Goal: Transaction & Acquisition: Book appointment/travel/reservation

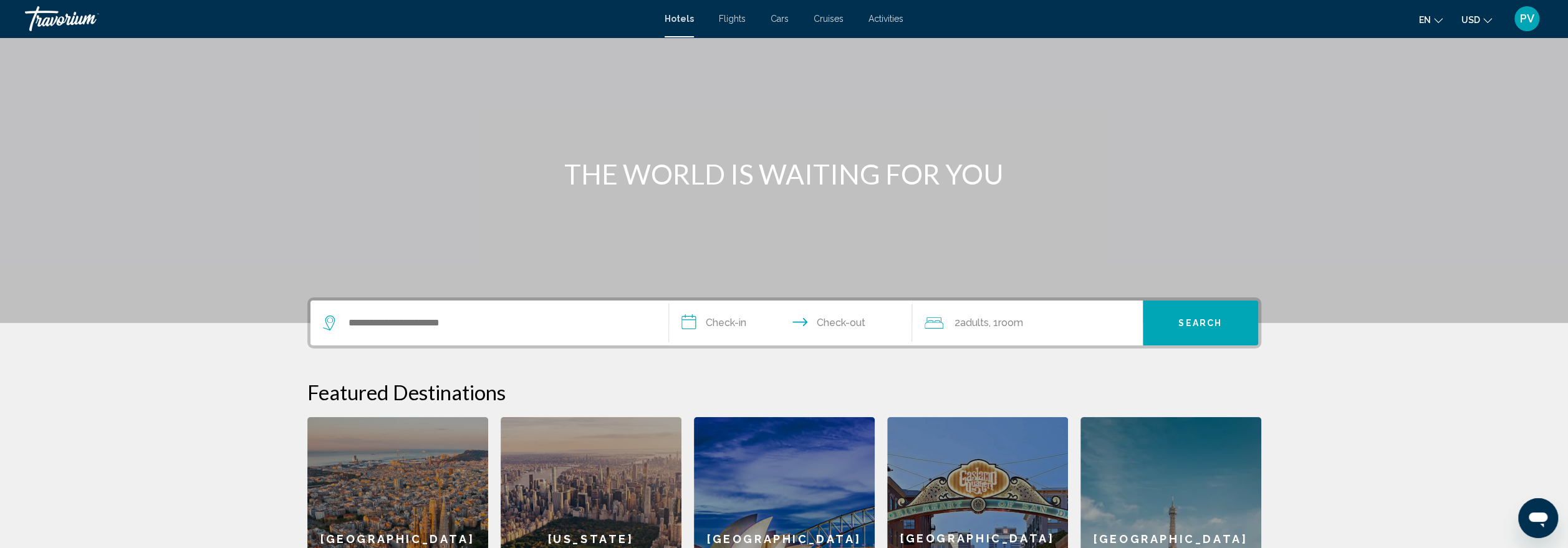
scroll to position [62, 0]
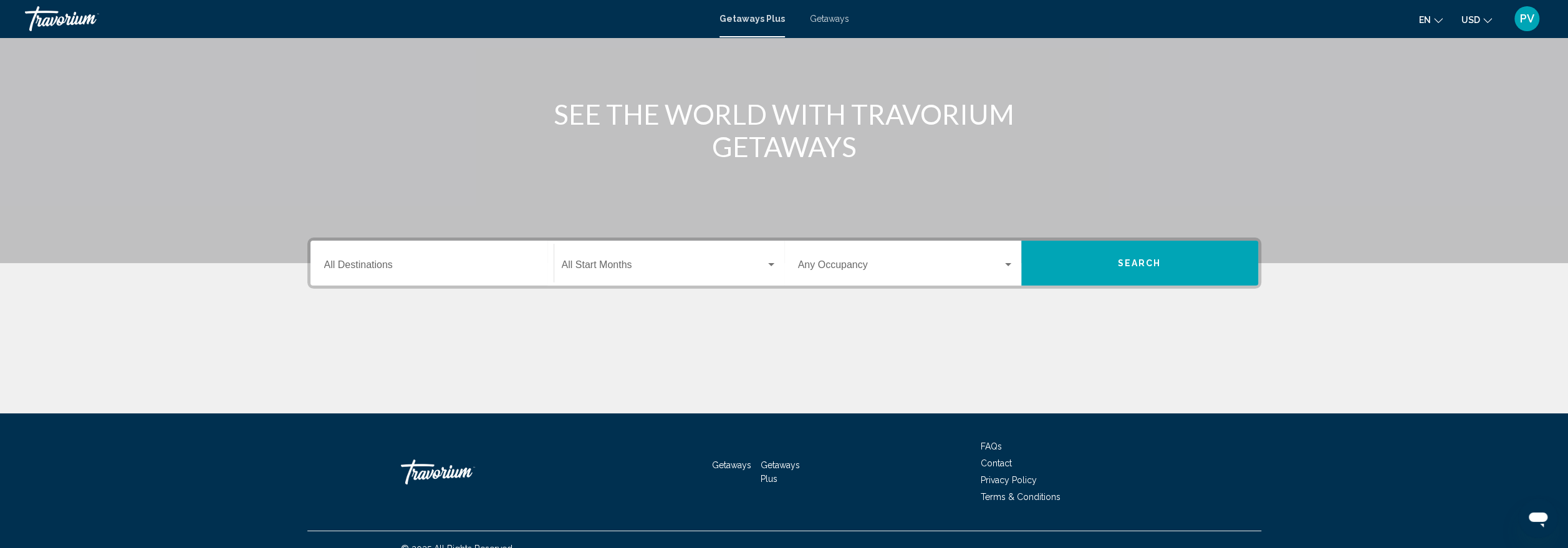
scroll to position [128, 0]
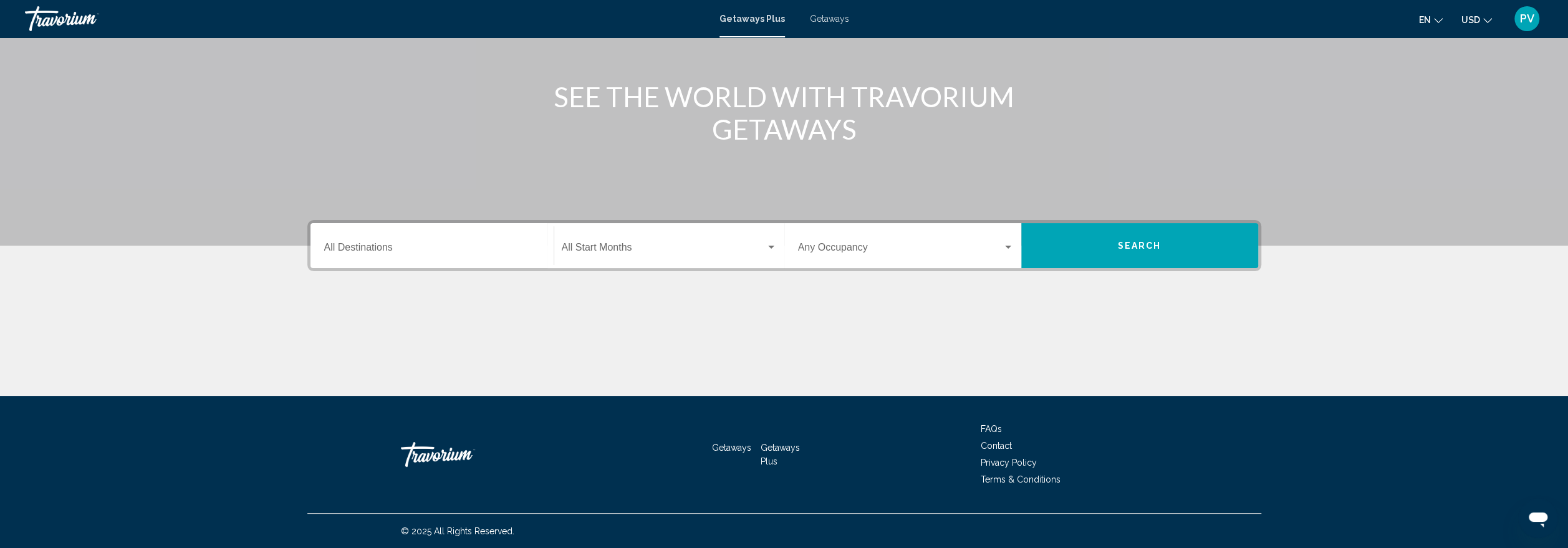
click at [343, 249] on input "Destination All Destinations" at bounding box center [432, 250] width 215 height 12
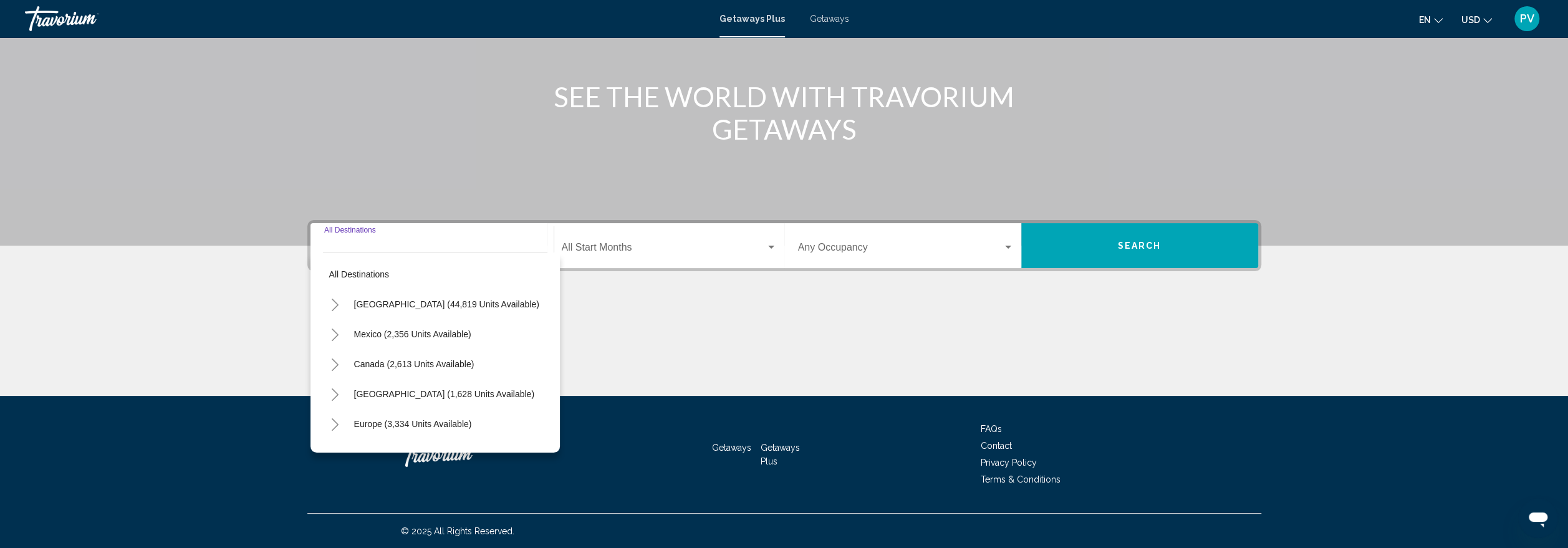
click at [731, 357] on div "Main content" at bounding box center [784, 349] width 954 height 93
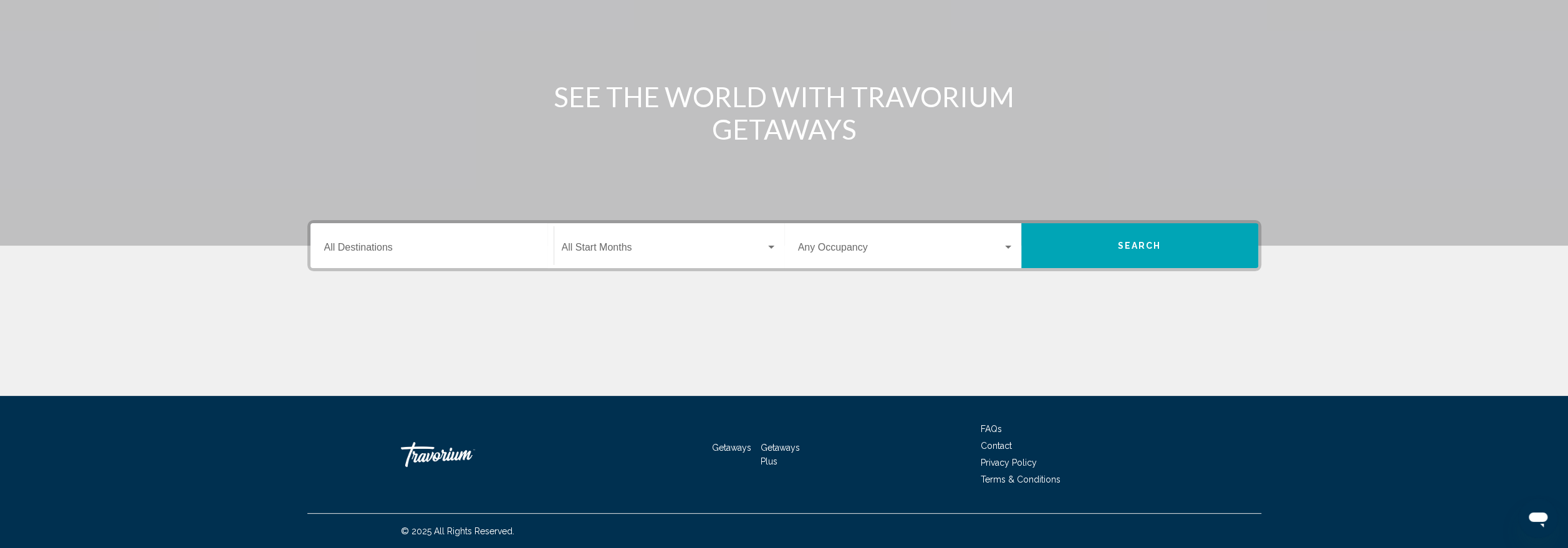
scroll to position [0, 0]
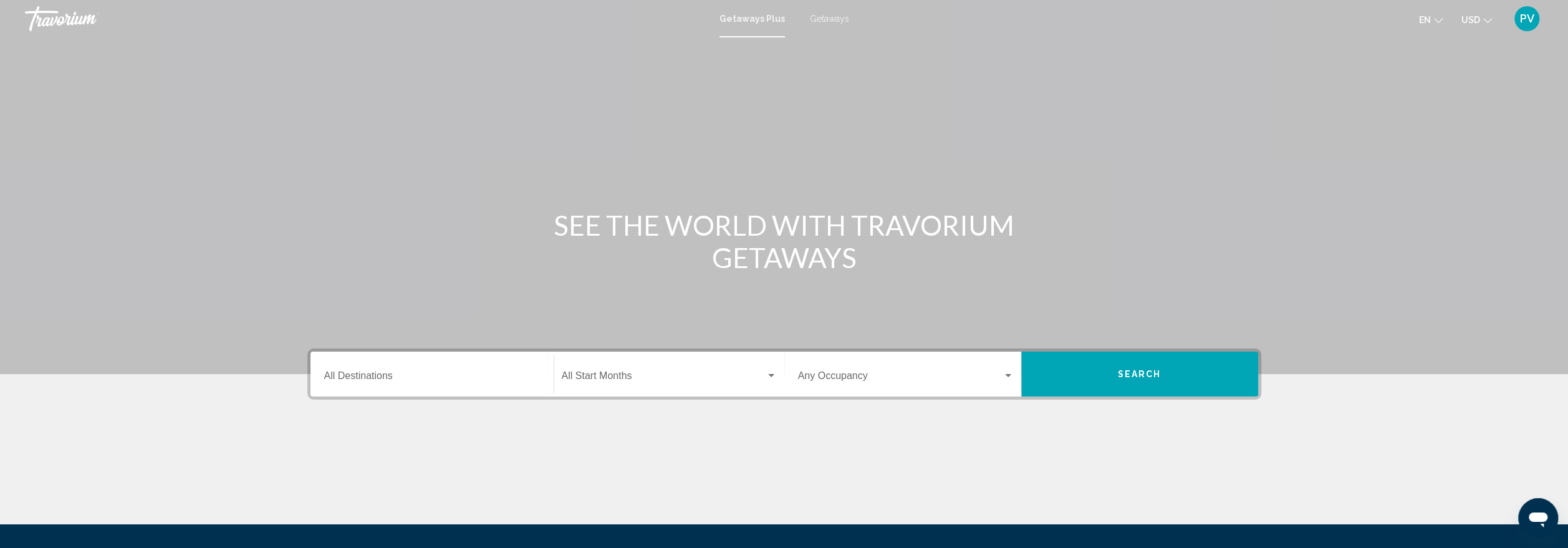
click at [833, 16] on span "Getaways" at bounding box center [830, 18] width 39 height 10
click at [763, 20] on span "Getaways Plus" at bounding box center [749, 18] width 58 height 10
drag, startPoint x: 371, startPoint y: 260, endPoint x: 409, endPoint y: 259, distance: 38.0
click at [376, 259] on div "SEE THE WORLD WITH TRAVORIUM GETAWAYS" at bounding box center [784, 241] width 1004 height 65
drag, startPoint x: 670, startPoint y: 240, endPoint x: 79, endPoint y: 113, distance: 604.5
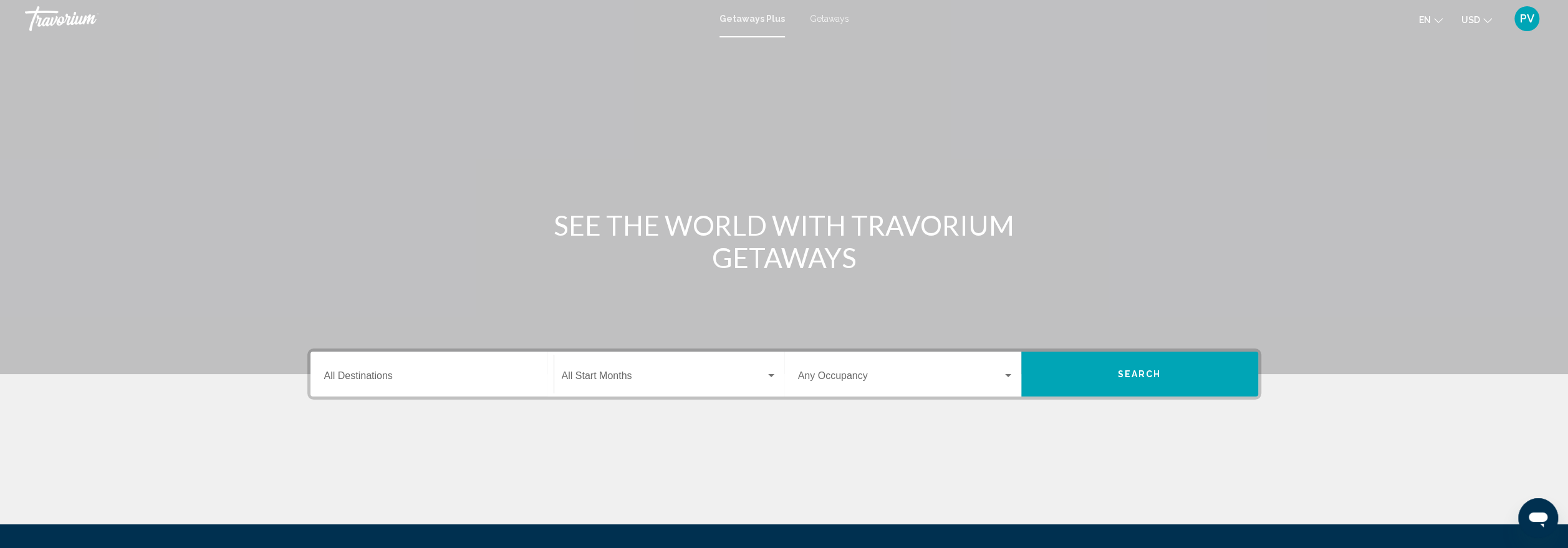
click at [655, 235] on h1 "SEE THE WORLD WITH TRAVORIUM GETAWAYS" at bounding box center [784, 241] width 468 height 65
click at [85, 16] on div "Travorium" at bounding box center [87, 18] width 125 height 25
click at [754, 15] on span "Getaways Plus" at bounding box center [749, 18] width 58 height 10
click at [1149, 392] on button "Search" at bounding box center [1140, 373] width 237 height 45
click at [377, 375] on input "Destination All Destinations" at bounding box center [432, 378] width 215 height 12
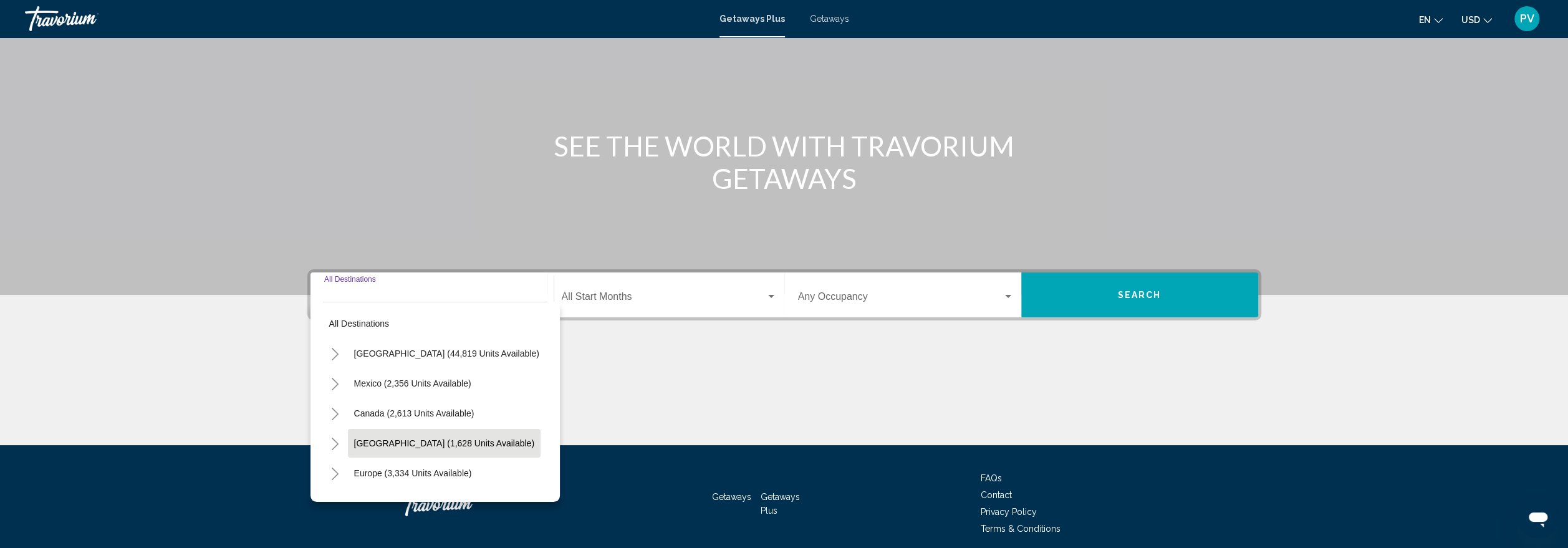
scroll to position [128, 0]
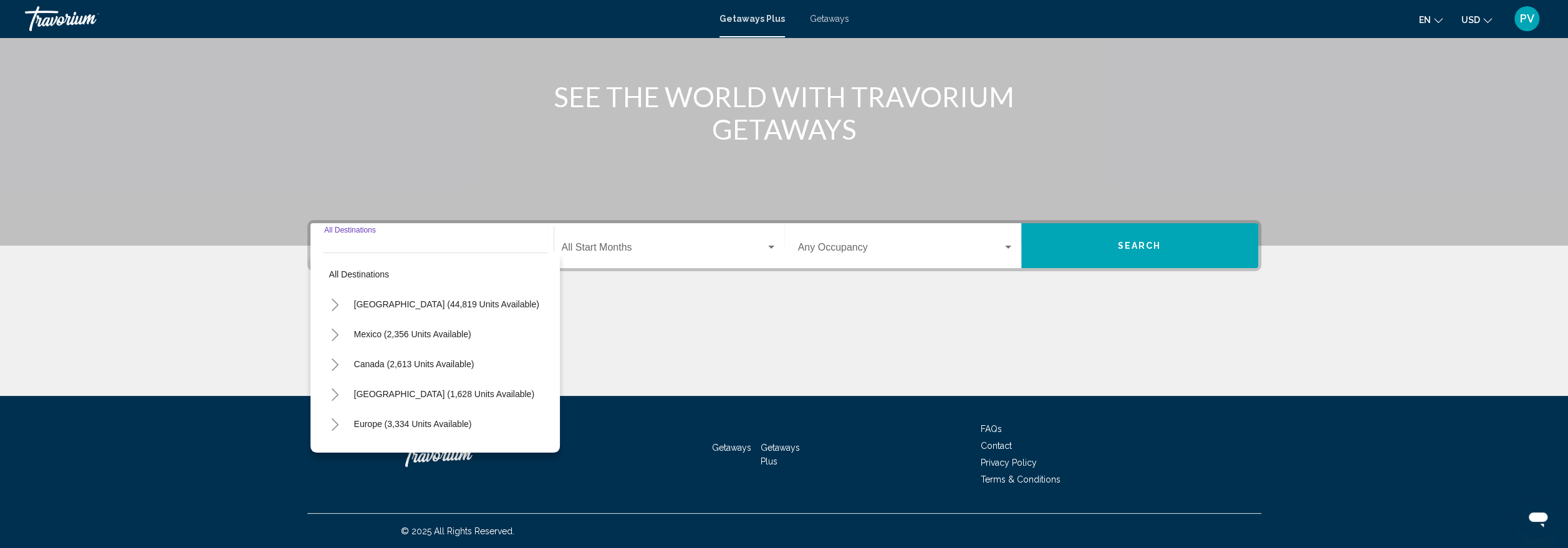
click at [1375, 475] on app-default-footer "Getaways Getaways Plus FAQs Contact Privacy Policy Terms & Conditions © 2025 Al…" at bounding box center [784, 471] width 1568 height 152
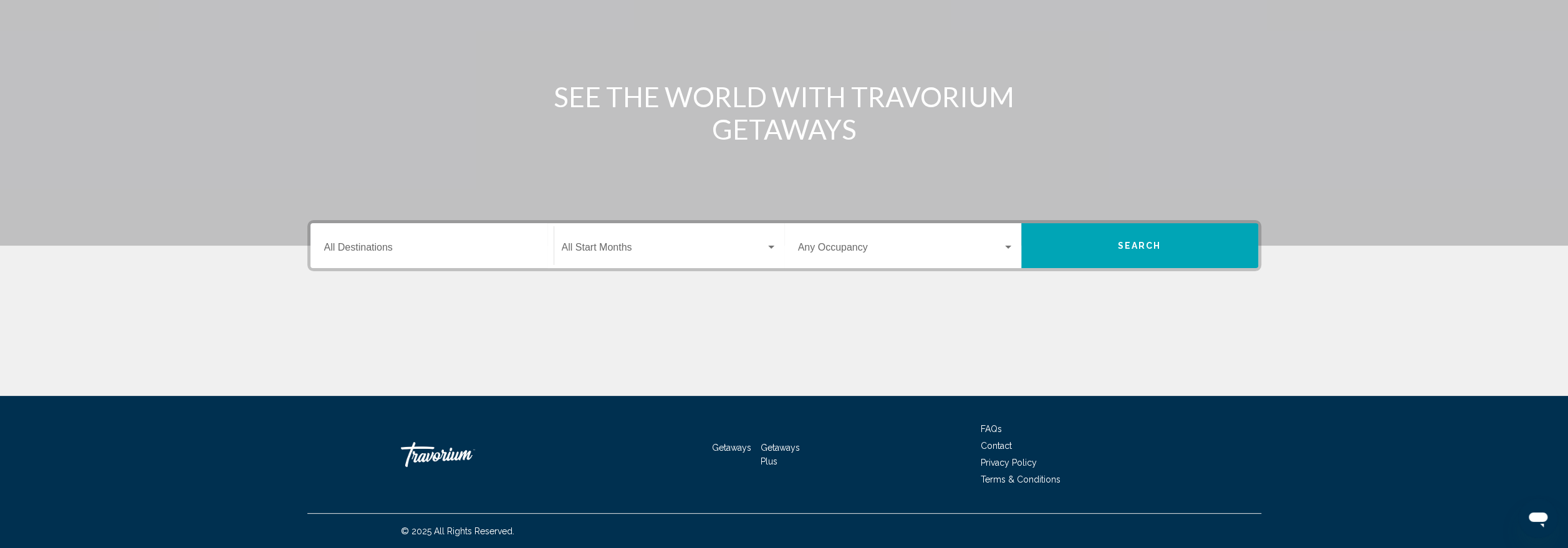
scroll to position [0, 0]
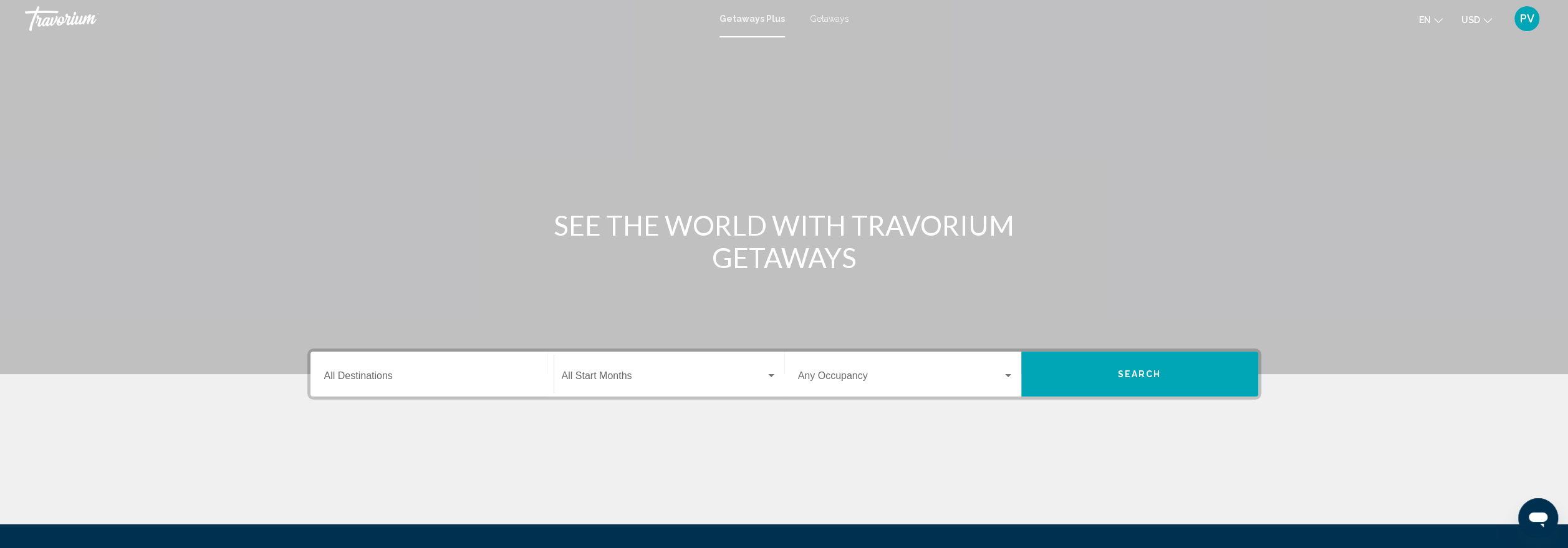
click at [1437, 19] on icon "Change language" at bounding box center [1438, 20] width 9 height 9
drag, startPoint x: 1480, startPoint y: 43, endPoint x: 1488, endPoint y: 26, distance: 18.8
click at [1481, 41] on div "Main content" at bounding box center [784, 187] width 1568 height 374
click at [1531, 20] on span "PV" at bounding box center [1527, 18] width 15 height 13
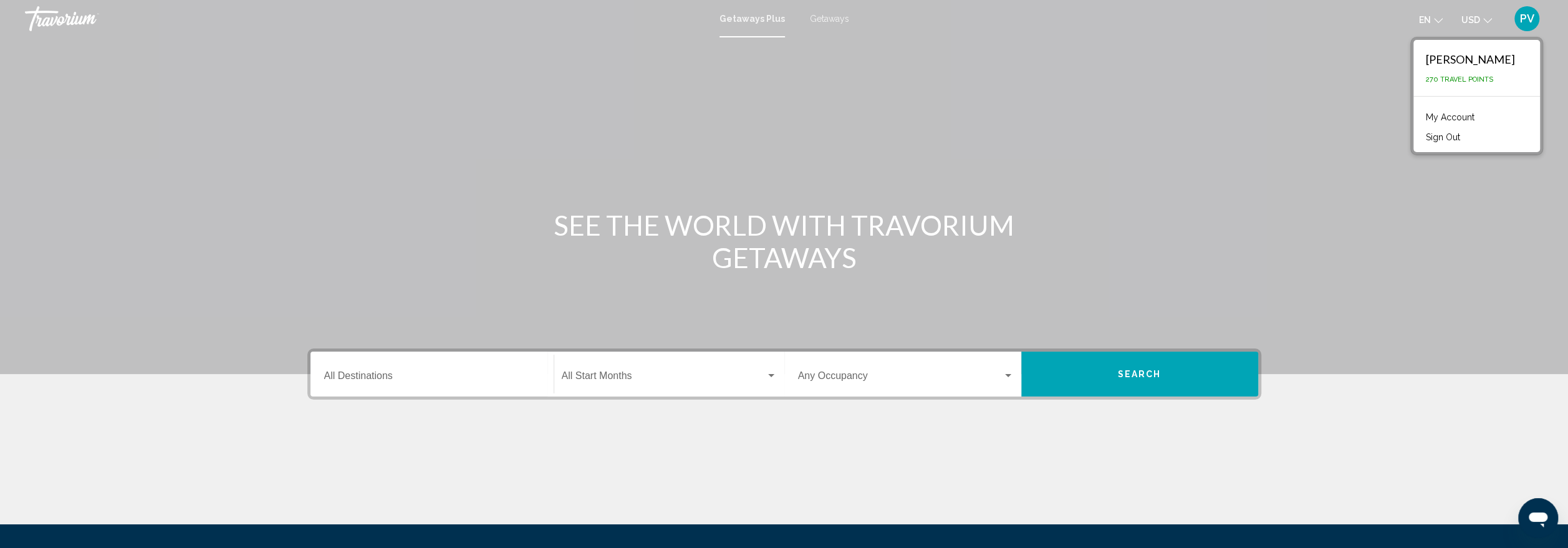
click at [1487, 225] on div "Main content" at bounding box center [784, 187] width 1568 height 374
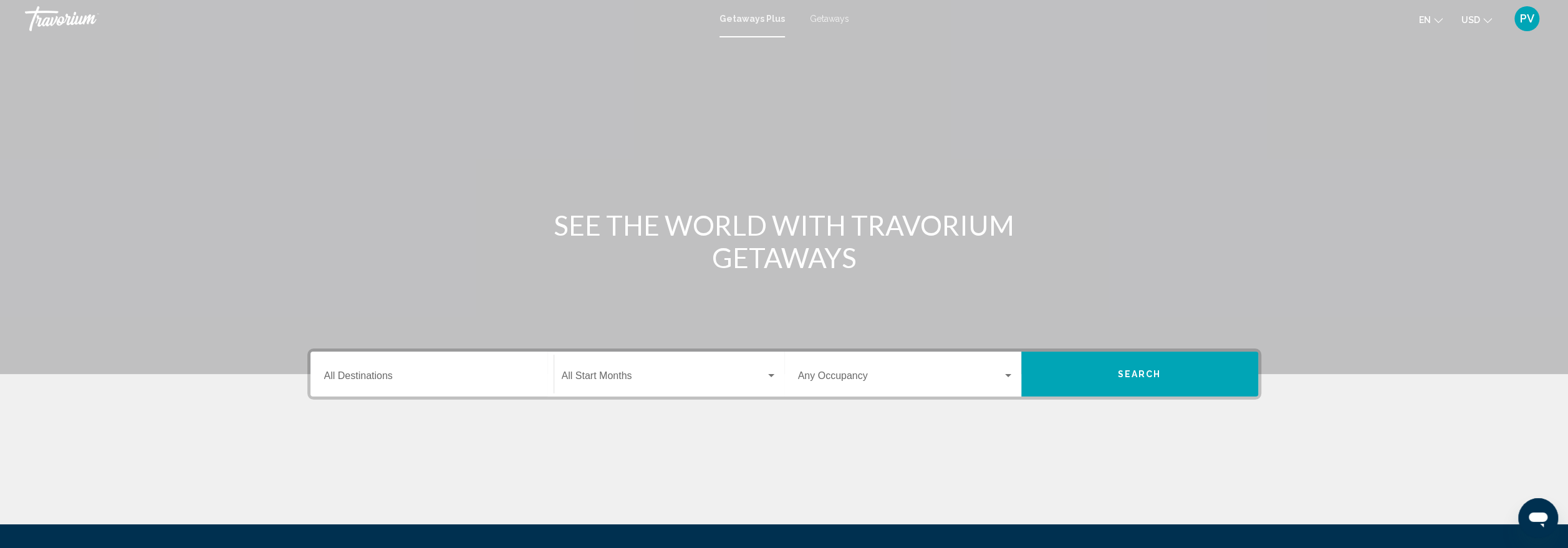
click at [722, 221] on h1 "SEE THE WORLD WITH TRAVORIUM GETAWAYS" at bounding box center [784, 241] width 468 height 65
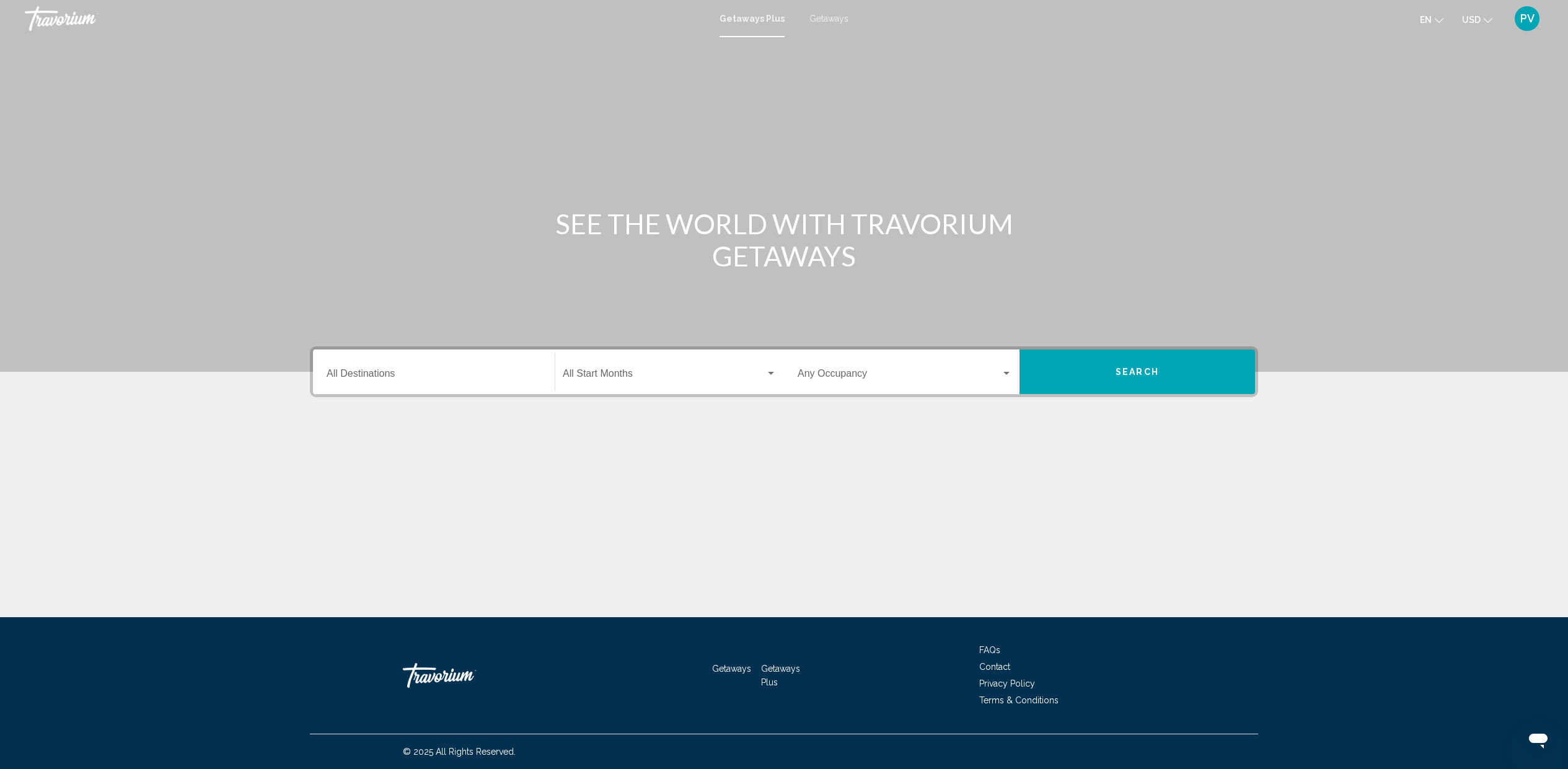
click at [770, 202] on div "Main content" at bounding box center [784, 186] width 1568 height 372
click at [751, 214] on h1 "SEE THE WORLD WITH TRAVORIUM GETAWAYS" at bounding box center [784, 239] width 465 height 65
click at [394, 377] on input "Destination All Destinations" at bounding box center [434, 376] width 214 height 12
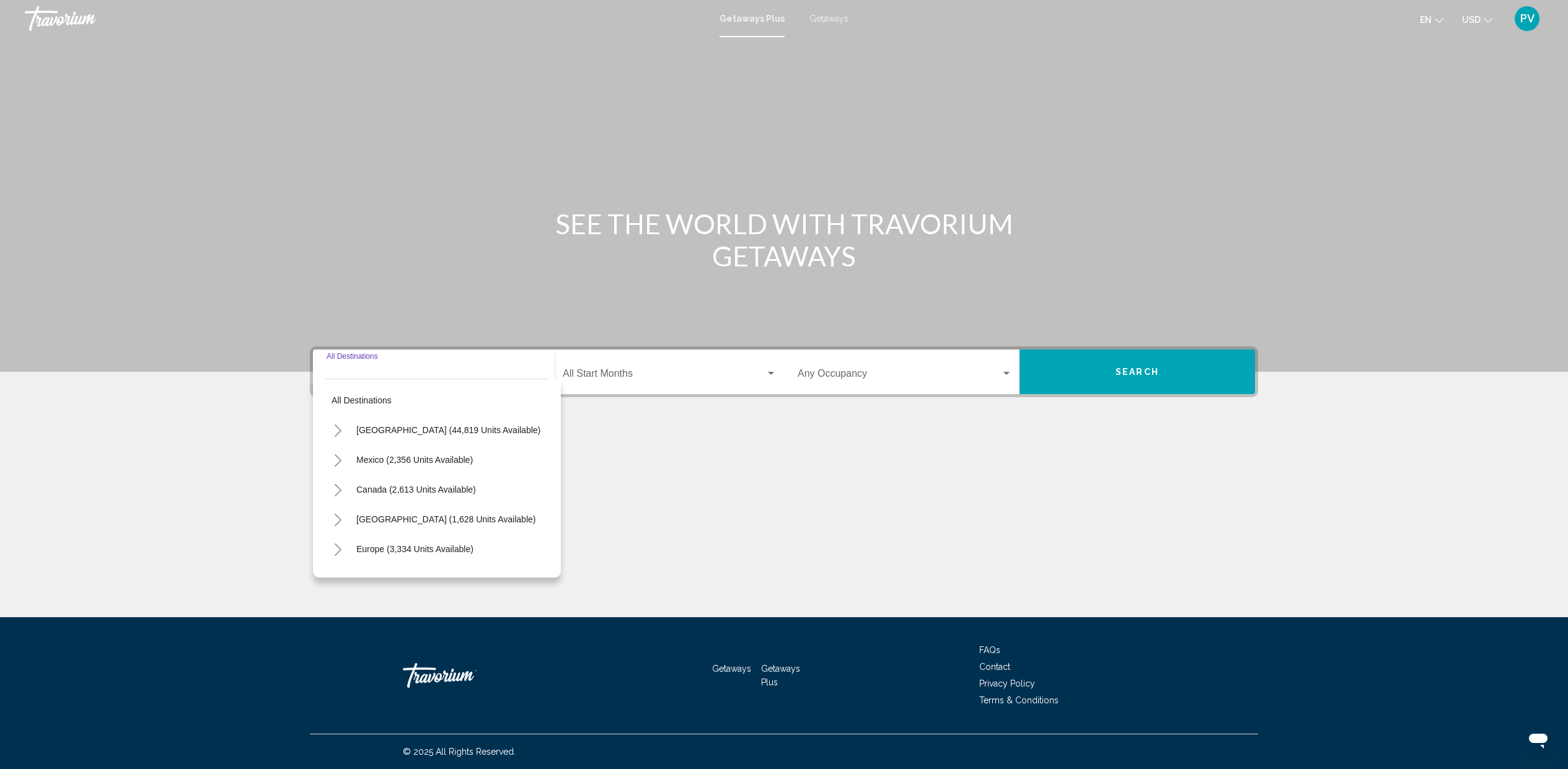
click at [338, 428] on icon "Toggle United States (44,819 units available)" at bounding box center [338, 430] width 10 height 13
click at [348, 486] on icon "Toggle Florida (8,492 units available)" at bounding box center [351, 485] width 10 height 13
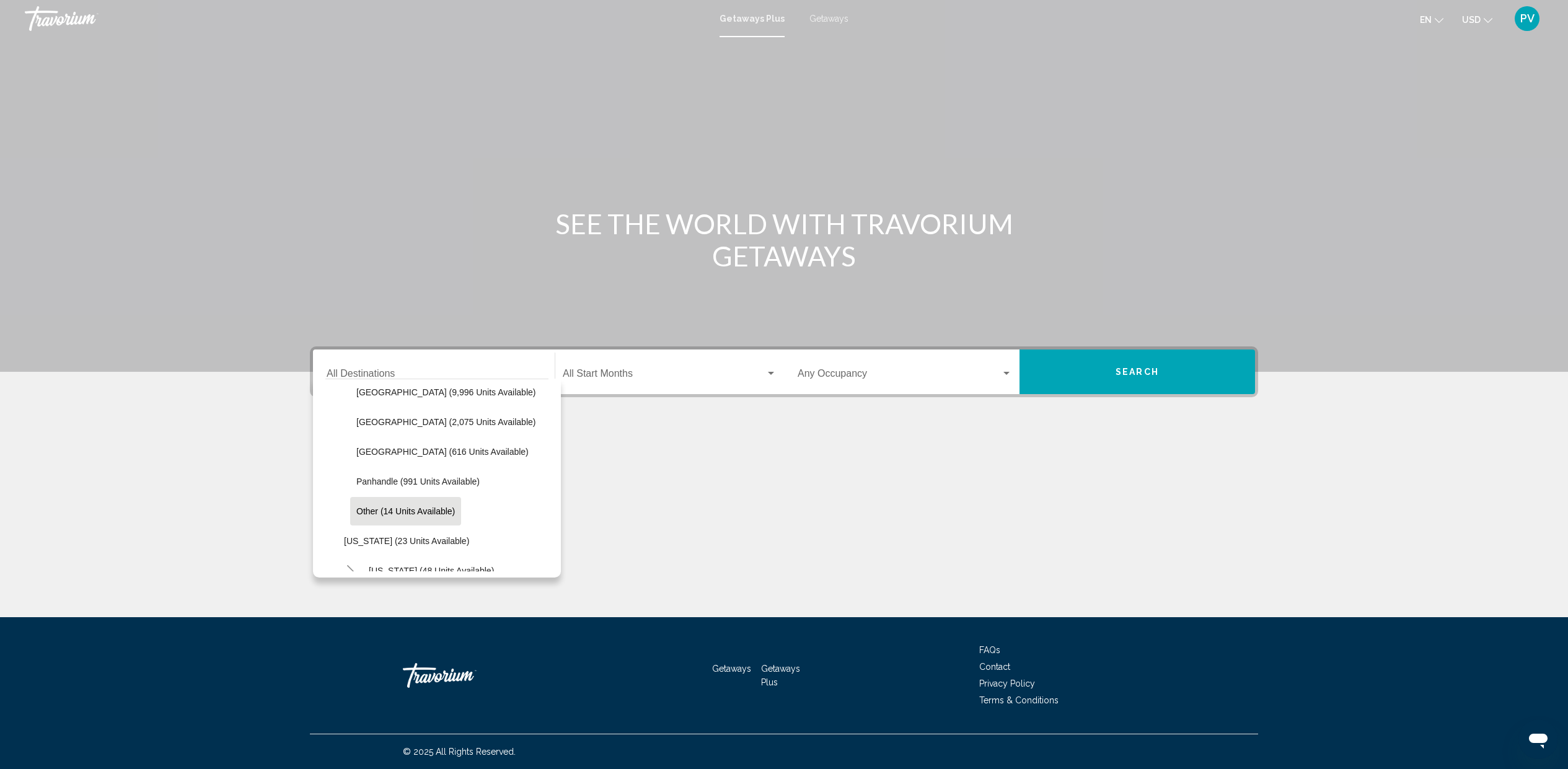
scroll to position [248, 0]
click at [401, 476] on span "Panhandle (991 units available)" at bounding box center [419, 480] width 123 height 10
type input "**********"
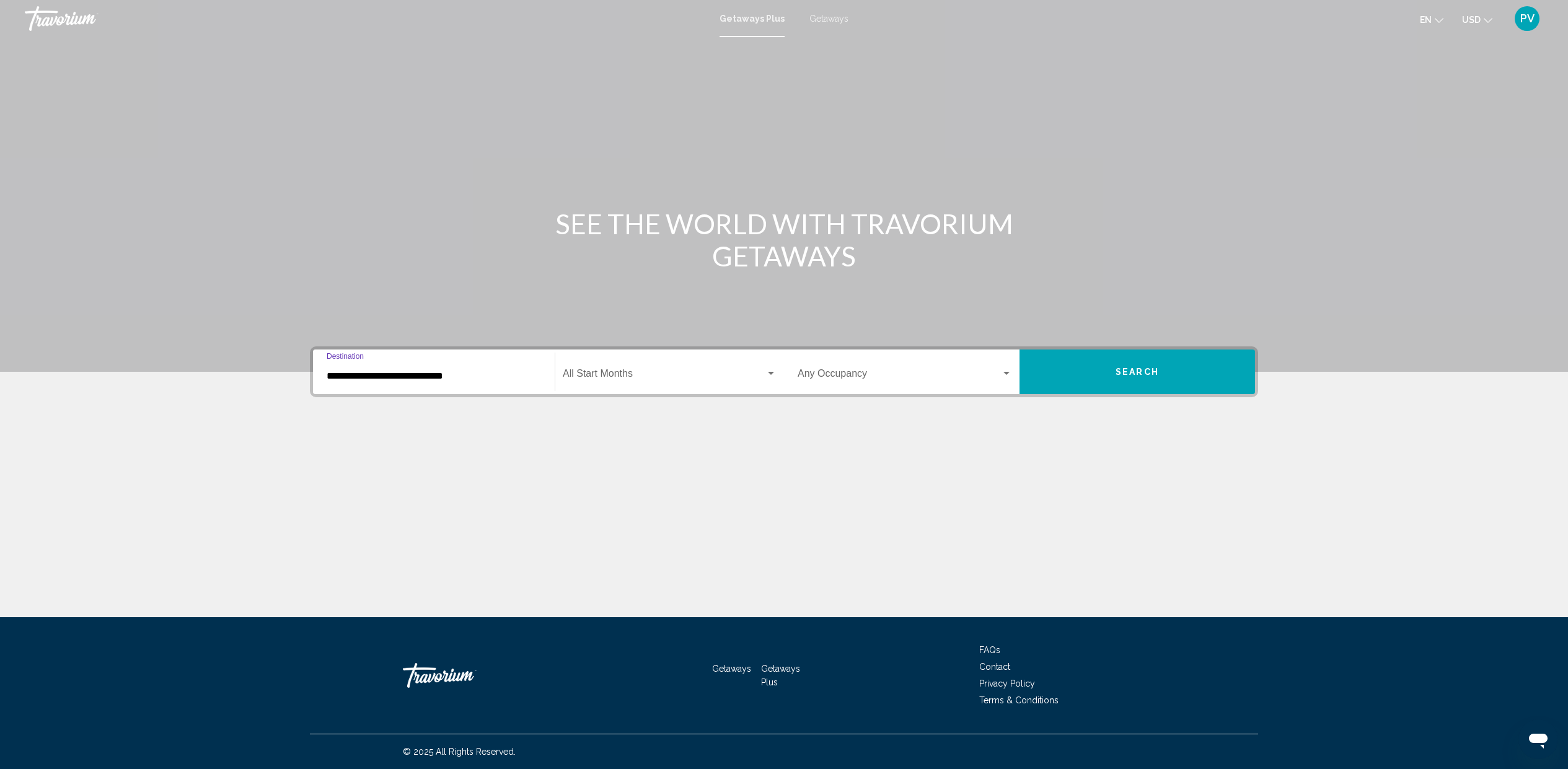
click at [606, 372] on span "Search widget" at bounding box center [663, 376] width 203 height 12
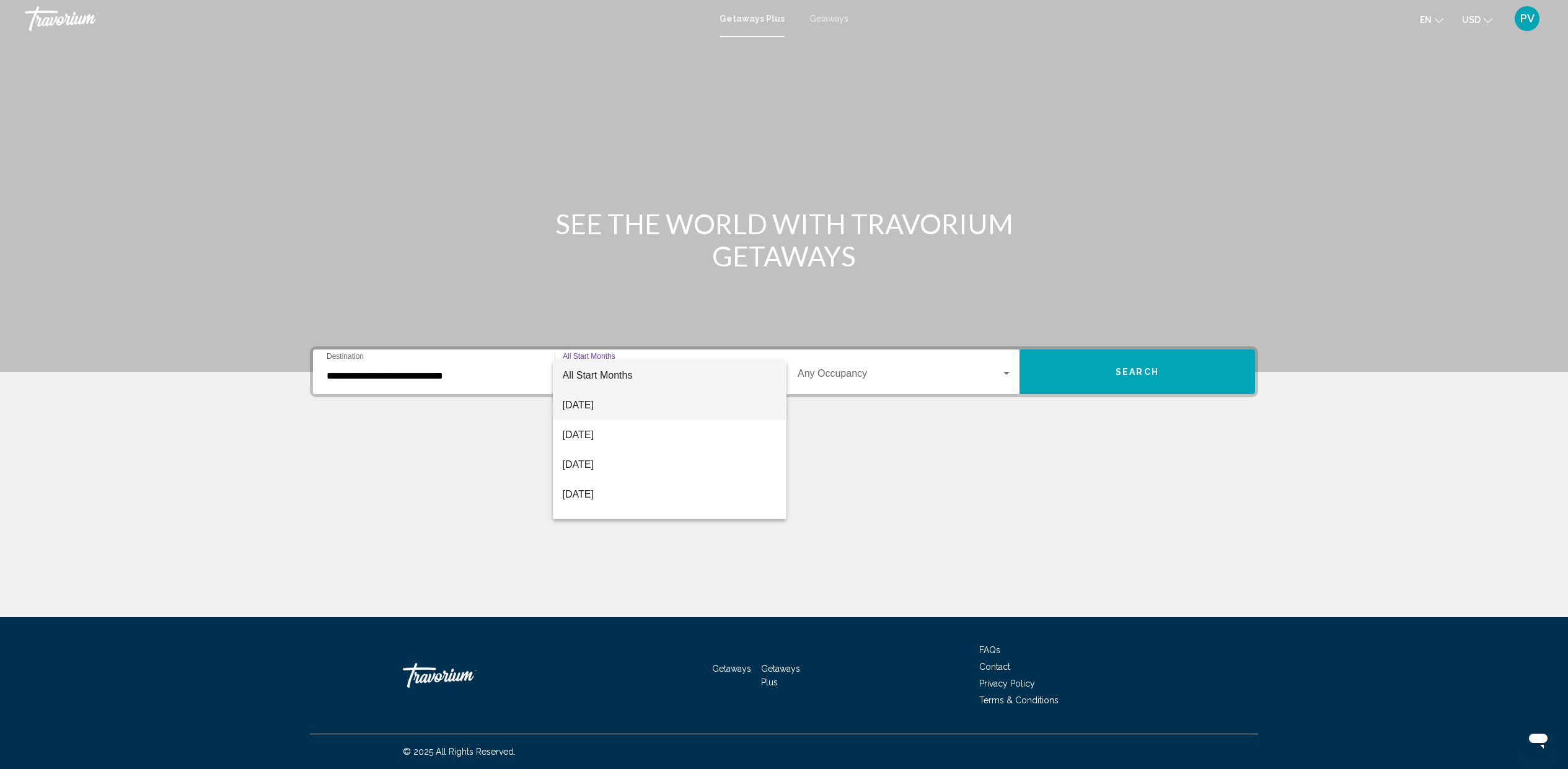
click at [605, 403] on span "August 2025" at bounding box center [669, 405] width 214 height 30
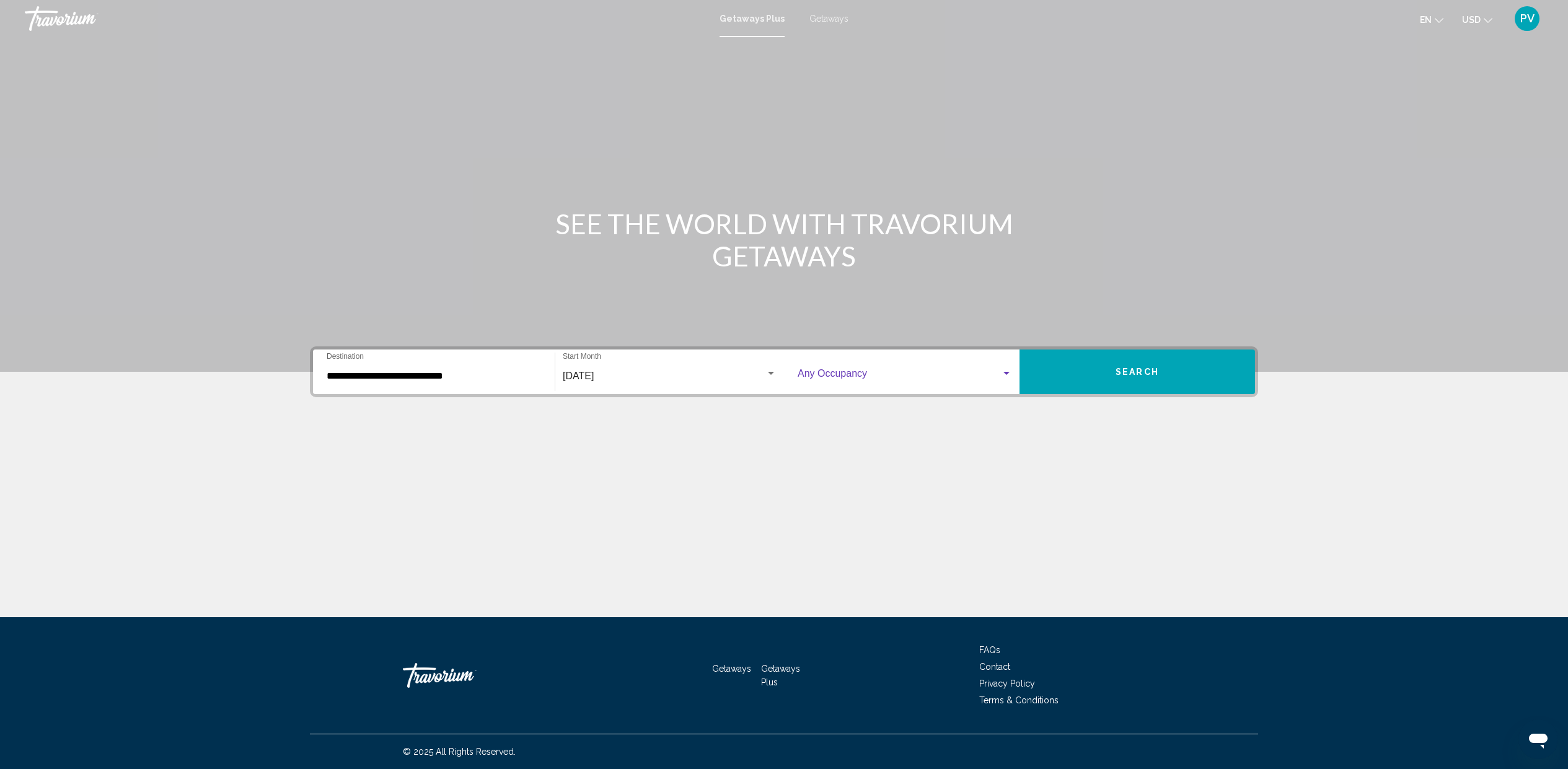
click at [851, 376] on span "Search widget" at bounding box center [899, 376] width 203 height 12
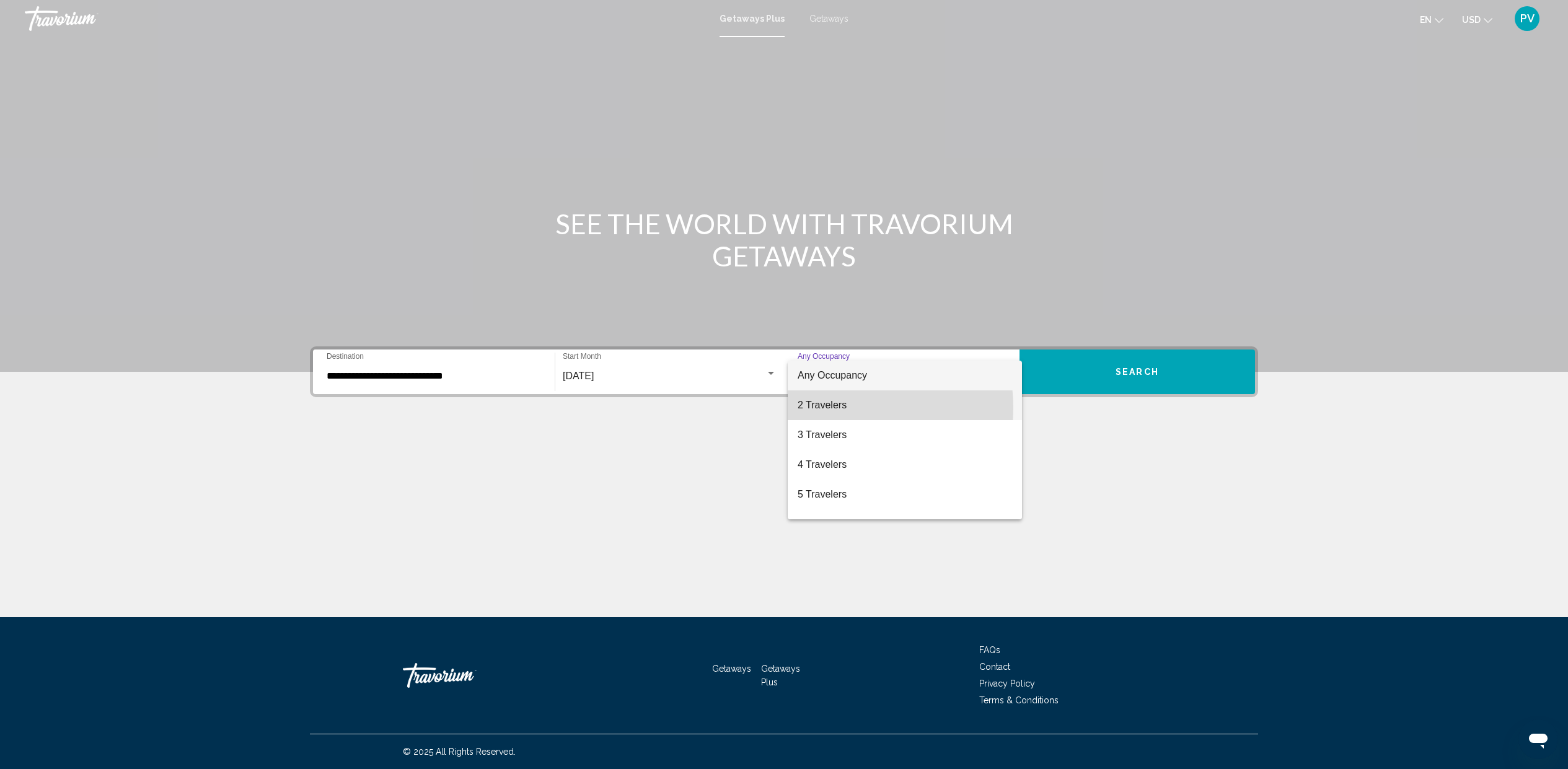
click at [838, 408] on span "2 Travelers" at bounding box center [905, 405] width 214 height 30
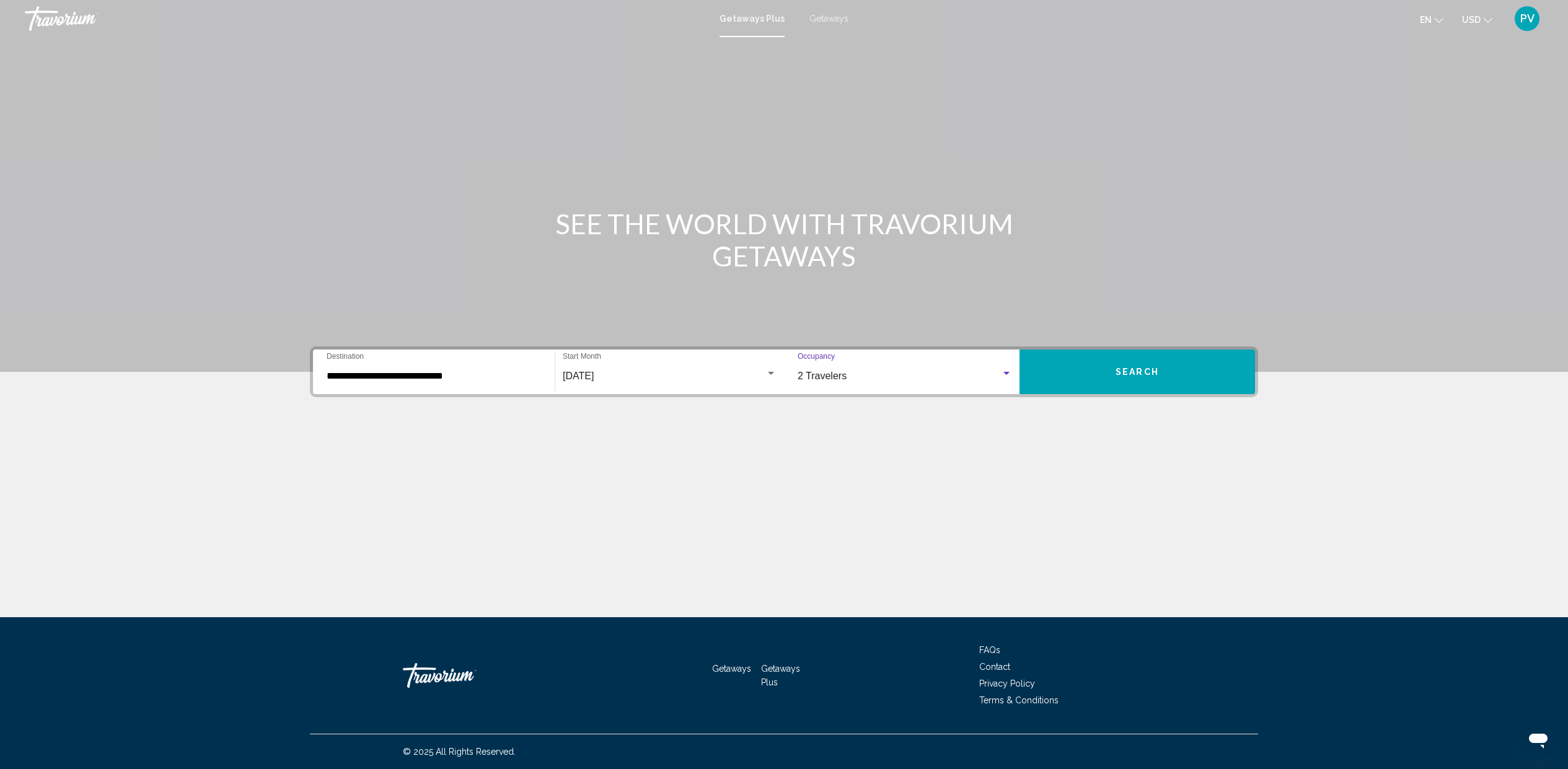
click at [842, 364] on div "2 Travelers Occupancy Any Occupancy" at bounding box center [905, 372] width 214 height 39
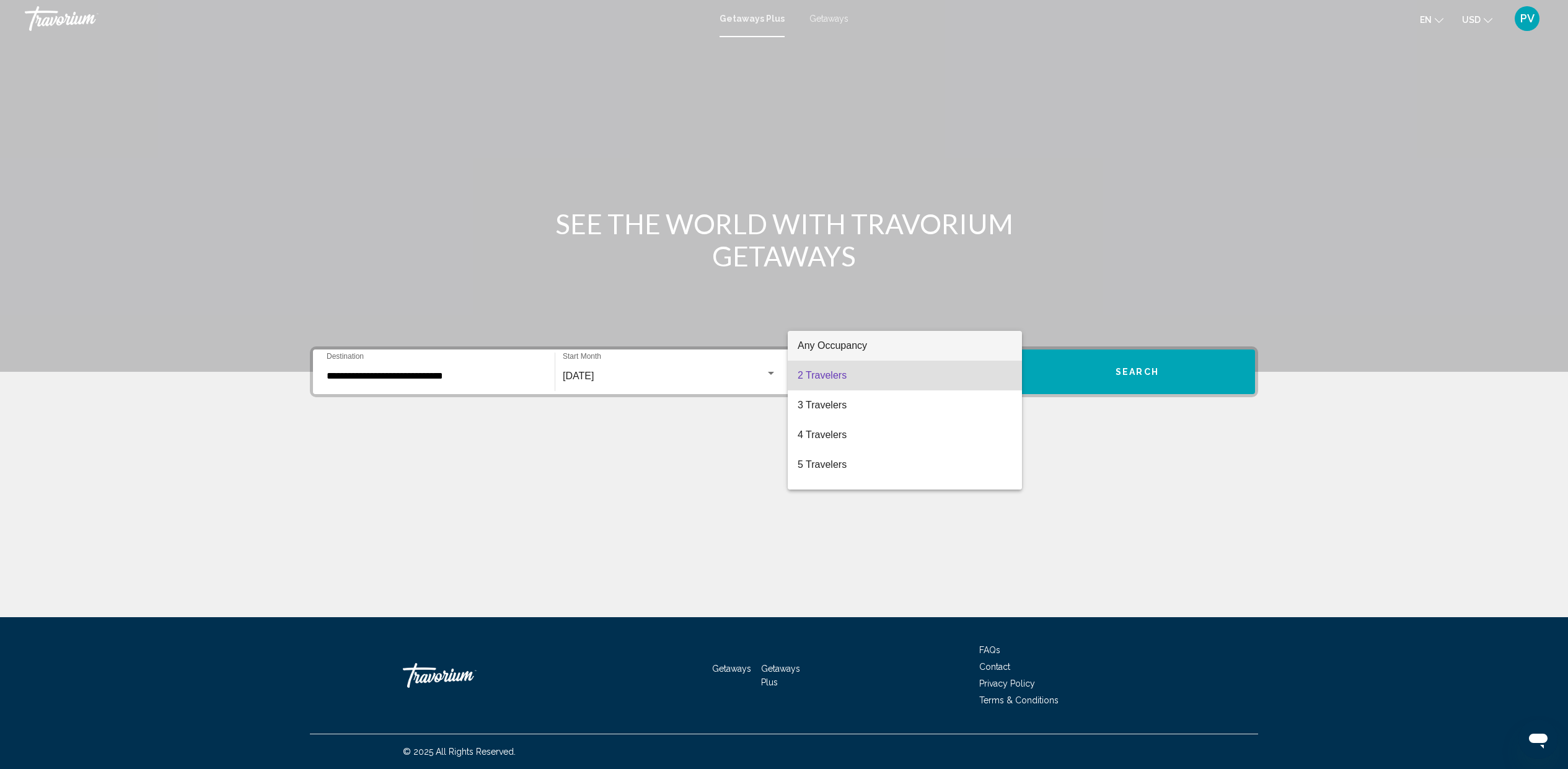
click at [841, 346] on span "Any Occupancy" at bounding box center [832, 345] width 69 height 11
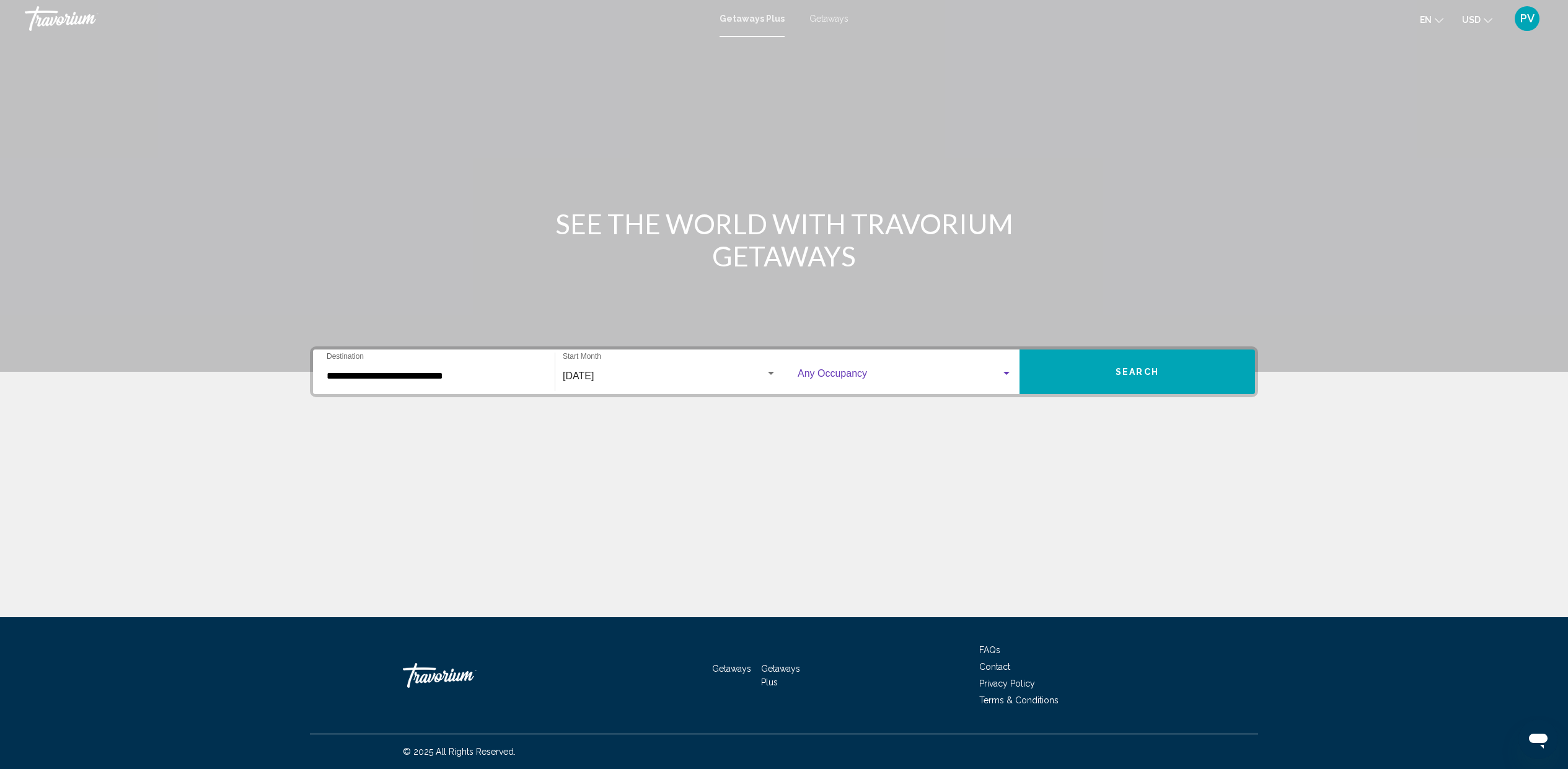
click at [1108, 381] on button "Search" at bounding box center [1137, 371] width 235 height 44
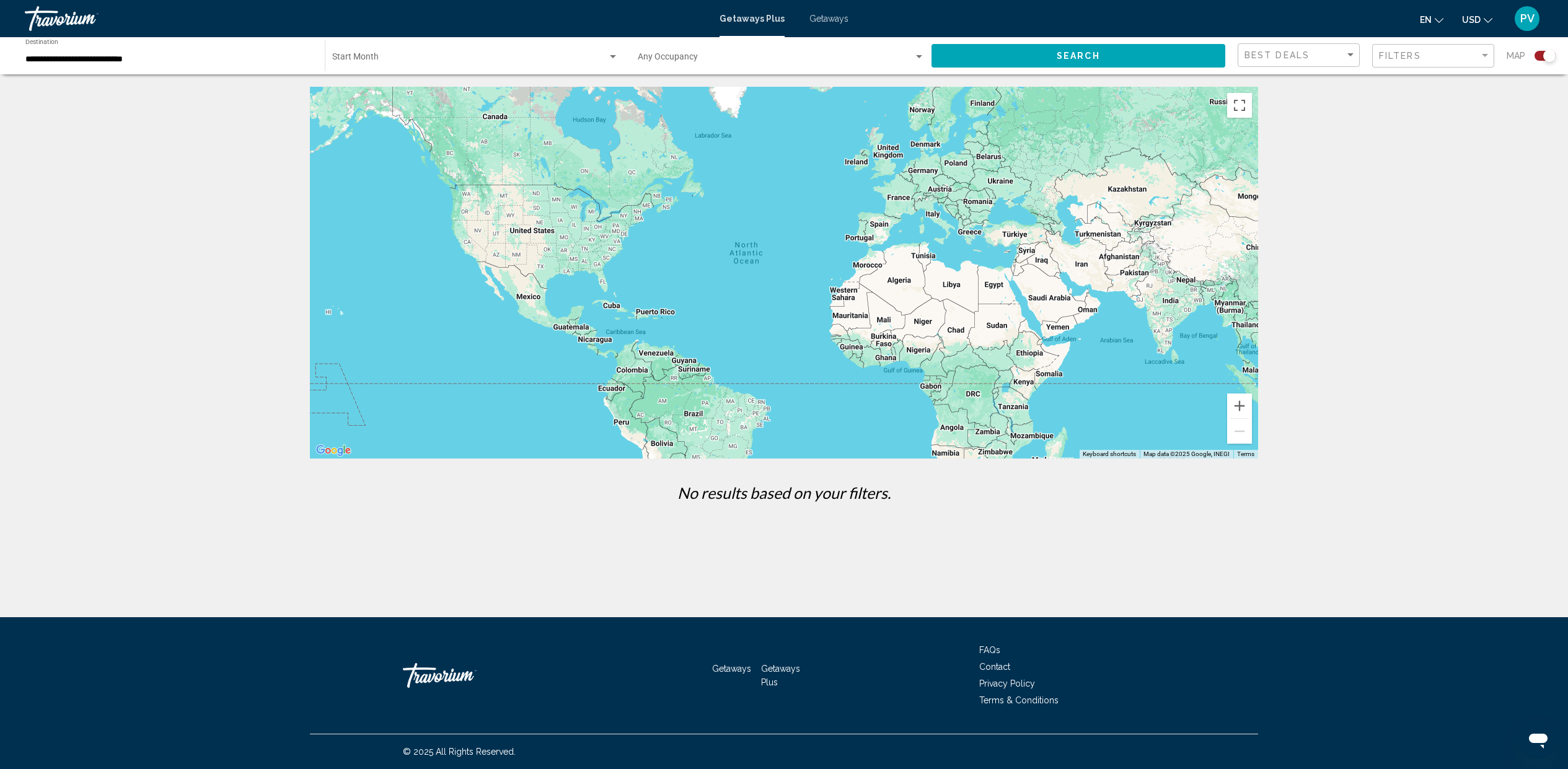
click at [82, 55] on input "**********" at bounding box center [169, 60] width 287 height 10
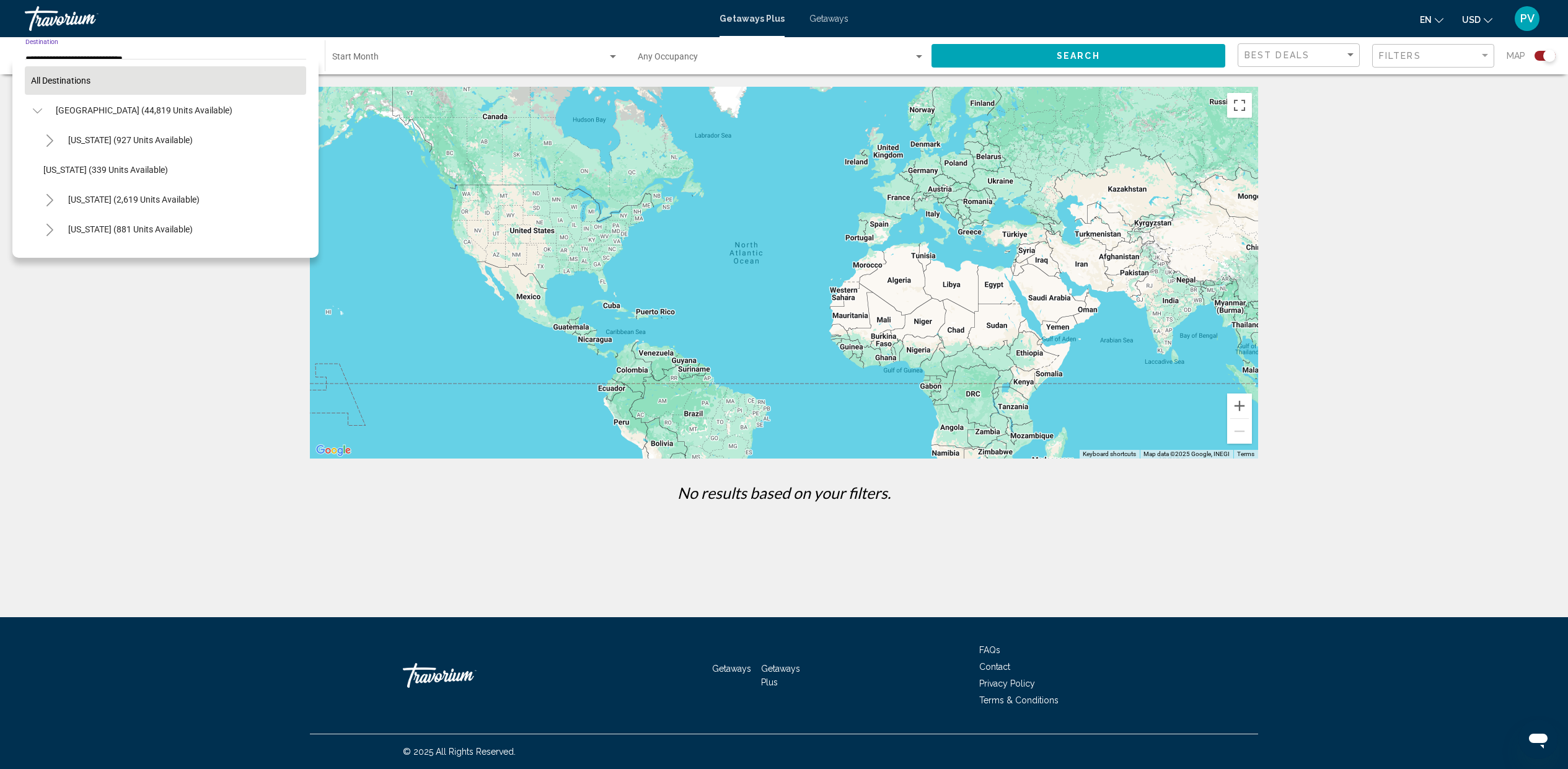
click at [51, 82] on span "All destinations" at bounding box center [61, 80] width 60 height 10
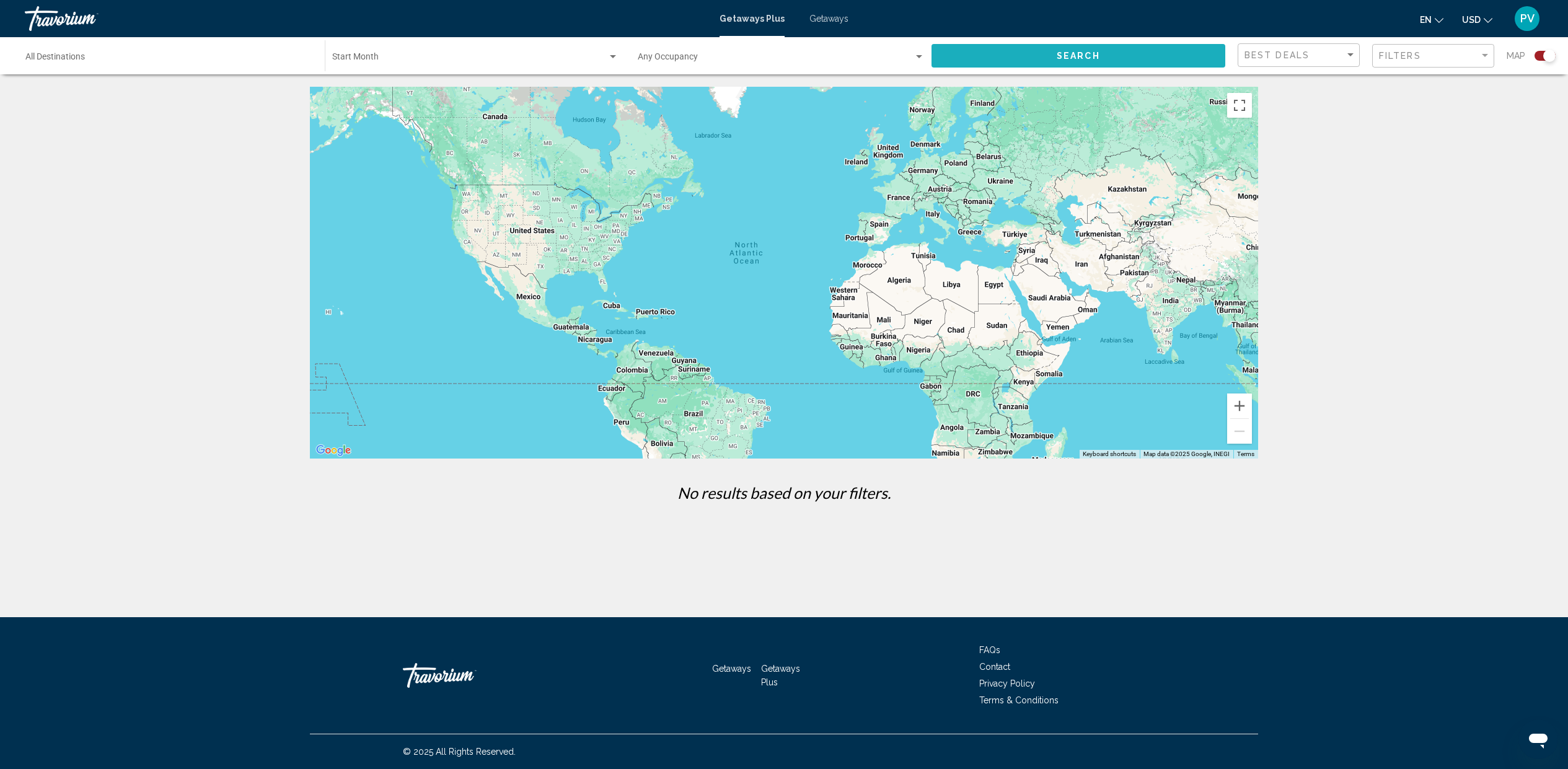
click at [1068, 51] on span "Search" at bounding box center [1078, 56] width 43 height 10
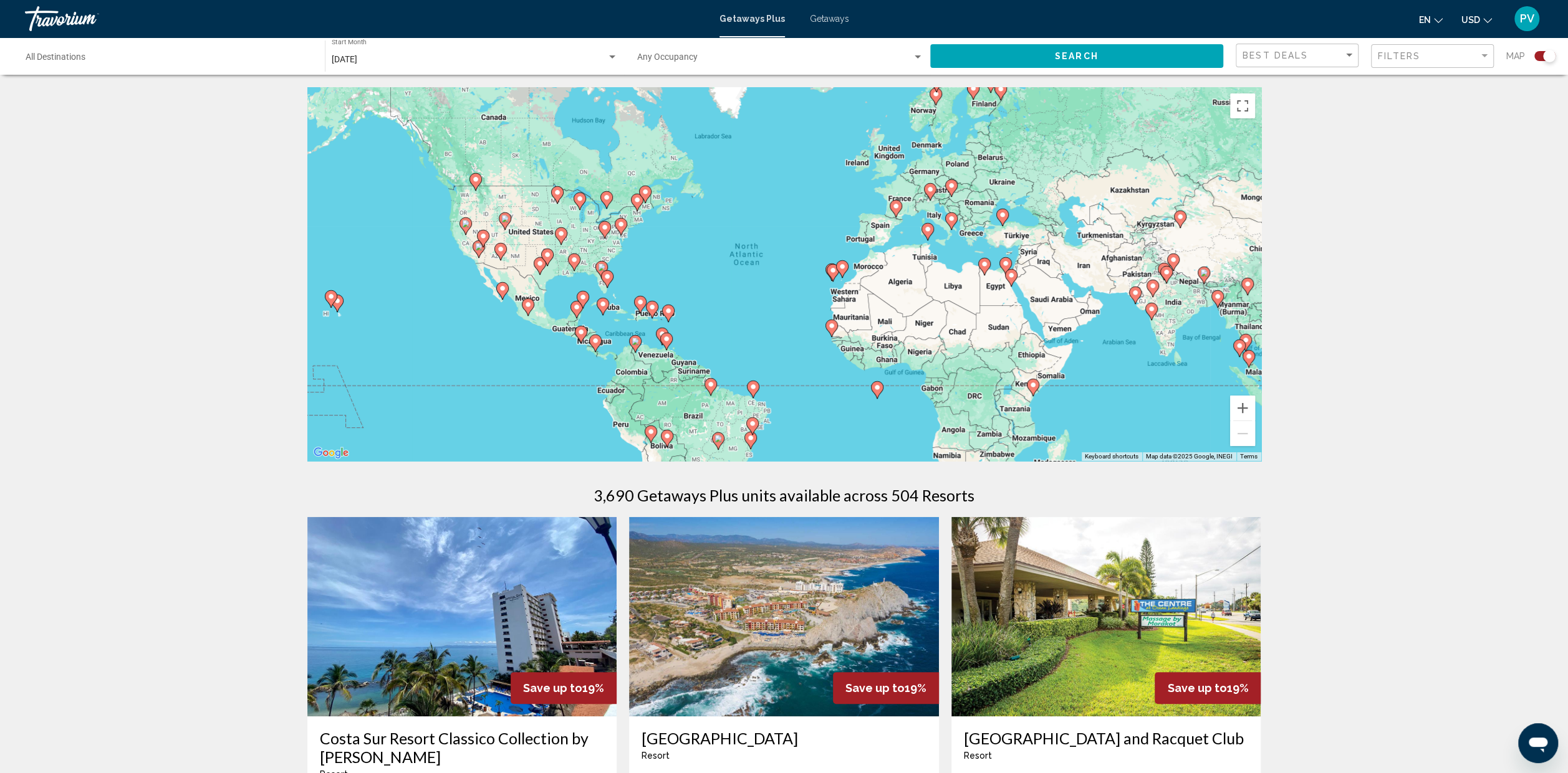
click at [620, 279] on div "To activate drag with keyboard, press Alt + Enter. Once in keyboard drag state,…" at bounding box center [784, 274] width 954 height 374
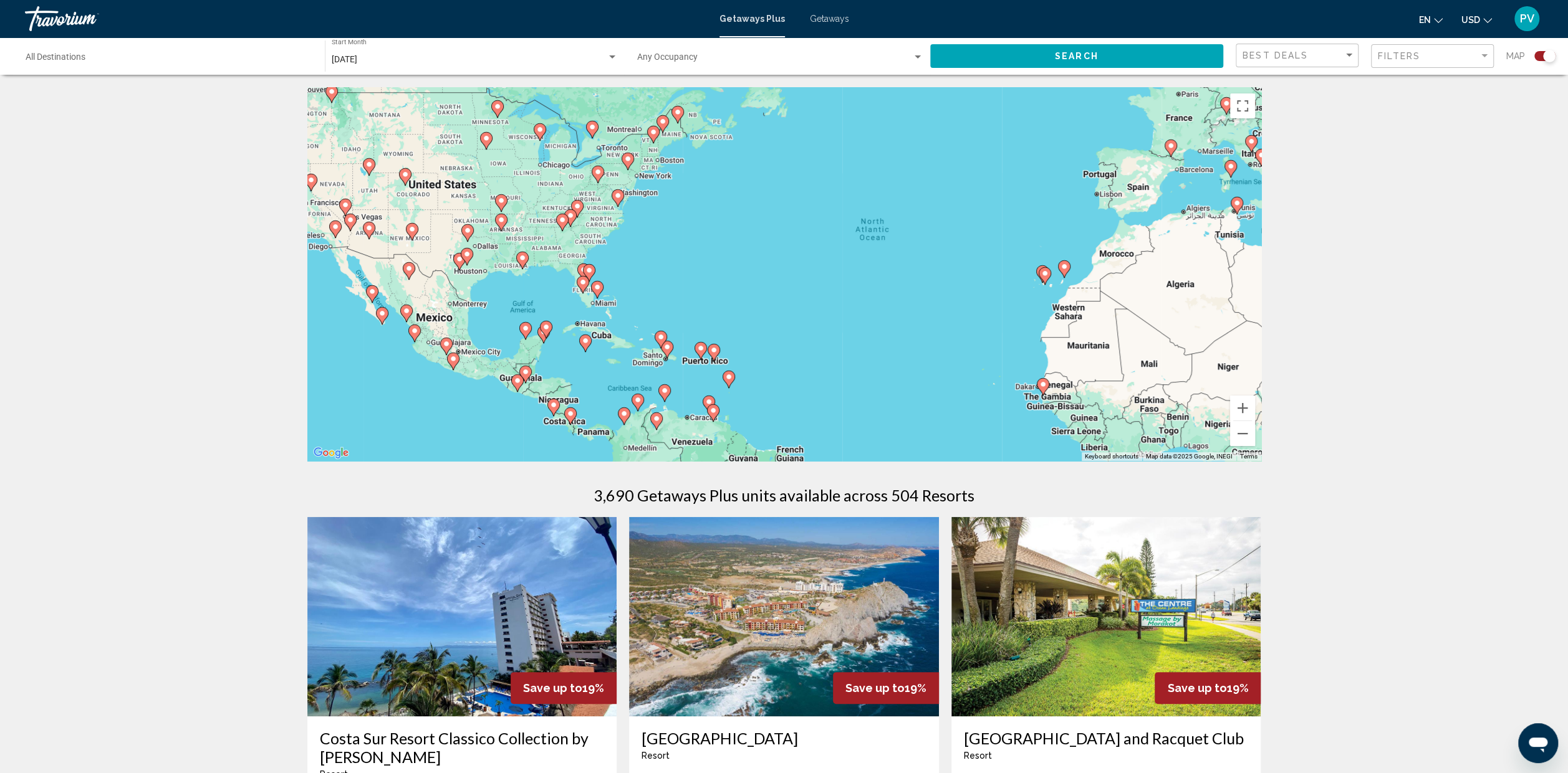
click at [614, 280] on div "To activate drag with keyboard, press Alt + Enter. Once in keyboard drag state,…" at bounding box center [784, 274] width 954 height 374
click at [614, 281] on div "To activate drag with keyboard, press Alt + Enter. Once in keyboard drag state,…" at bounding box center [784, 274] width 954 height 374
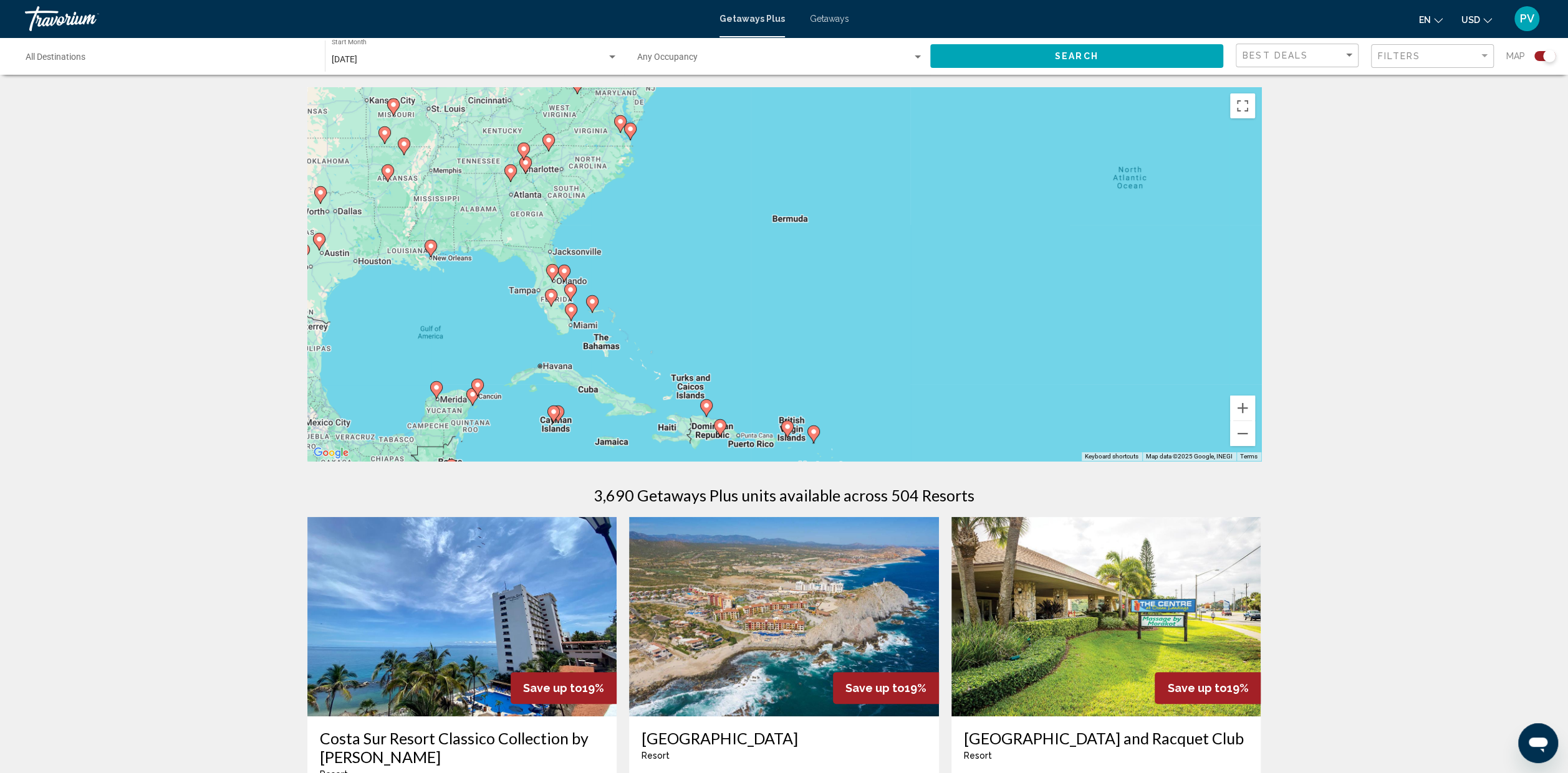
click at [584, 273] on div "To activate drag with keyboard, press Alt + Enter. Once in keyboard drag state,…" at bounding box center [784, 274] width 954 height 374
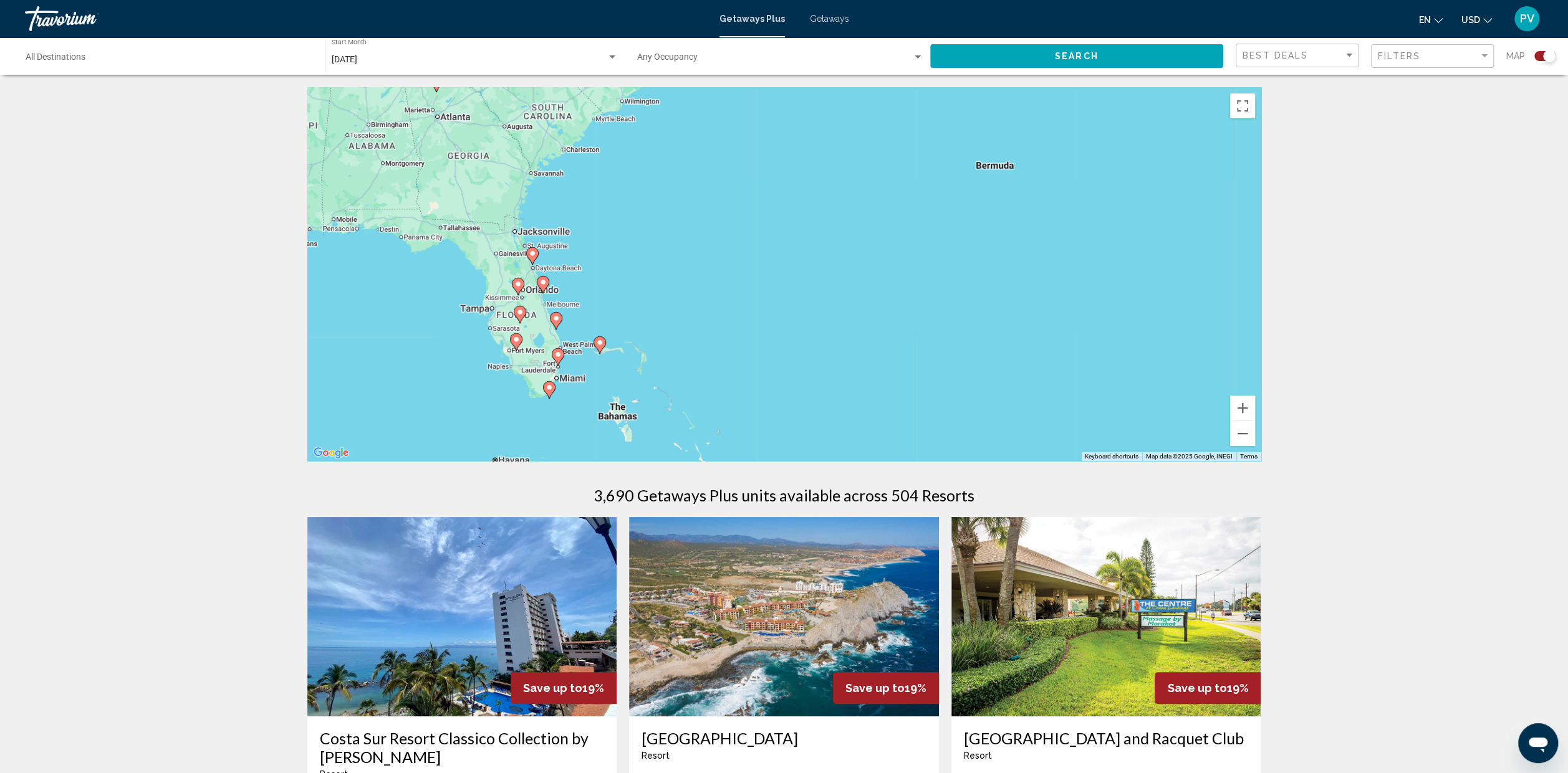
click at [576, 282] on div "To activate drag with keyboard, press Alt + Enter. Once in keyboard drag state,…" at bounding box center [784, 274] width 954 height 374
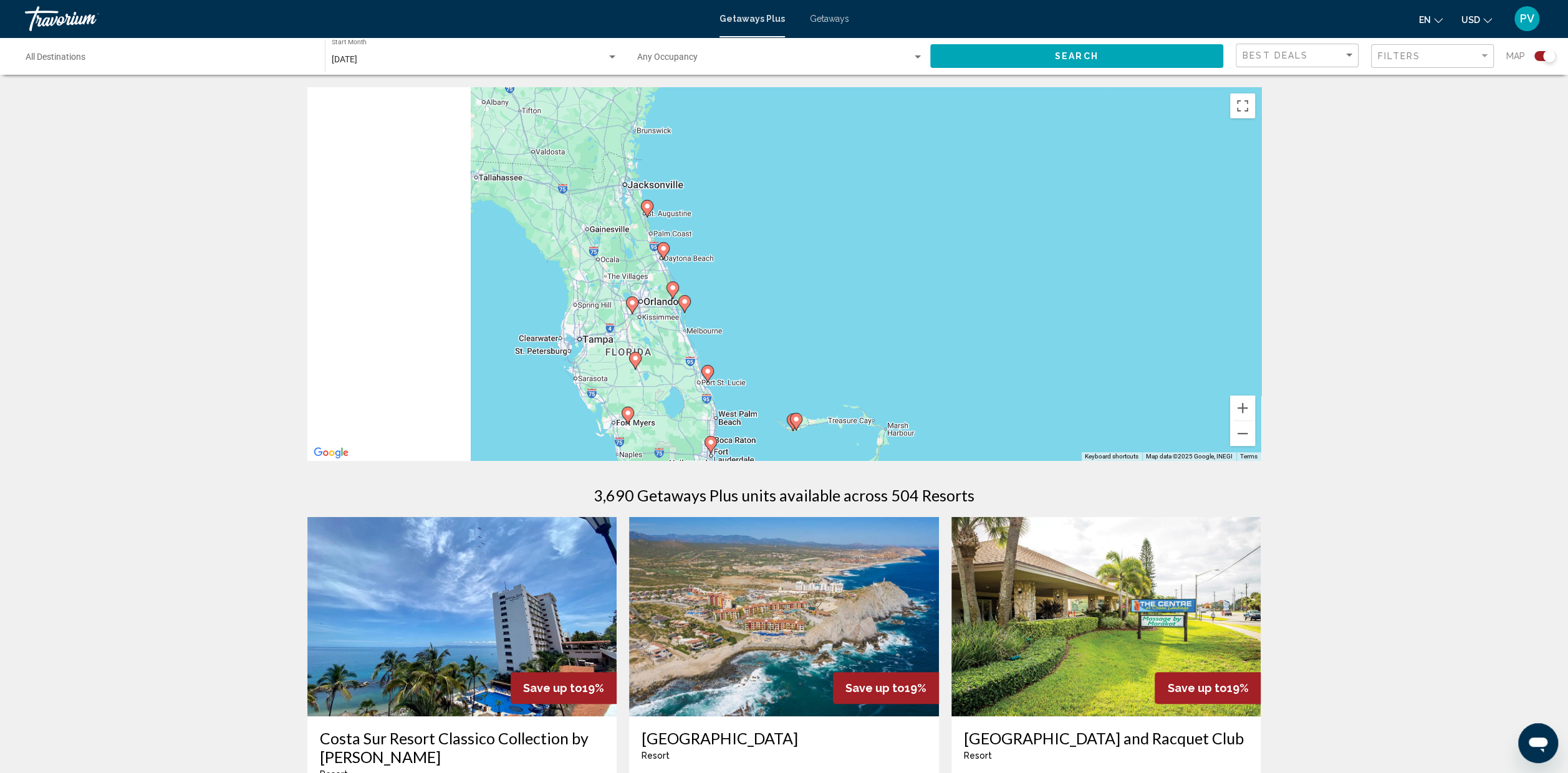
drag, startPoint x: 570, startPoint y: 289, endPoint x: 758, endPoint y: 294, distance: 188.1
click at [758, 294] on div "To activate drag with keyboard, press Alt + Enter. Once in keyboard drag state,…" at bounding box center [784, 274] width 954 height 374
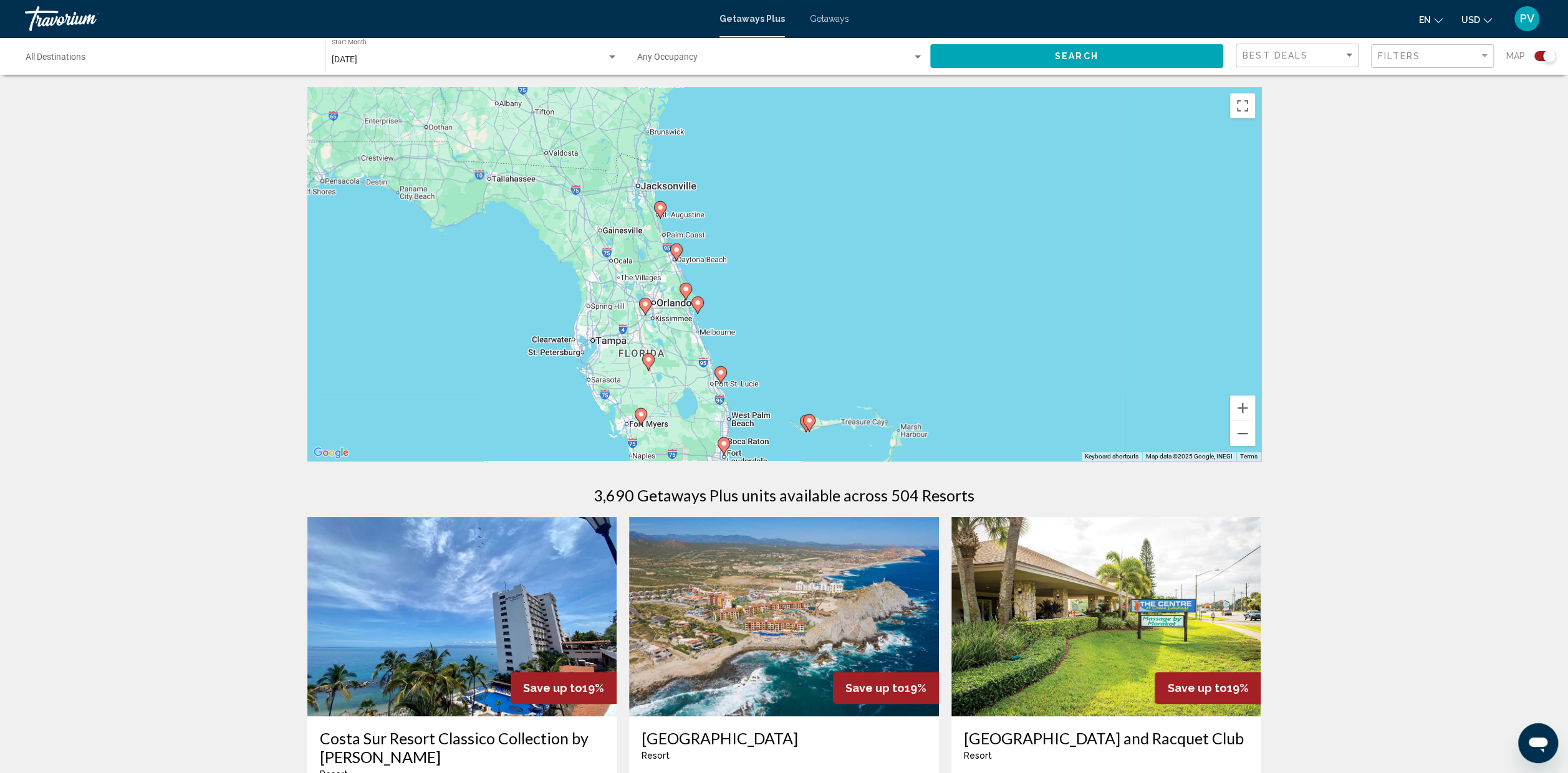
click at [722, 301] on div "To activate drag with keyboard, press Alt + Enter. Once in keyboard drag state,…" at bounding box center [784, 274] width 954 height 374
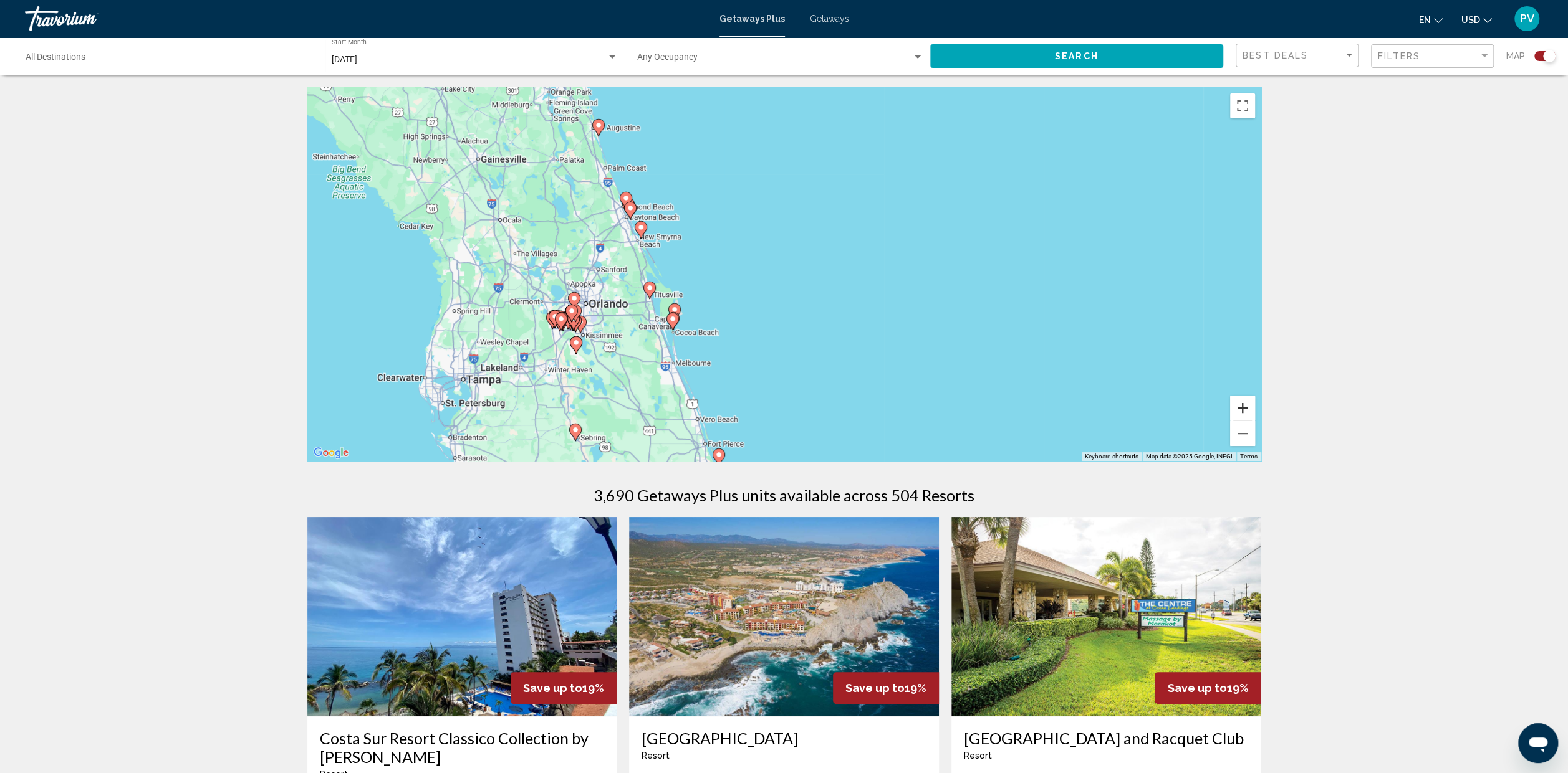
click at [1247, 406] on button "Zoom in" at bounding box center [1243, 408] width 25 height 25
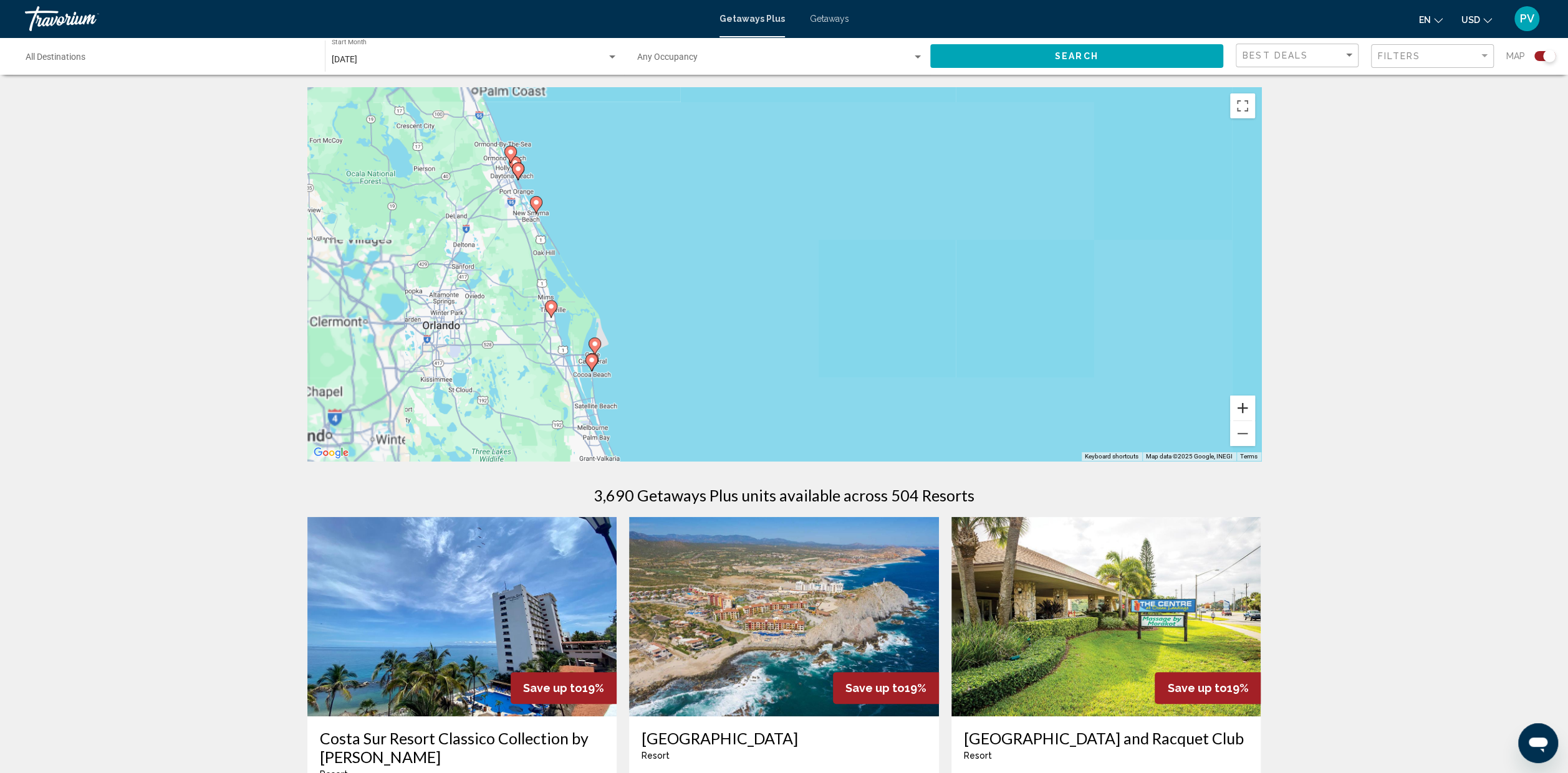
click at [1247, 406] on button "Zoom in" at bounding box center [1243, 408] width 25 height 25
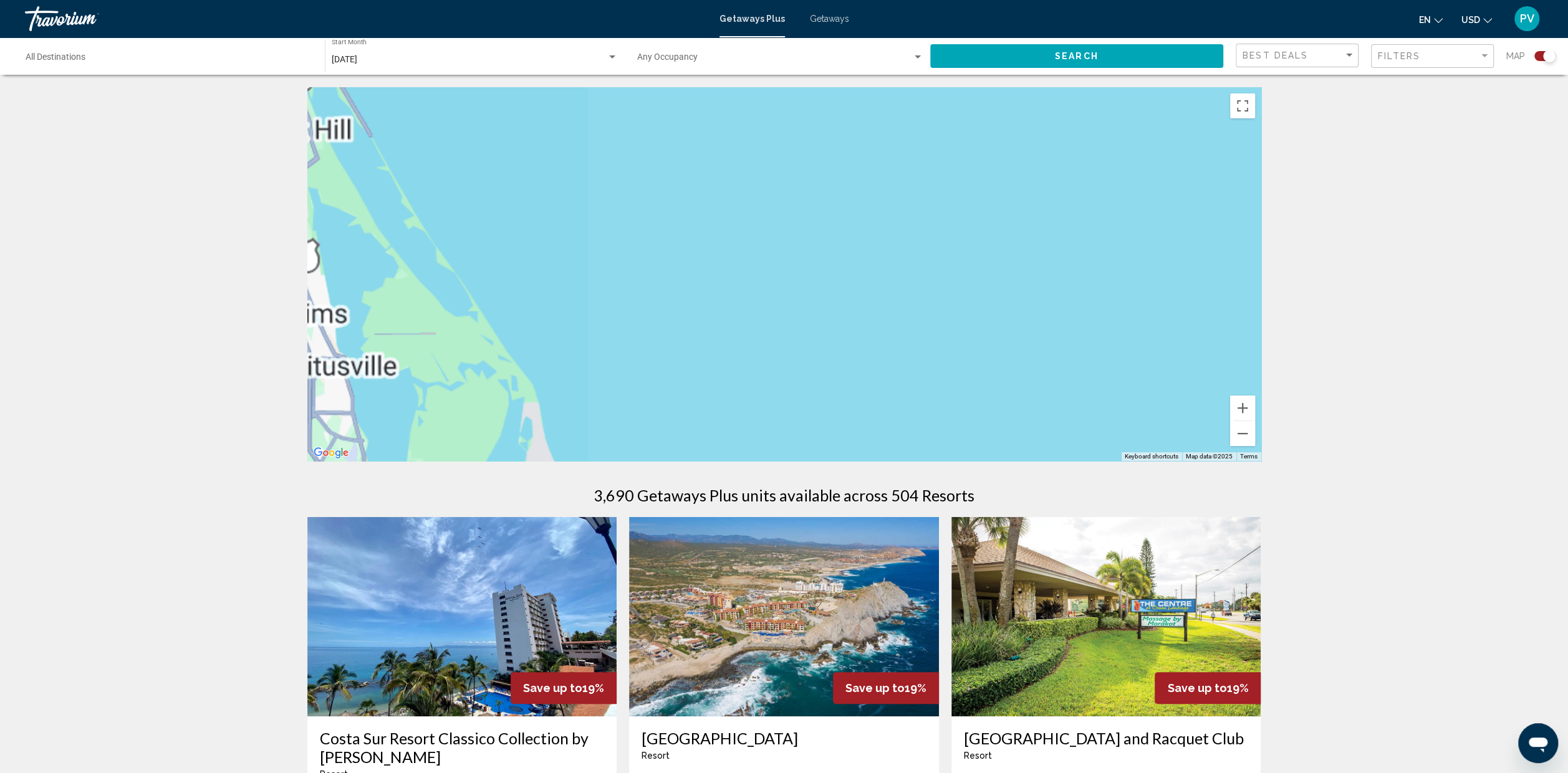
drag, startPoint x: 701, startPoint y: 361, endPoint x: 1228, endPoint y: 305, distance: 530.0
click at [1228, 305] on div "Main content" at bounding box center [784, 274] width 954 height 374
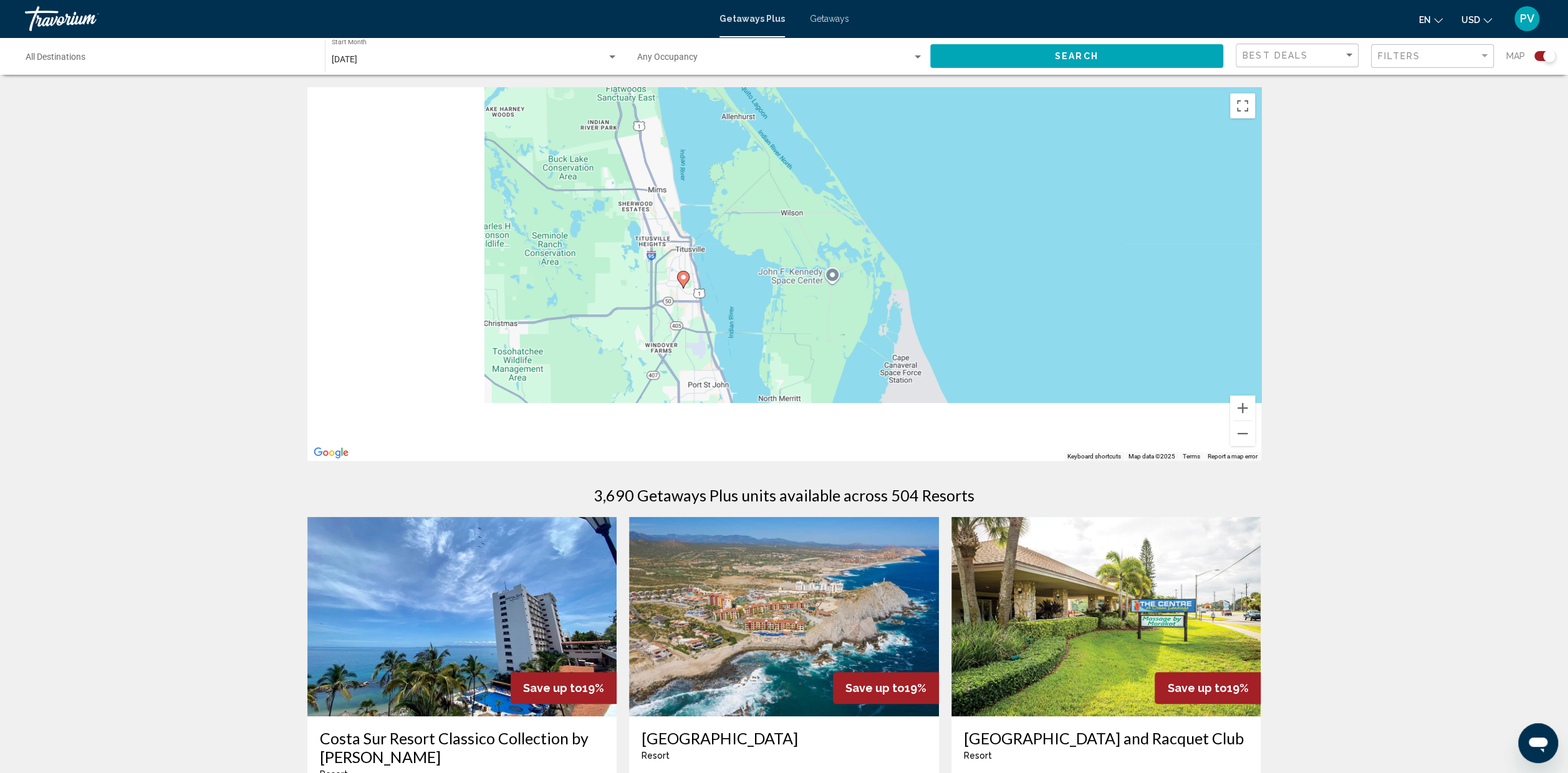
drag, startPoint x: 571, startPoint y: 355, endPoint x: 914, endPoint y: 174, distance: 387.8
click at [904, 178] on div "To activate drag with keyboard, press Alt + Enter. Once in keyboard drag state,…" at bounding box center [784, 274] width 954 height 374
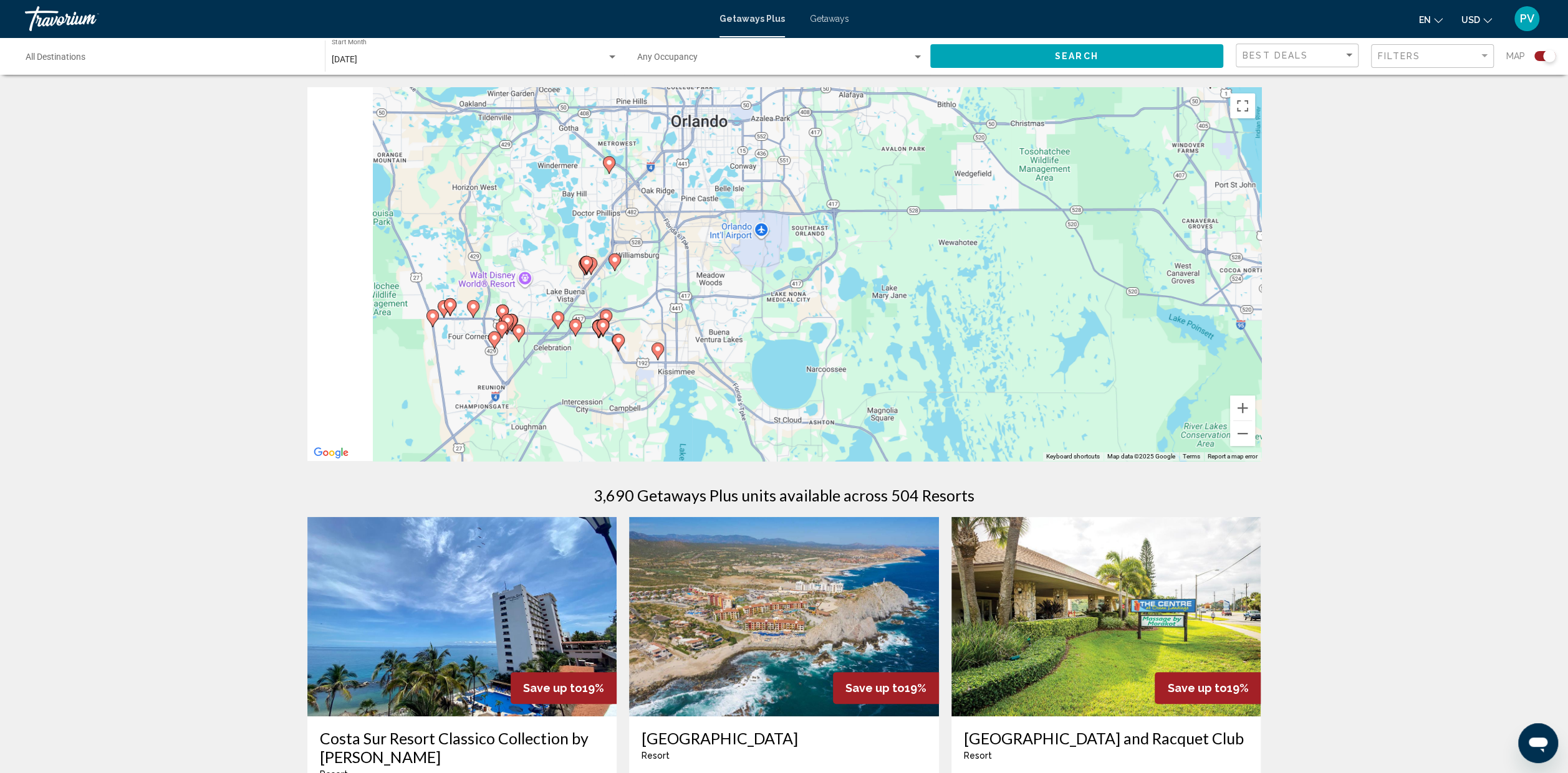
drag, startPoint x: 747, startPoint y: 303, endPoint x: 932, endPoint y: 205, distance: 209.4
click at [932, 205] on div "To activate drag with keyboard, press Alt + Enter. Once in keyboard drag state,…" at bounding box center [784, 274] width 954 height 374
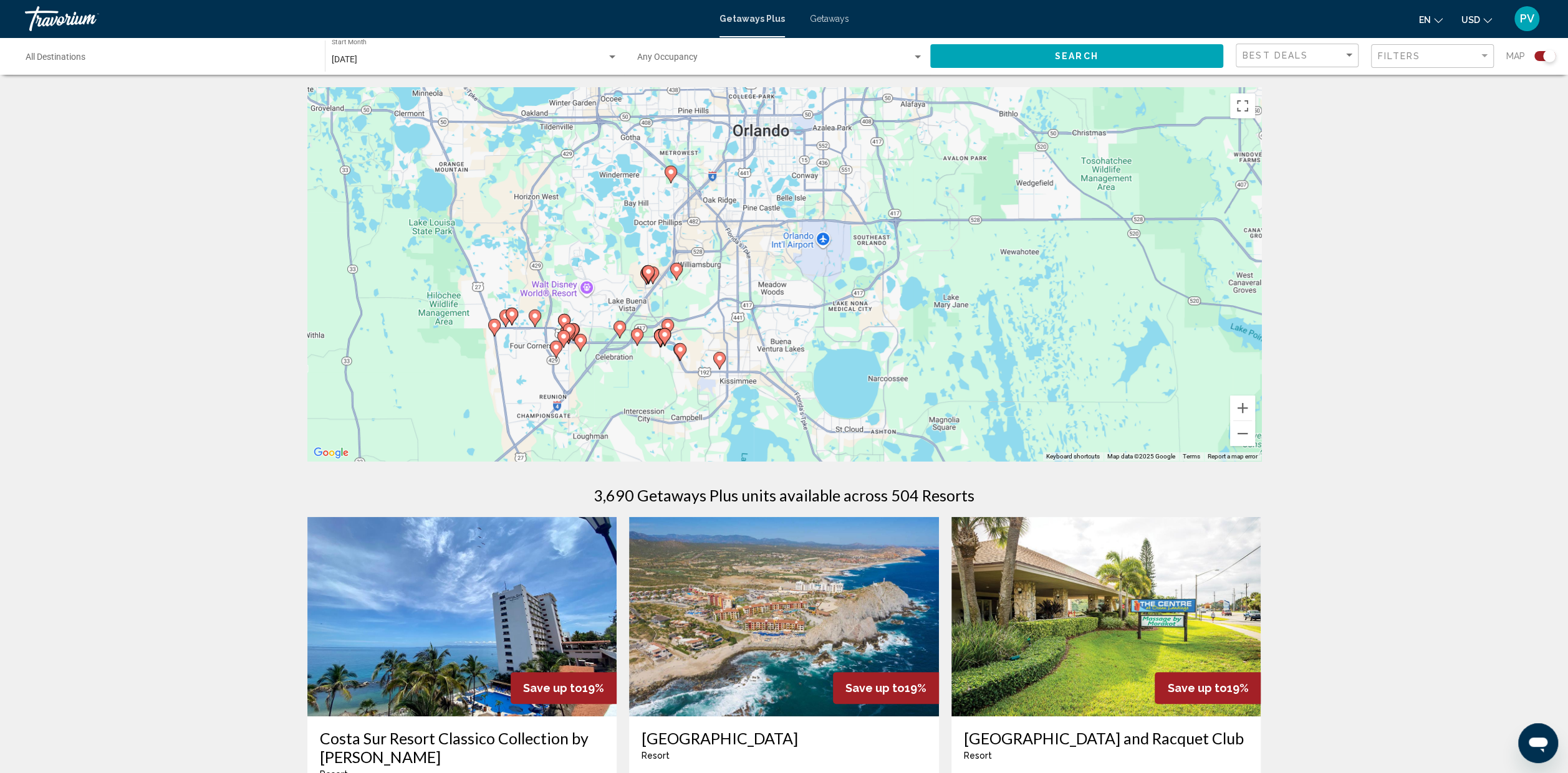
drag, startPoint x: 709, startPoint y: 255, endPoint x: 779, endPoint y: 265, distance: 70.7
click at [779, 265] on div "To activate drag with keyboard, press Alt + Enter. Once in keyboard drag state,…" at bounding box center [784, 274] width 954 height 374
click at [722, 361] on image "Main content" at bounding box center [722, 359] width 8 height 8
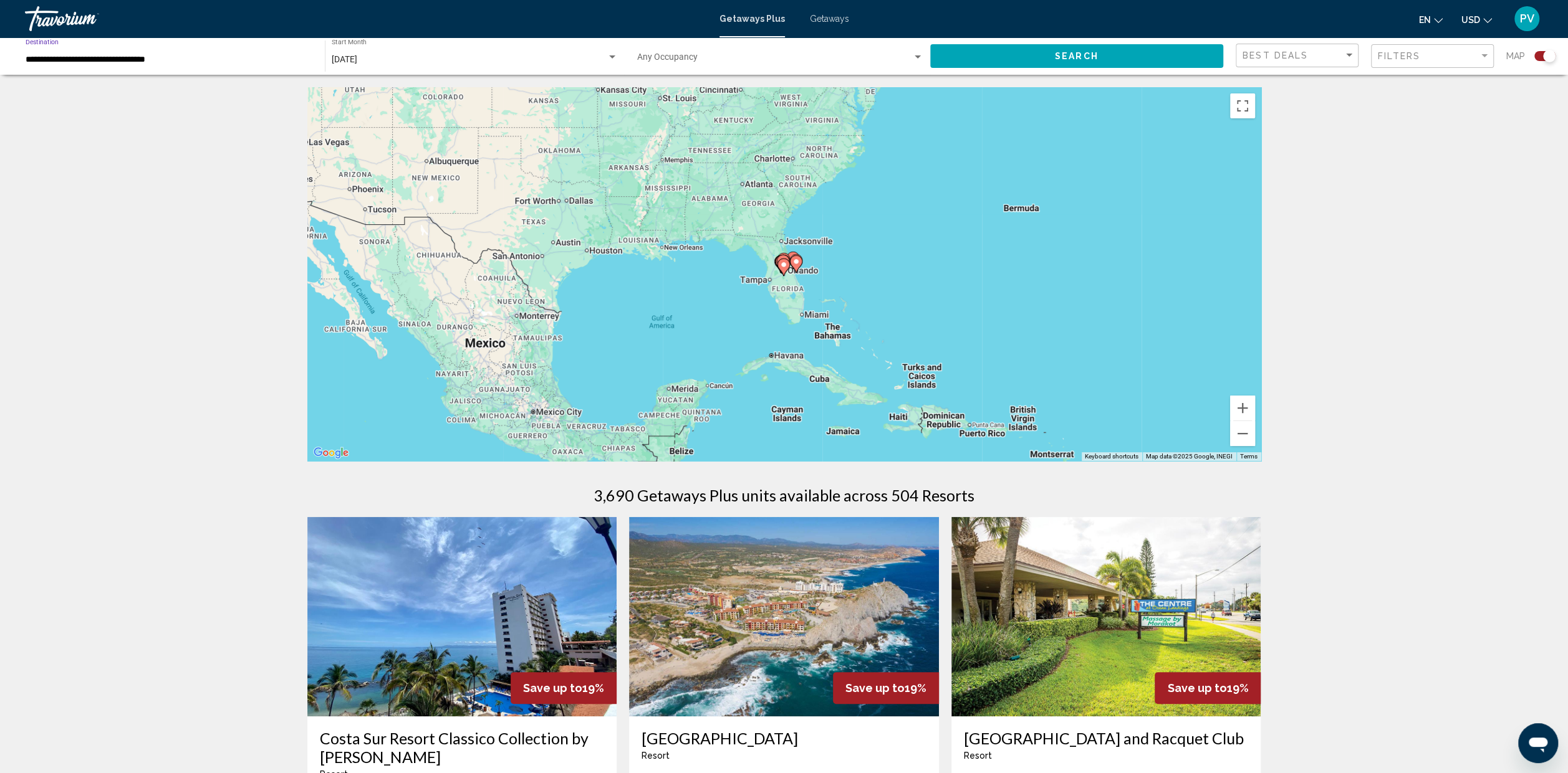
click at [132, 62] on input "**********" at bounding box center [169, 60] width 287 height 10
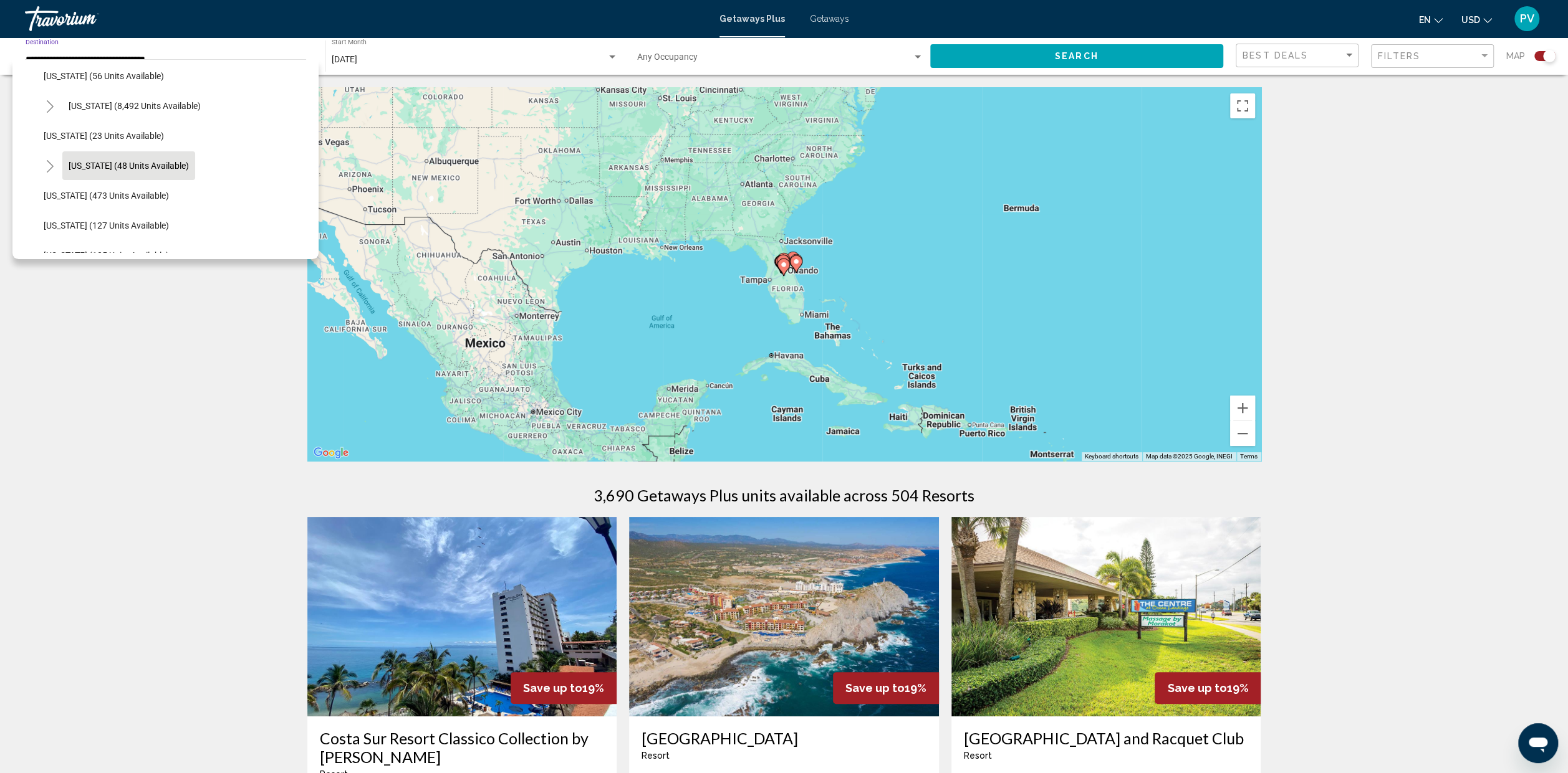
scroll to position [187, 0]
click at [80, 102] on span "Florida (8,492 units available)" at bounding box center [135, 104] width 132 height 10
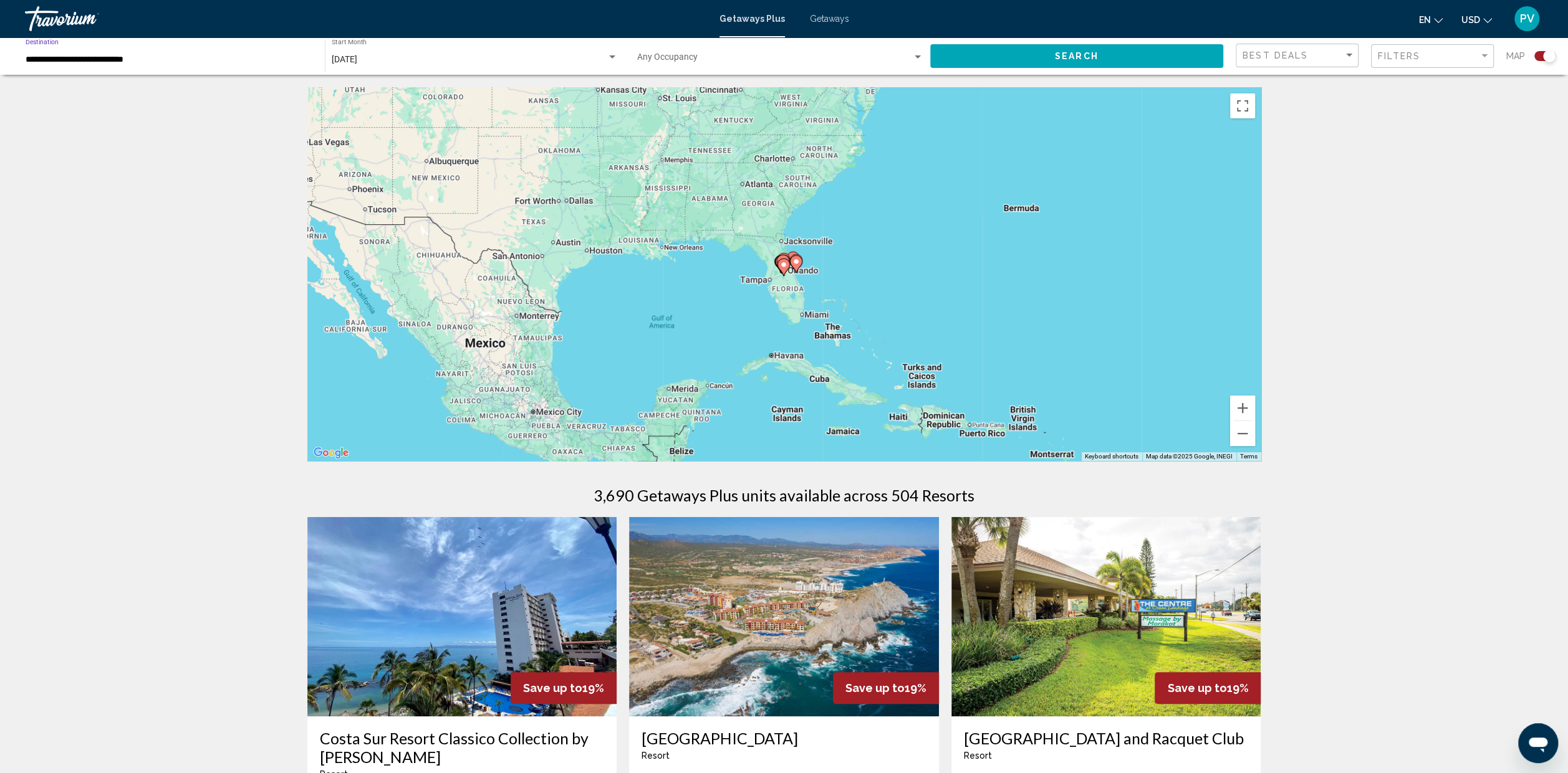
click at [1087, 55] on span "Search" at bounding box center [1076, 56] width 44 height 10
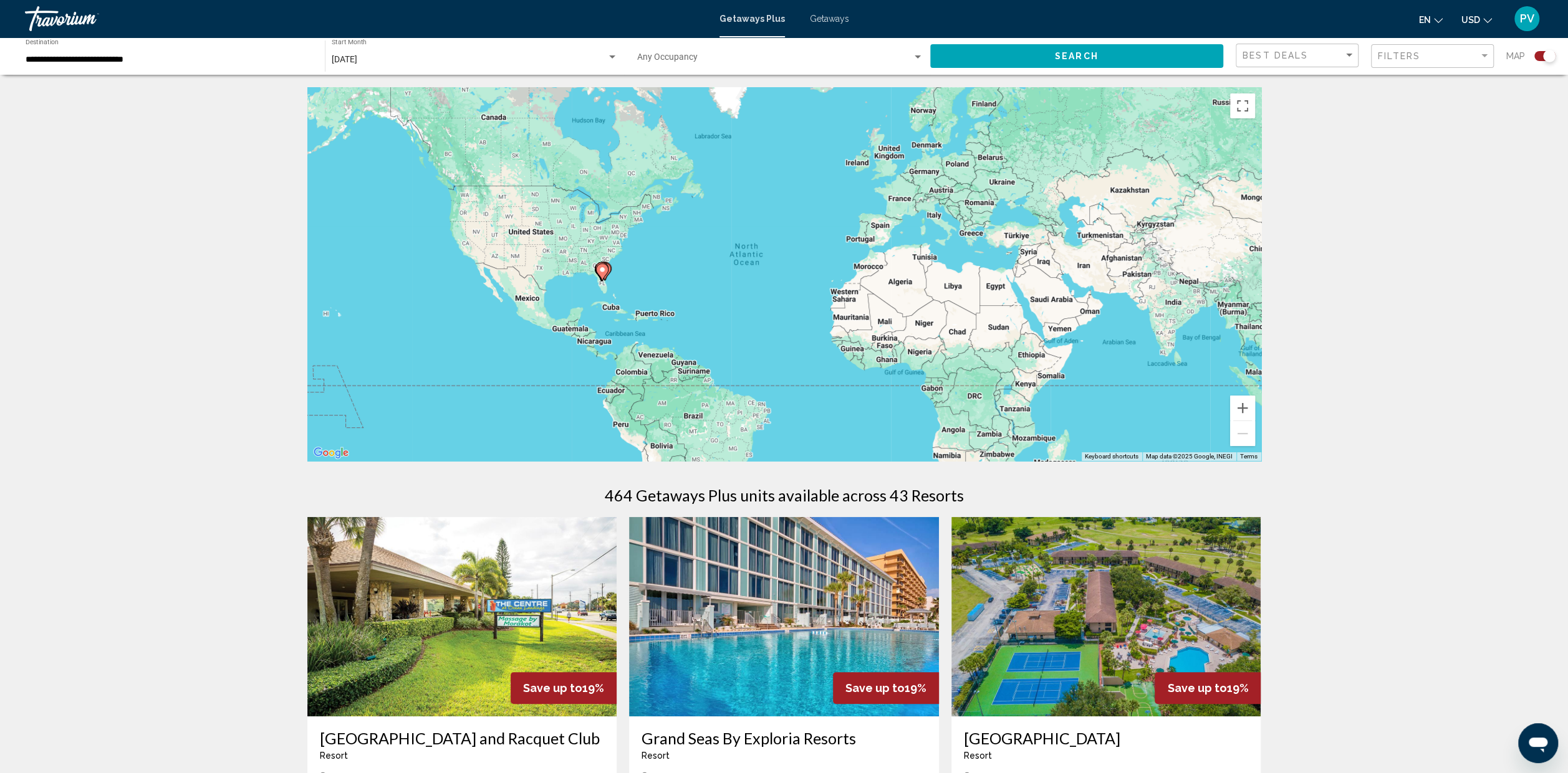
click at [603, 290] on div "To activate drag with keyboard, press Alt + Enter. Once in keyboard drag state,…" at bounding box center [784, 274] width 954 height 374
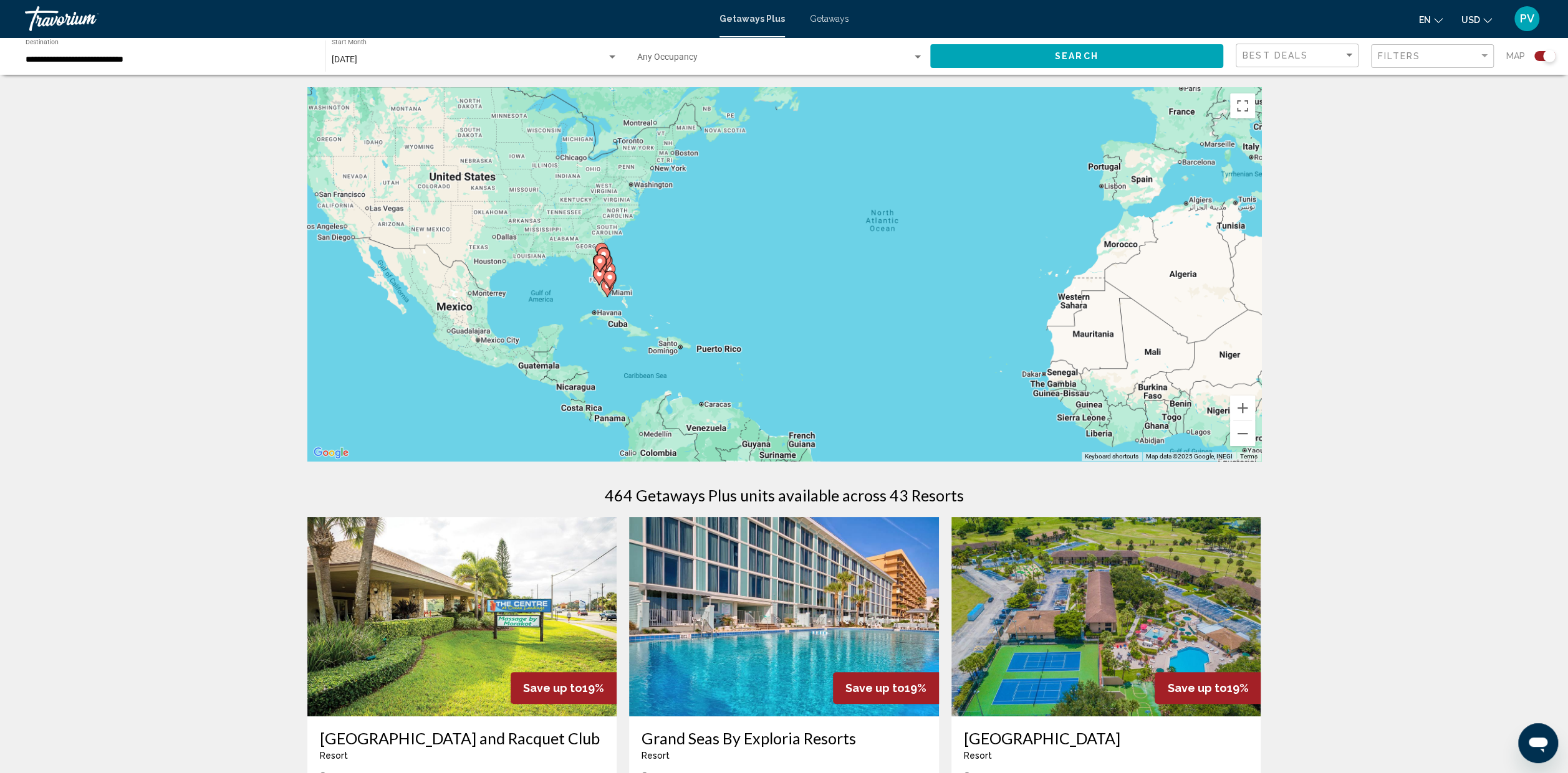
click at [603, 290] on gmp-advanced-marker "Main content" at bounding box center [606, 288] width 13 height 18
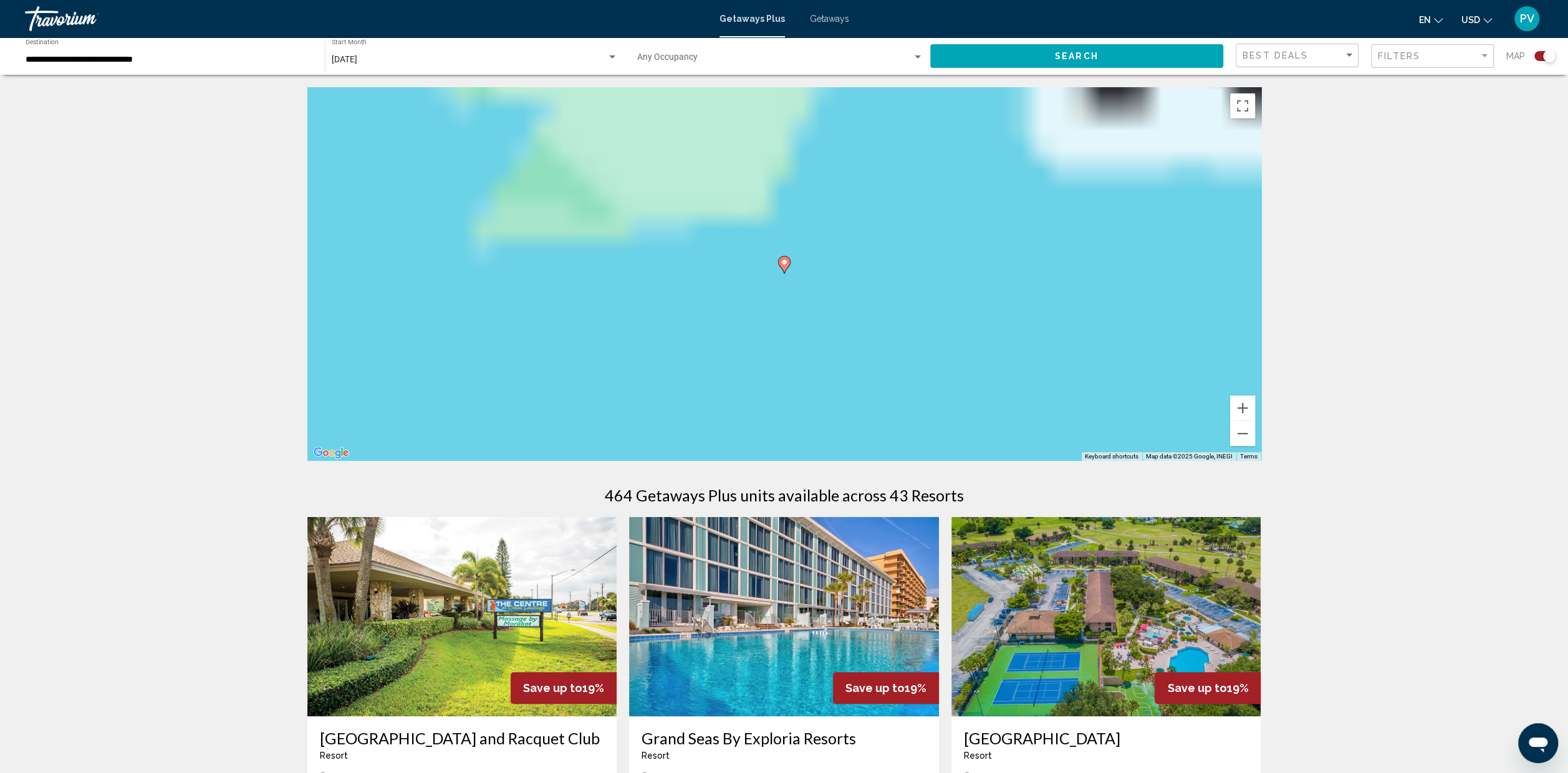
click at [603, 290] on div "To activate drag with keyboard, press Alt + Enter. Once in keyboard drag state,…" at bounding box center [784, 274] width 954 height 374
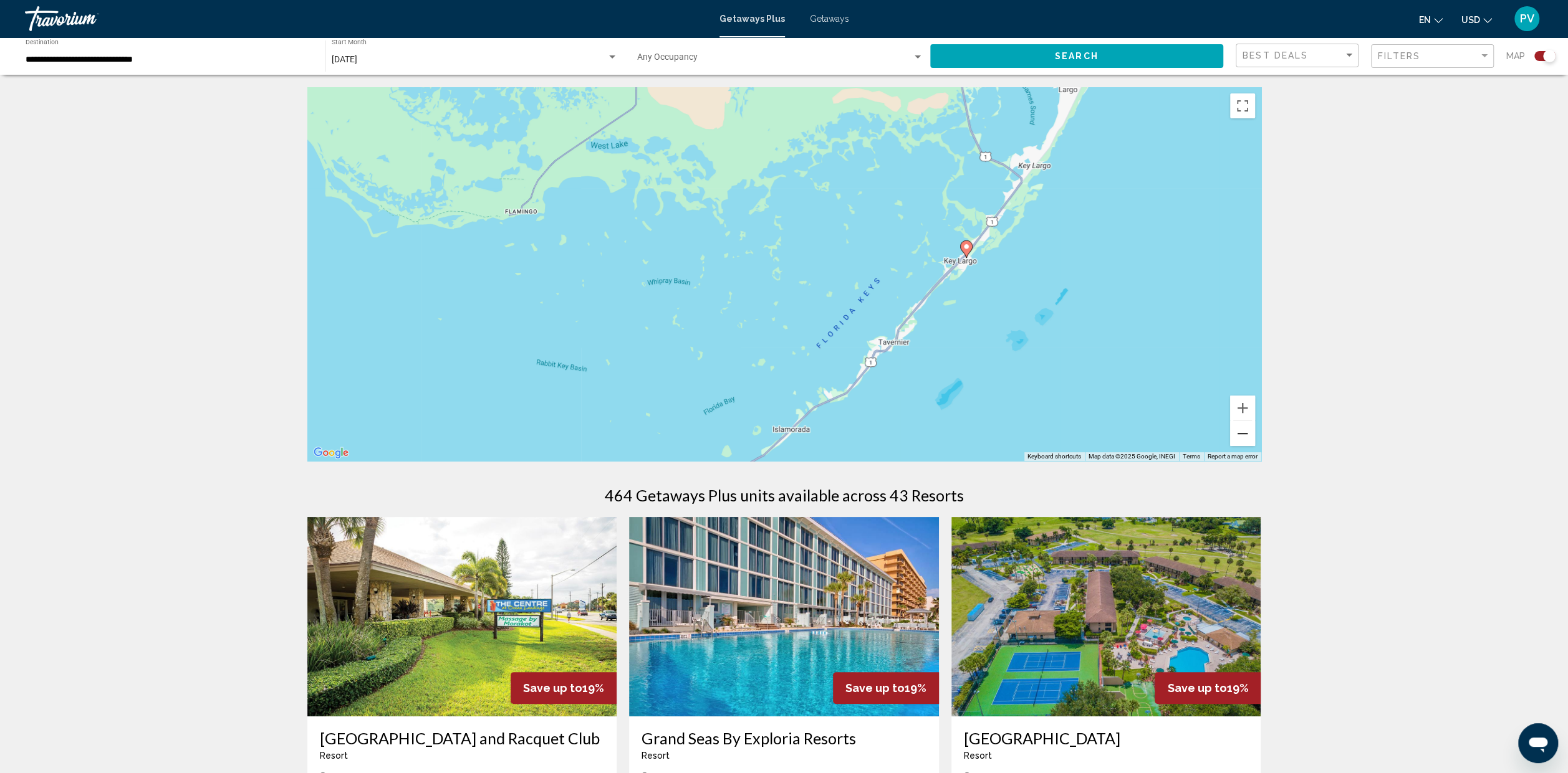
click at [1240, 436] on button "Zoom out" at bounding box center [1243, 434] width 25 height 25
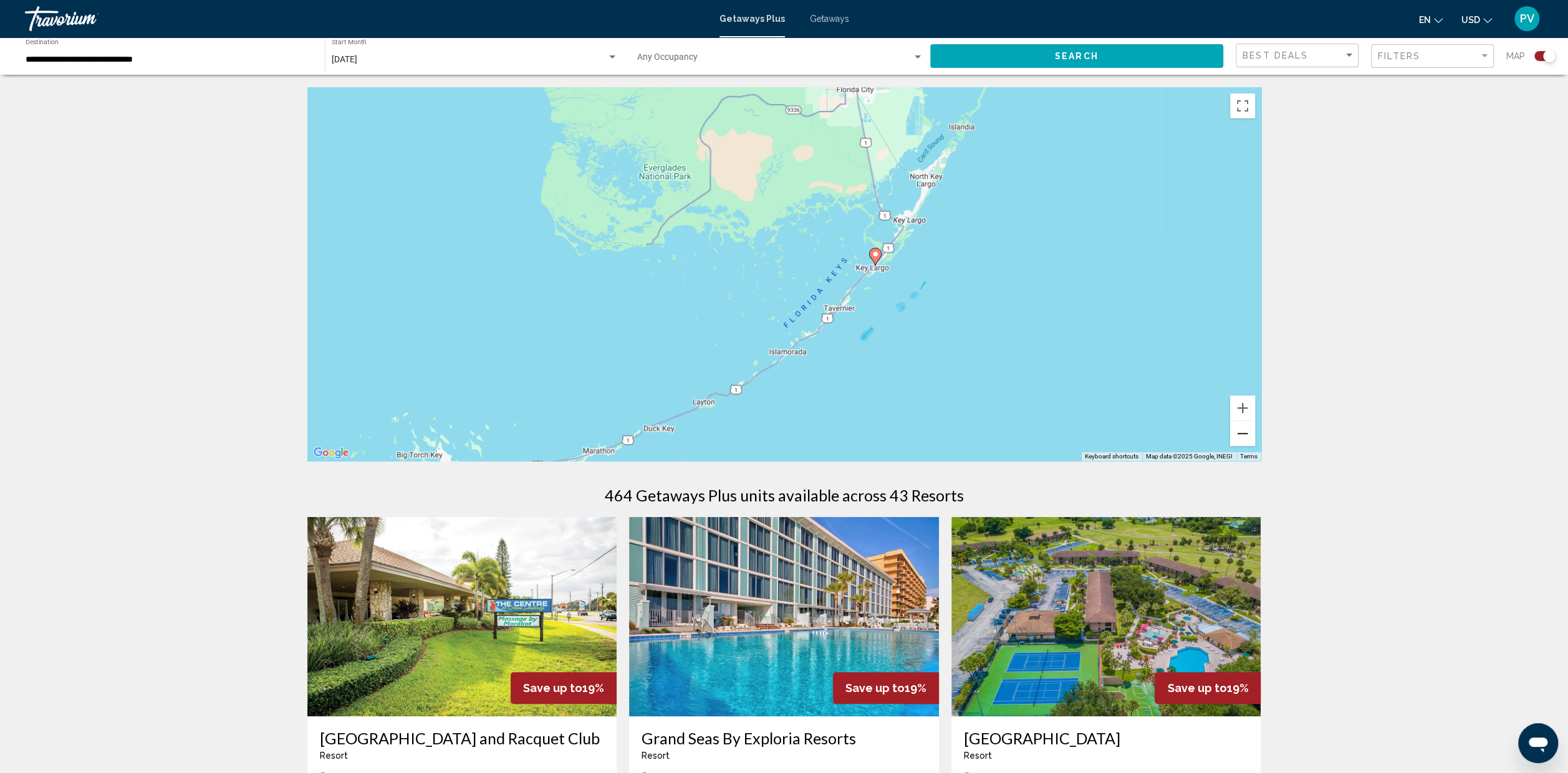
click at [1239, 436] on button "Zoom out" at bounding box center [1243, 434] width 25 height 25
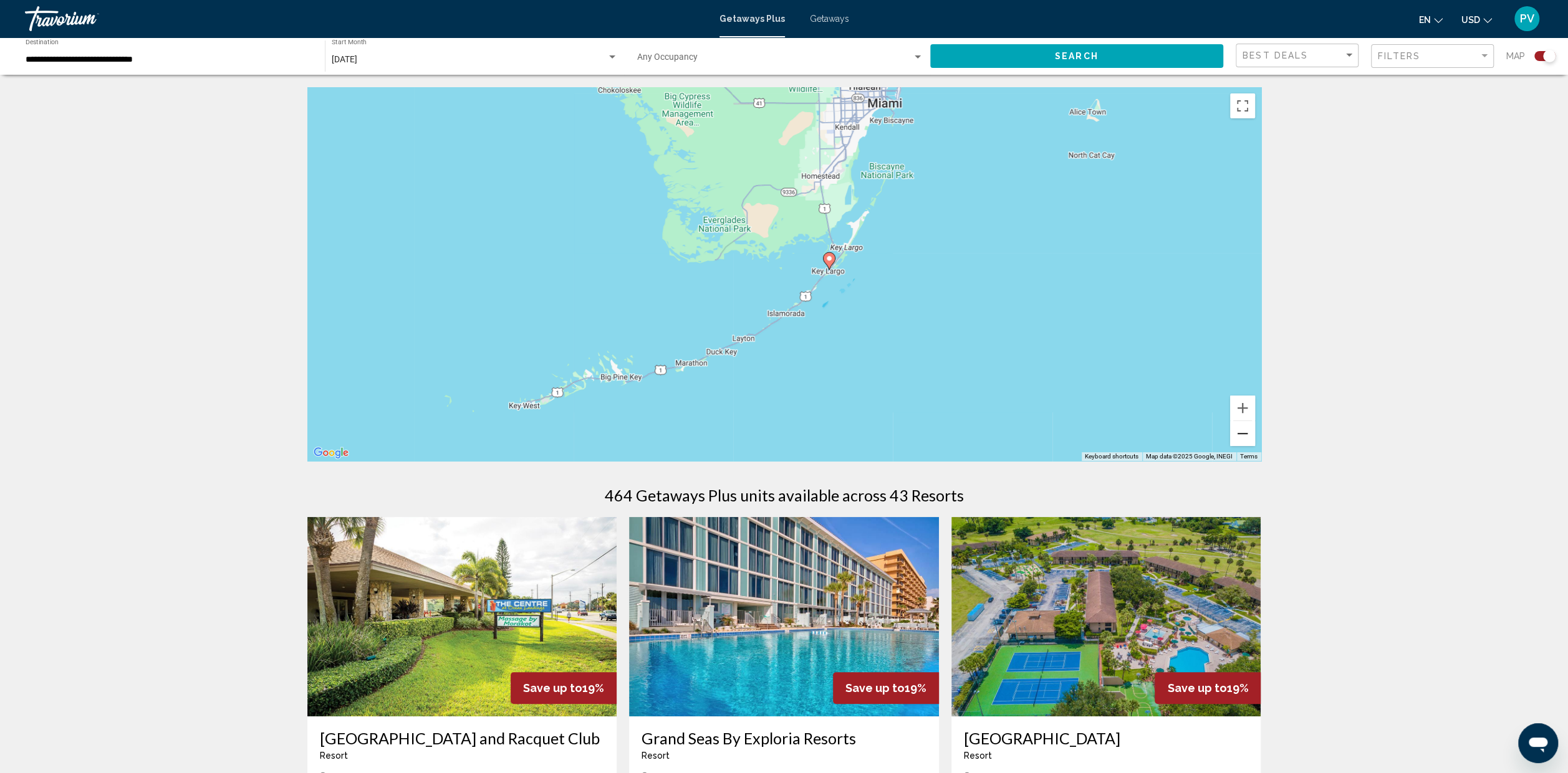
click at [1238, 436] on button "Zoom out" at bounding box center [1243, 434] width 25 height 25
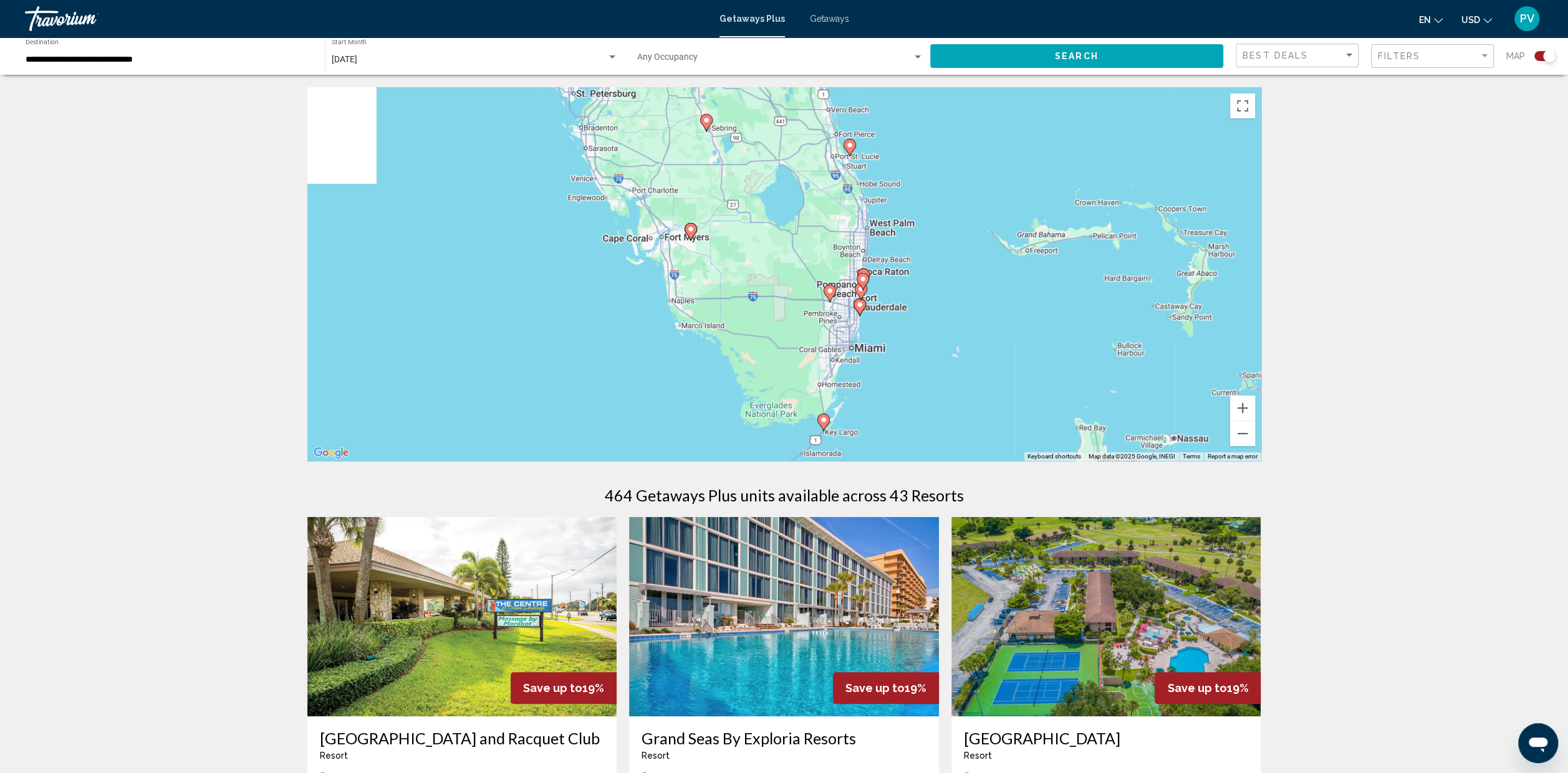
drag, startPoint x: 889, startPoint y: 245, endPoint x: 907, endPoint y: 413, distance: 169.0
click at [906, 412] on div "To activate drag with keyboard, press Alt + Enter. Once in keyboard drag state,…" at bounding box center [784, 274] width 954 height 374
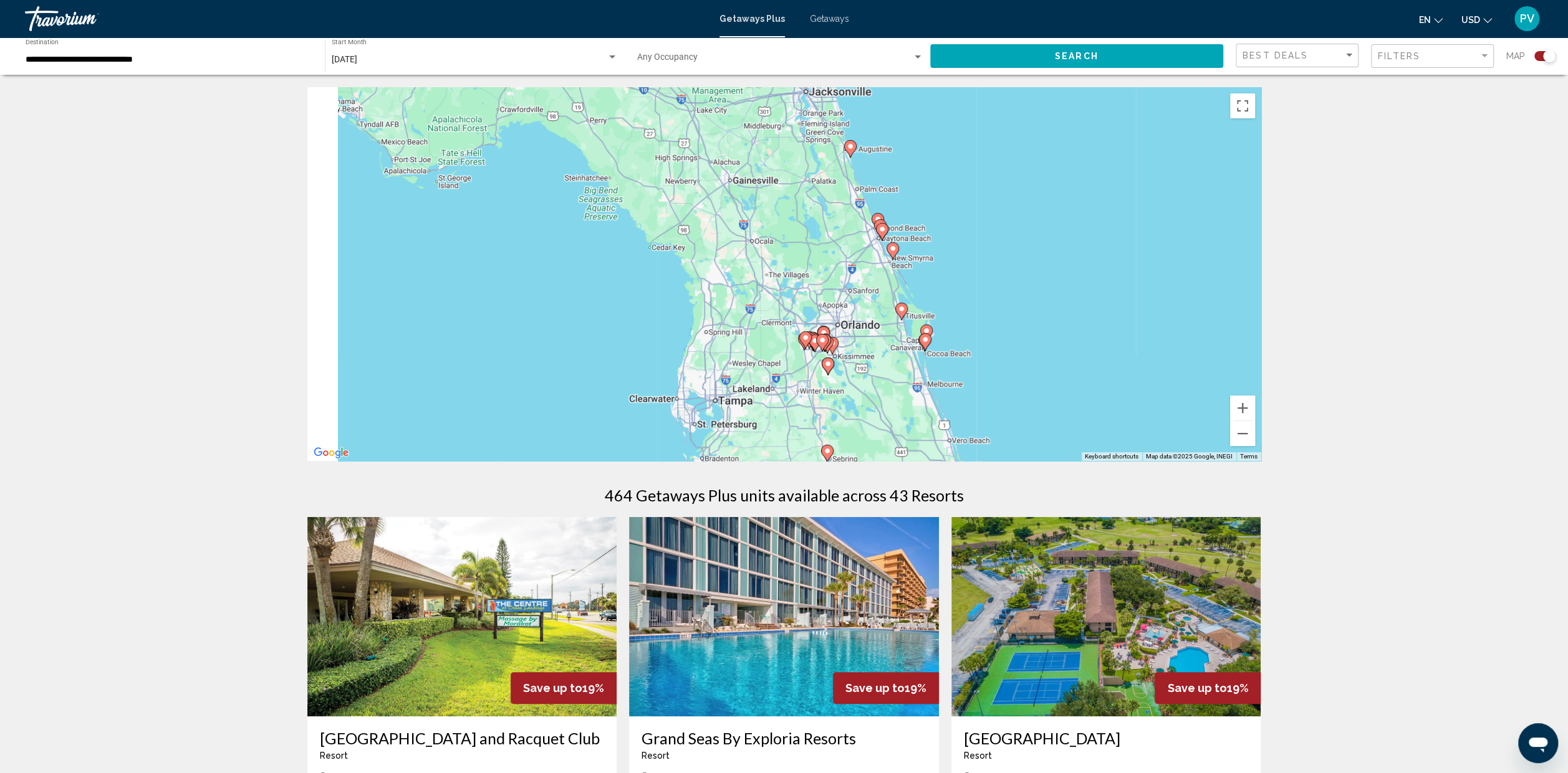
drag, startPoint x: 971, startPoint y: 305, endPoint x: 1042, endPoint y: 471, distance: 180.5
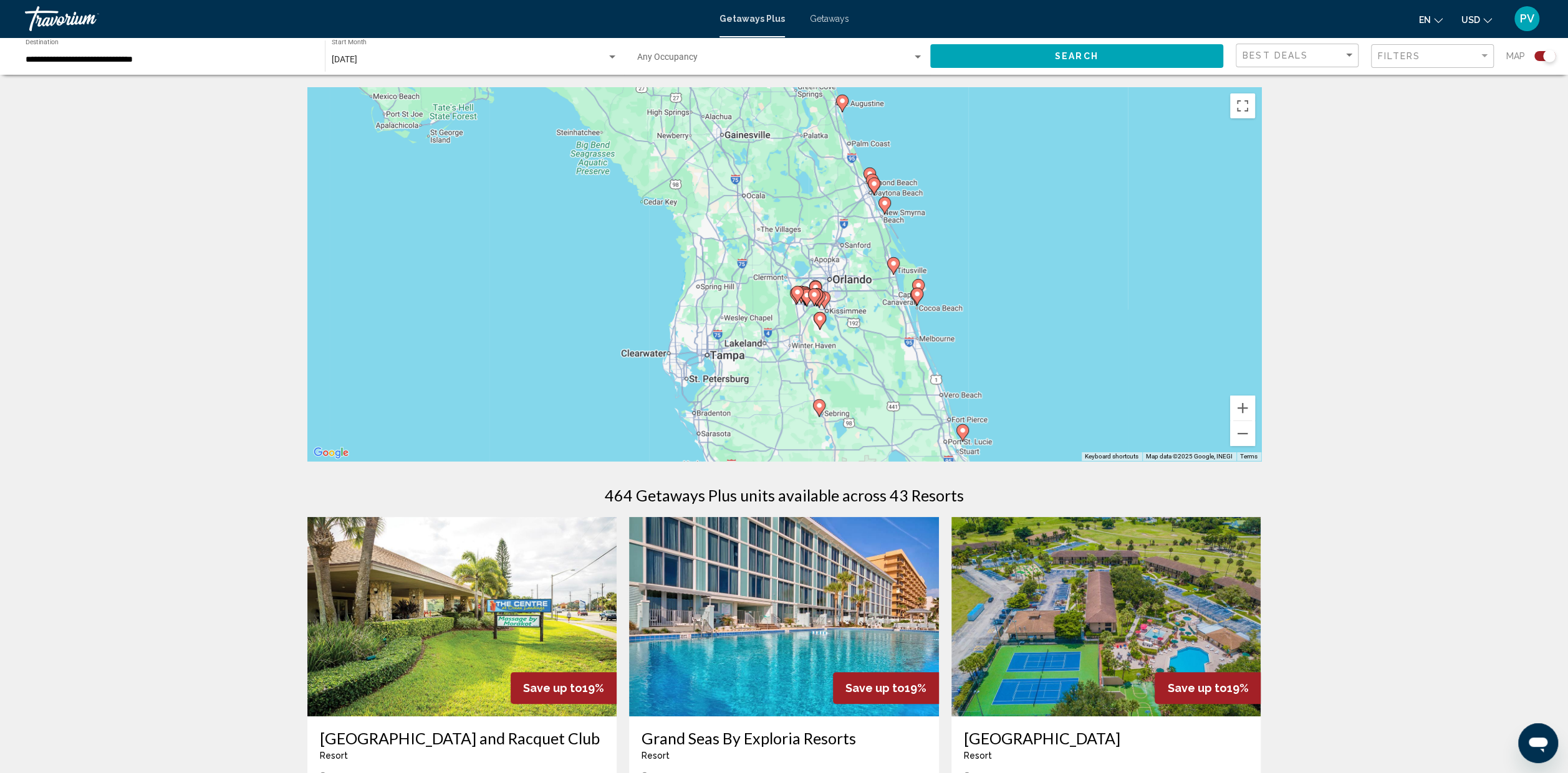
drag, startPoint x: 992, startPoint y: 249, endPoint x: 979, endPoint y: 198, distance: 52.6
click at [984, 198] on div "To activate drag with keyboard, press Alt + Enter. Once in keyboard drag state,…" at bounding box center [784, 274] width 954 height 374
click at [1242, 407] on button "Zoom in" at bounding box center [1243, 408] width 25 height 25
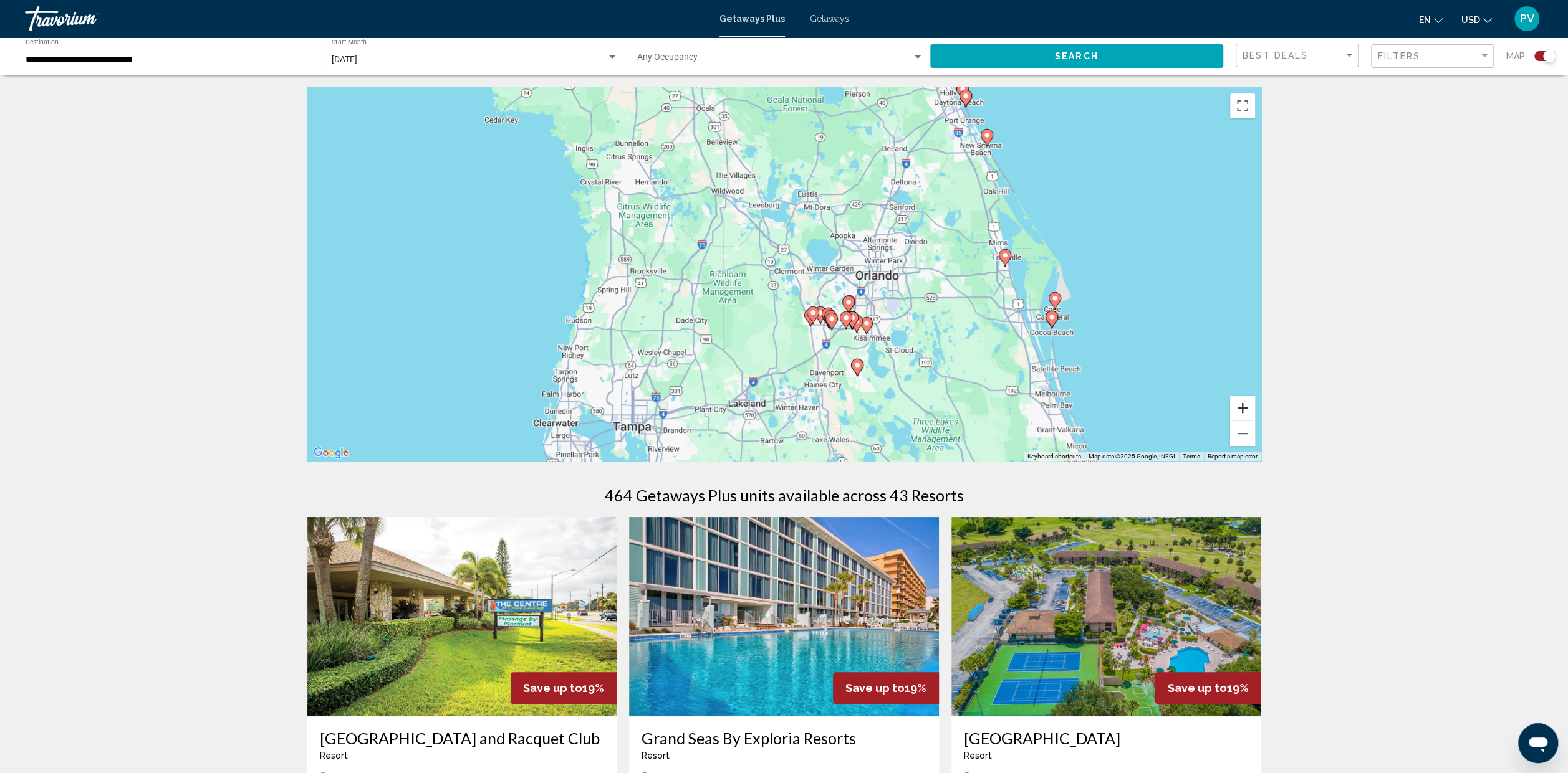
click at [1242, 407] on button "Zoom in" at bounding box center [1243, 408] width 25 height 25
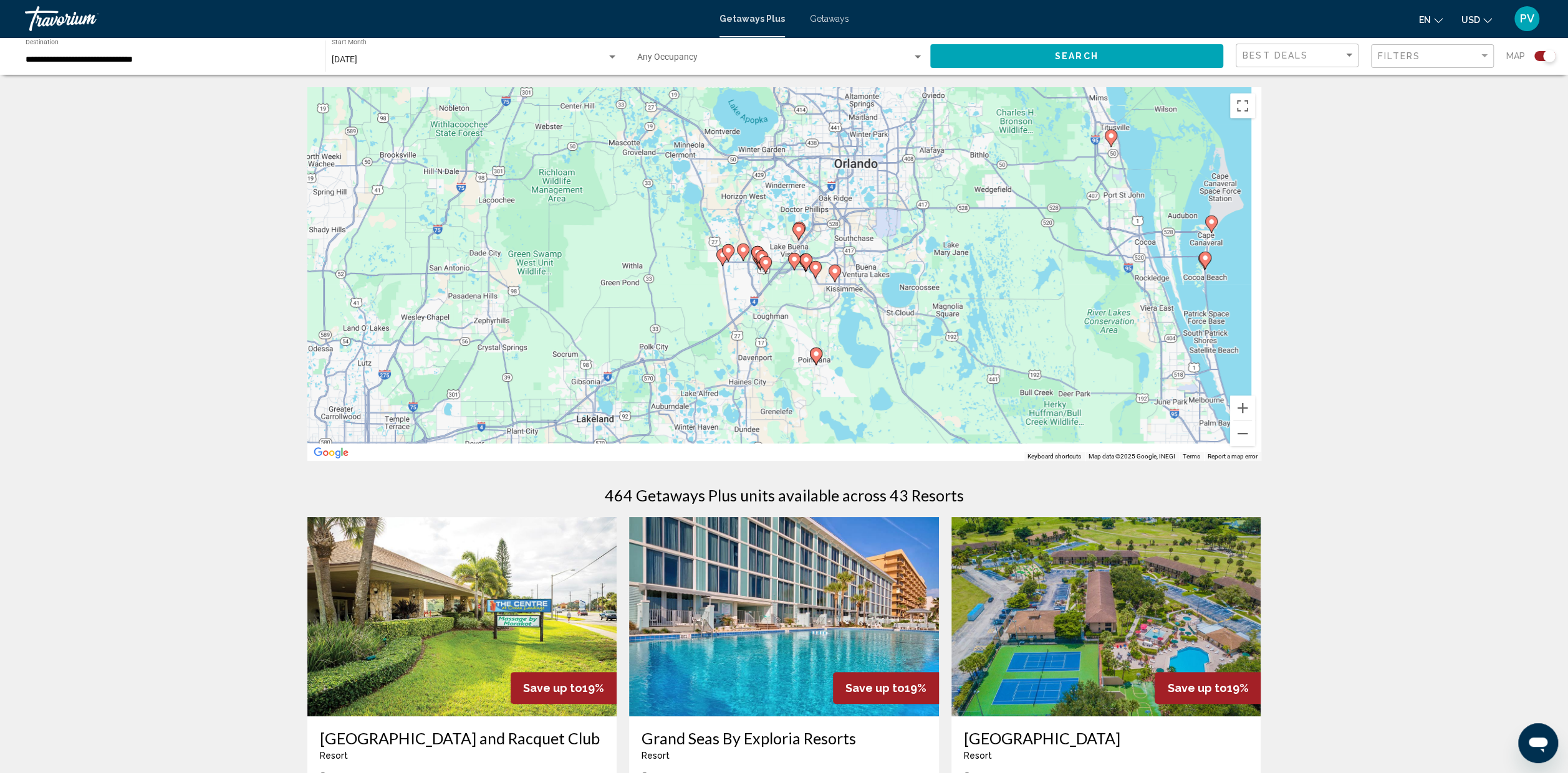
drag, startPoint x: 1030, startPoint y: 292, endPoint x: 970, endPoint y: 241, distance: 78.7
click at [970, 241] on div "To activate drag with keyboard, press Alt + Enter. Once in keyboard drag state,…" at bounding box center [784, 274] width 954 height 374
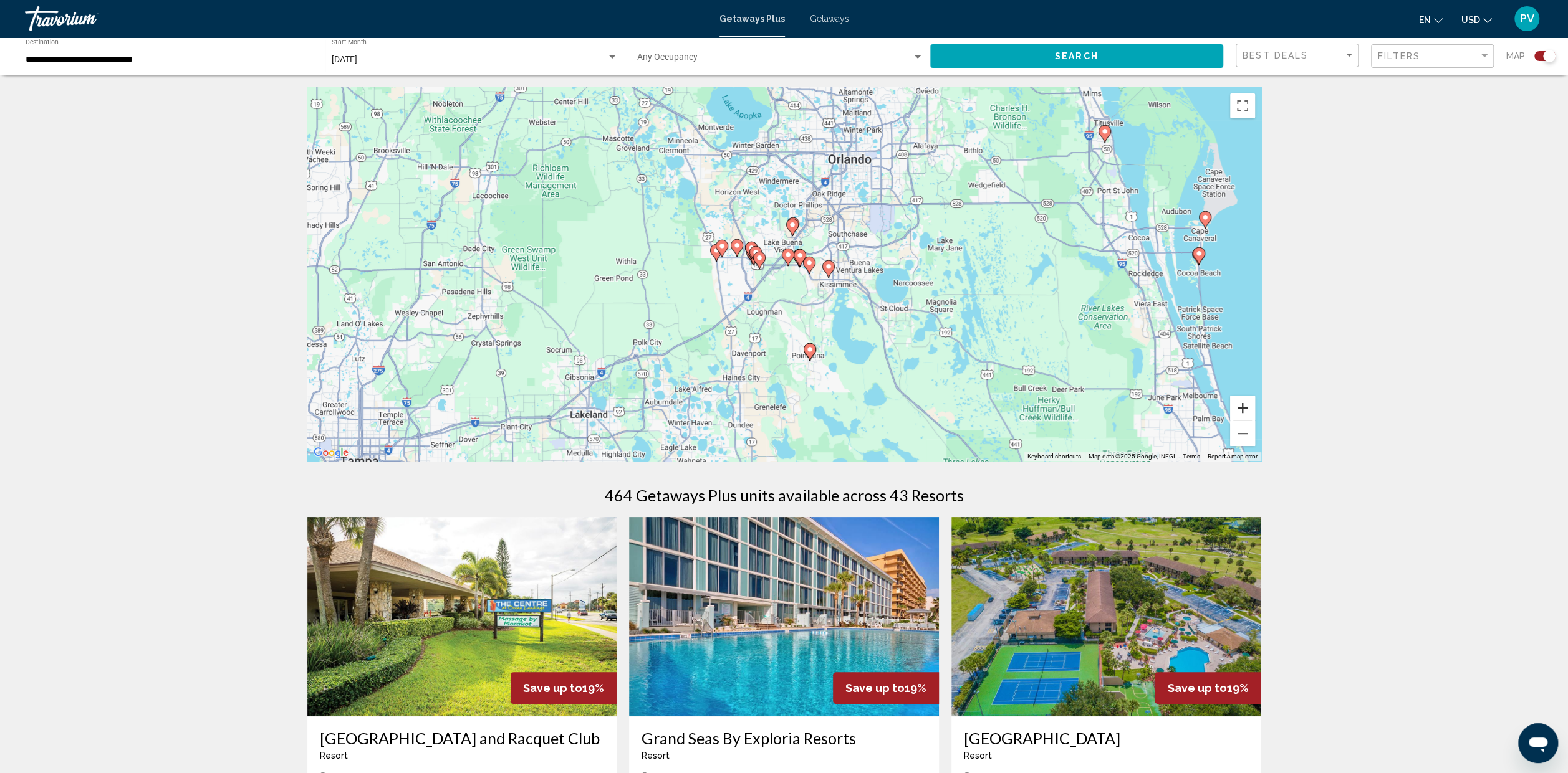
click at [1242, 410] on button "Zoom in" at bounding box center [1243, 408] width 25 height 25
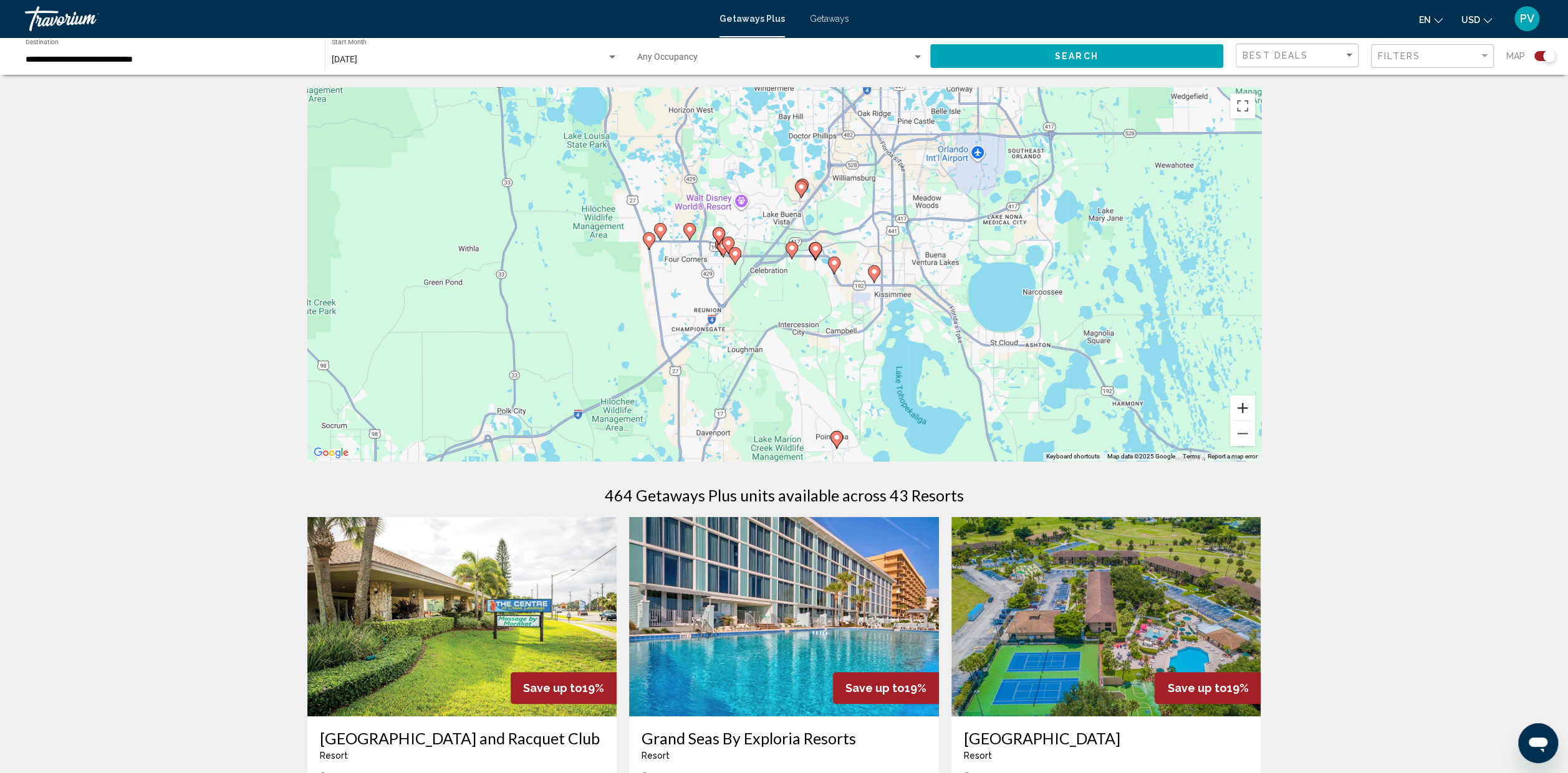
click at [1245, 405] on button "Zoom in" at bounding box center [1243, 408] width 25 height 25
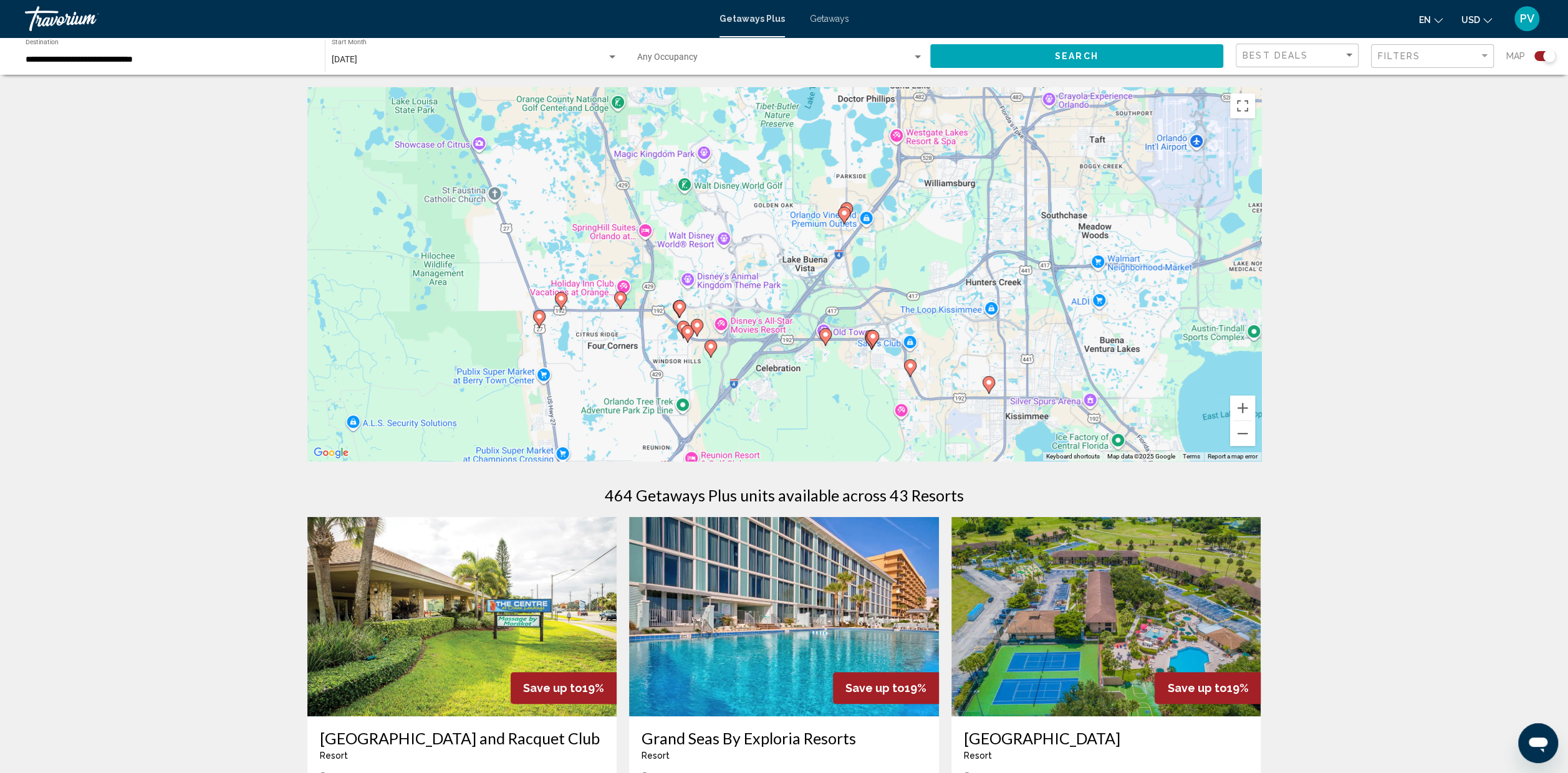
drag, startPoint x: 1121, startPoint y: 259, endPoint x: 1147, endPoint y: 362, distance: 106.2
click at [1147, 362] on div "To activate drag with keyboard, press Alt + Enter. Once in keyboard drag state,…" at bounding box center [784, 274] width 954 height 374
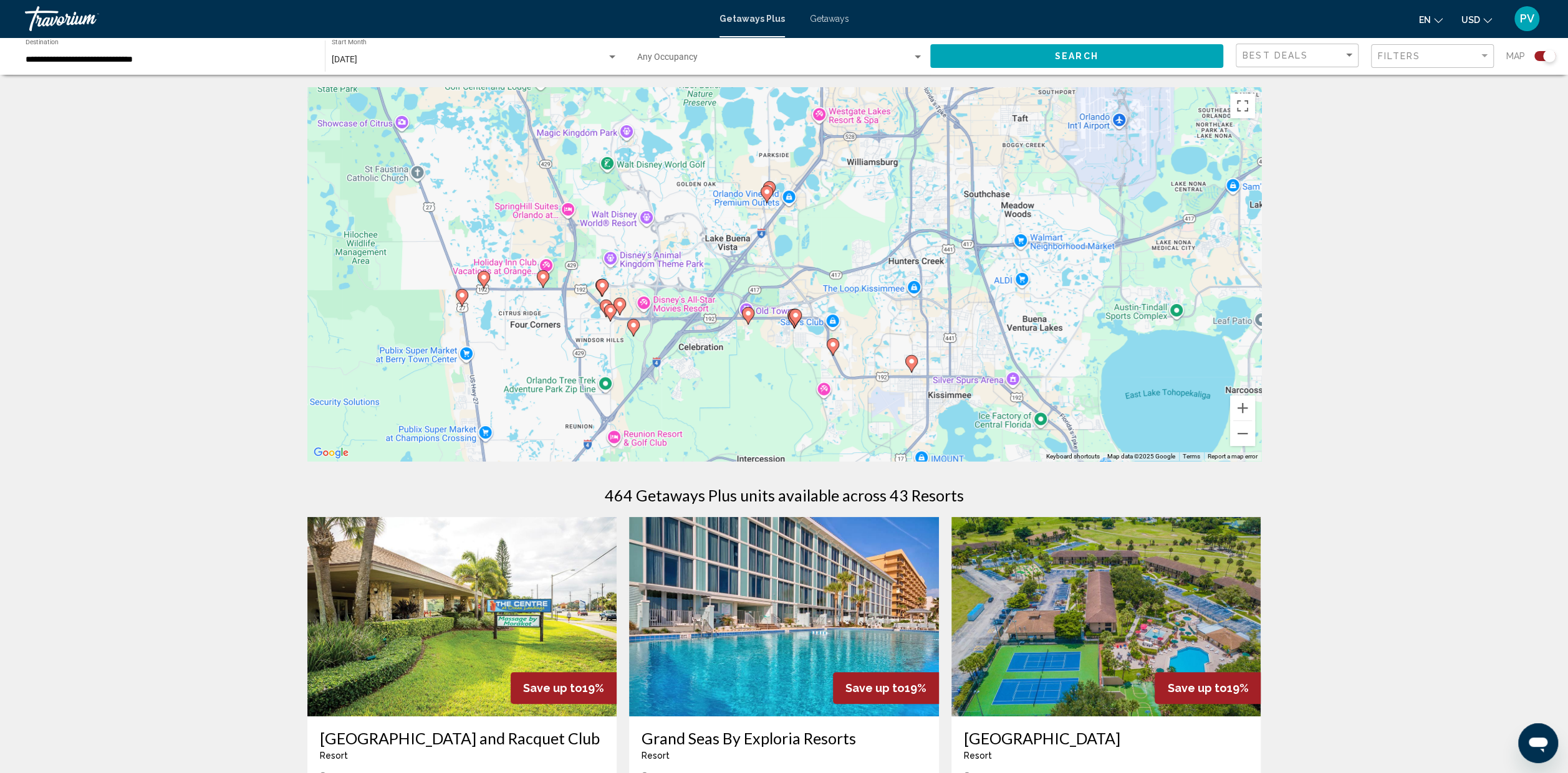
drag, startPoint x: 1062, startPoint y: 214, endPoint x: 985, endPoint y: 194, distance: 79.6
click at [985, 194] on div "To activate drag with keyboard, press Alt + Enter. Once in keyboard drag state,…" at bounding box center [784, 274] width 954 height 374
click at [833, 346] on image "Main content" at bounding box center [833, 345] width 8 height 8
type input "**********"
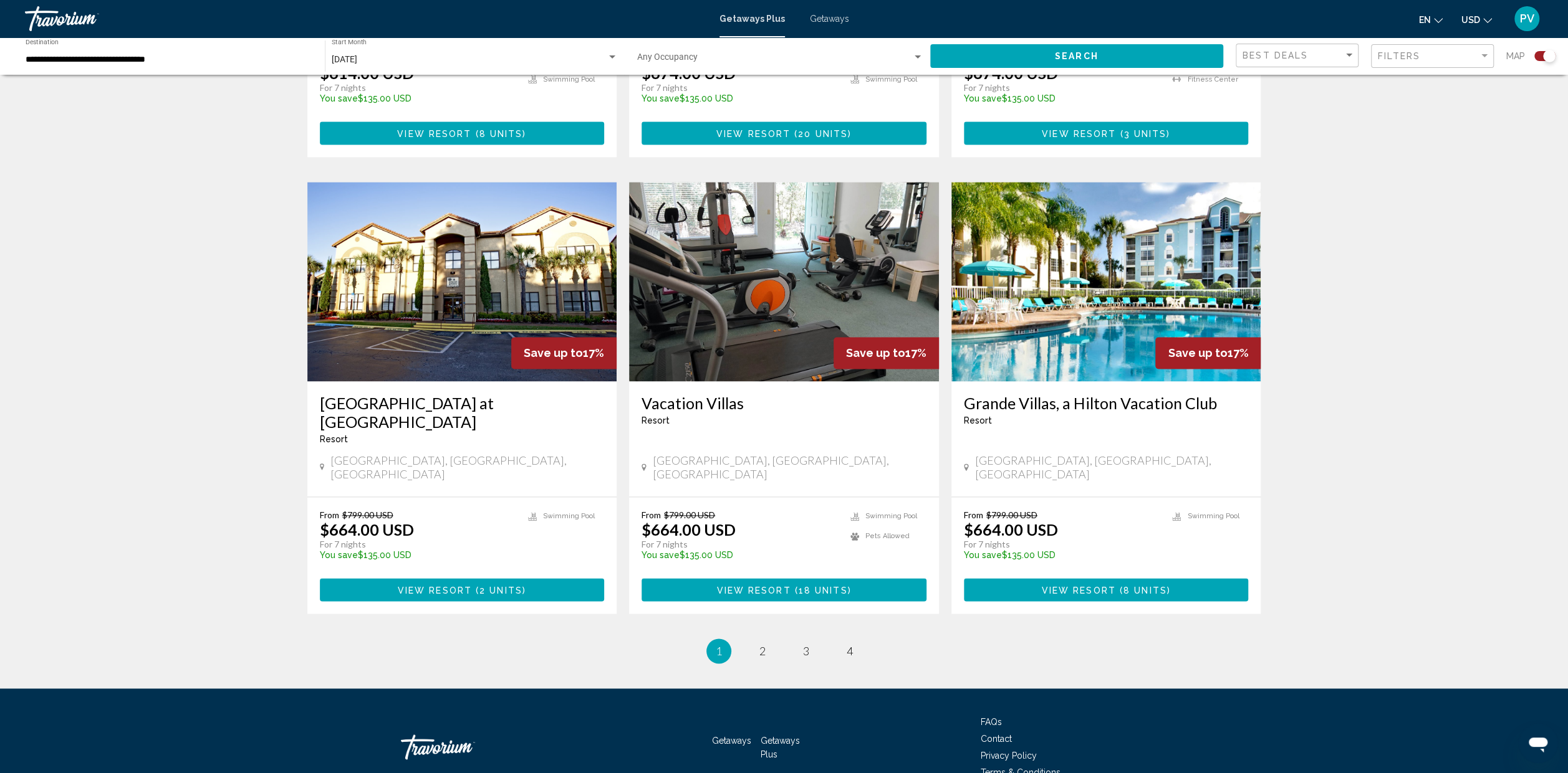
scroll to position [1643, 0]
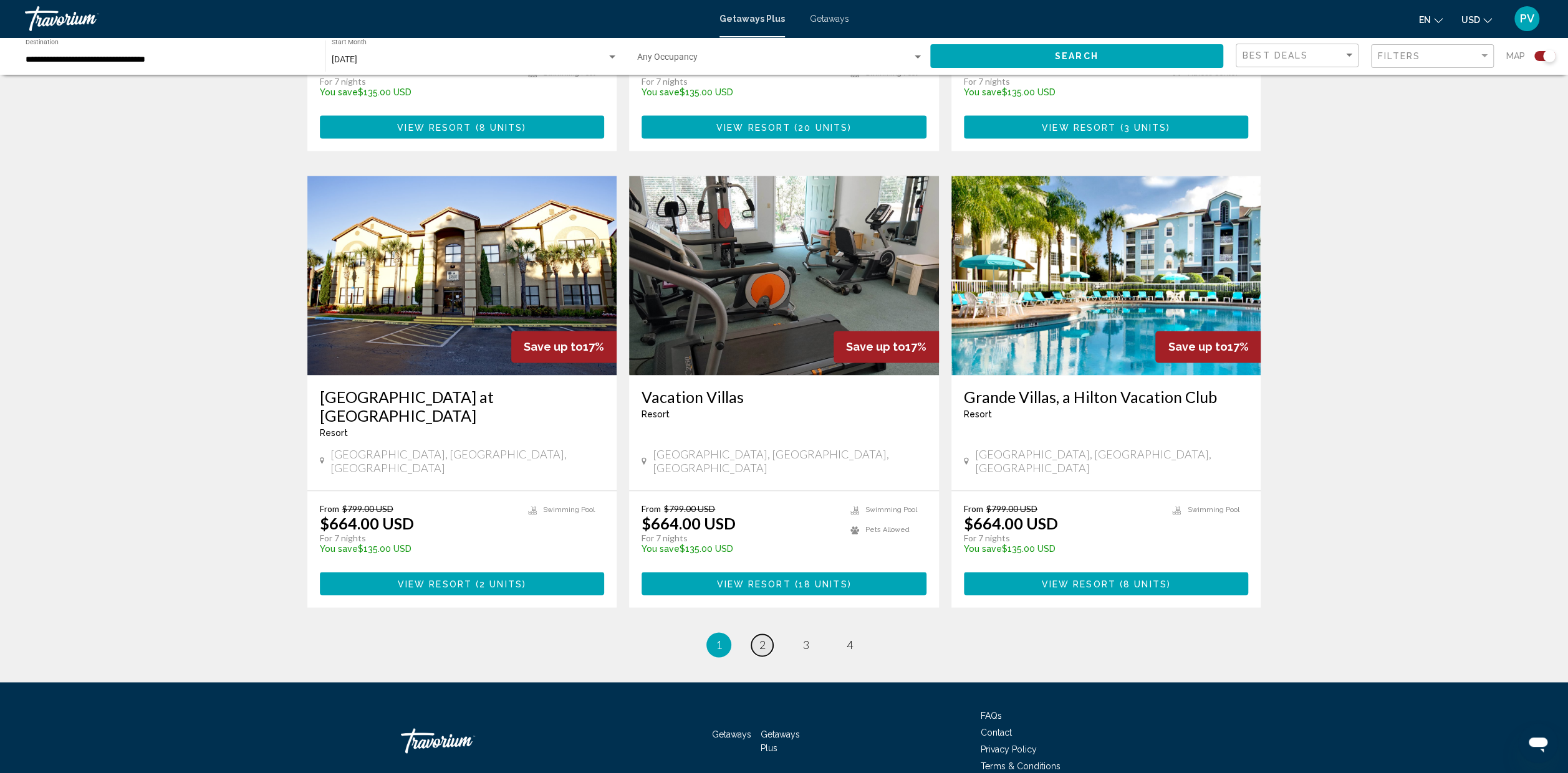
click at [765, 547] on span "2" at bounding box center [763, 645] width 6 height 14
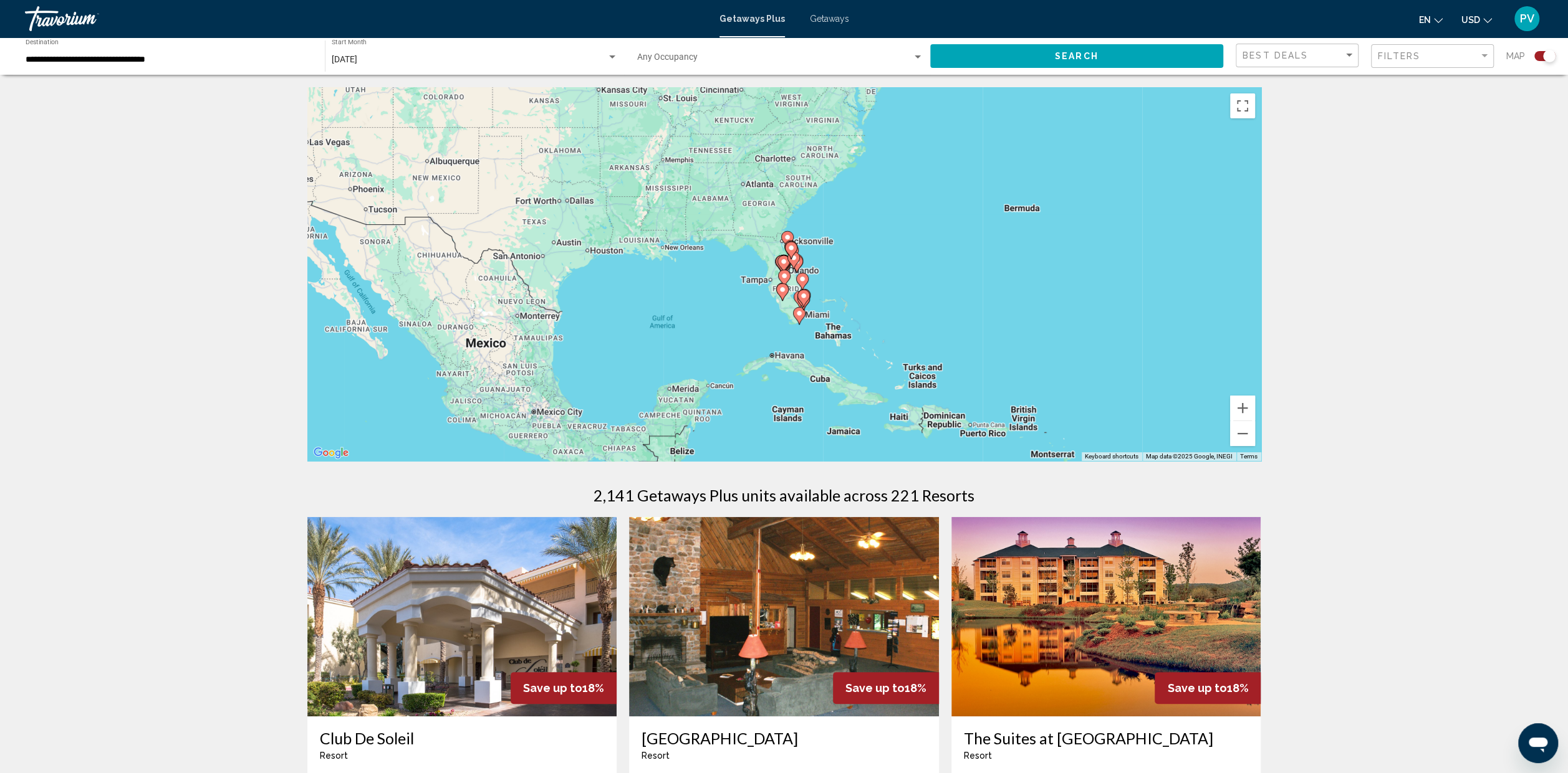
click at [836, 305] on div "To activate drag with keyboard, press Alt + Enter. Once in keyboard drag state,…" at bounding box center [784, 274] width 954 height 374
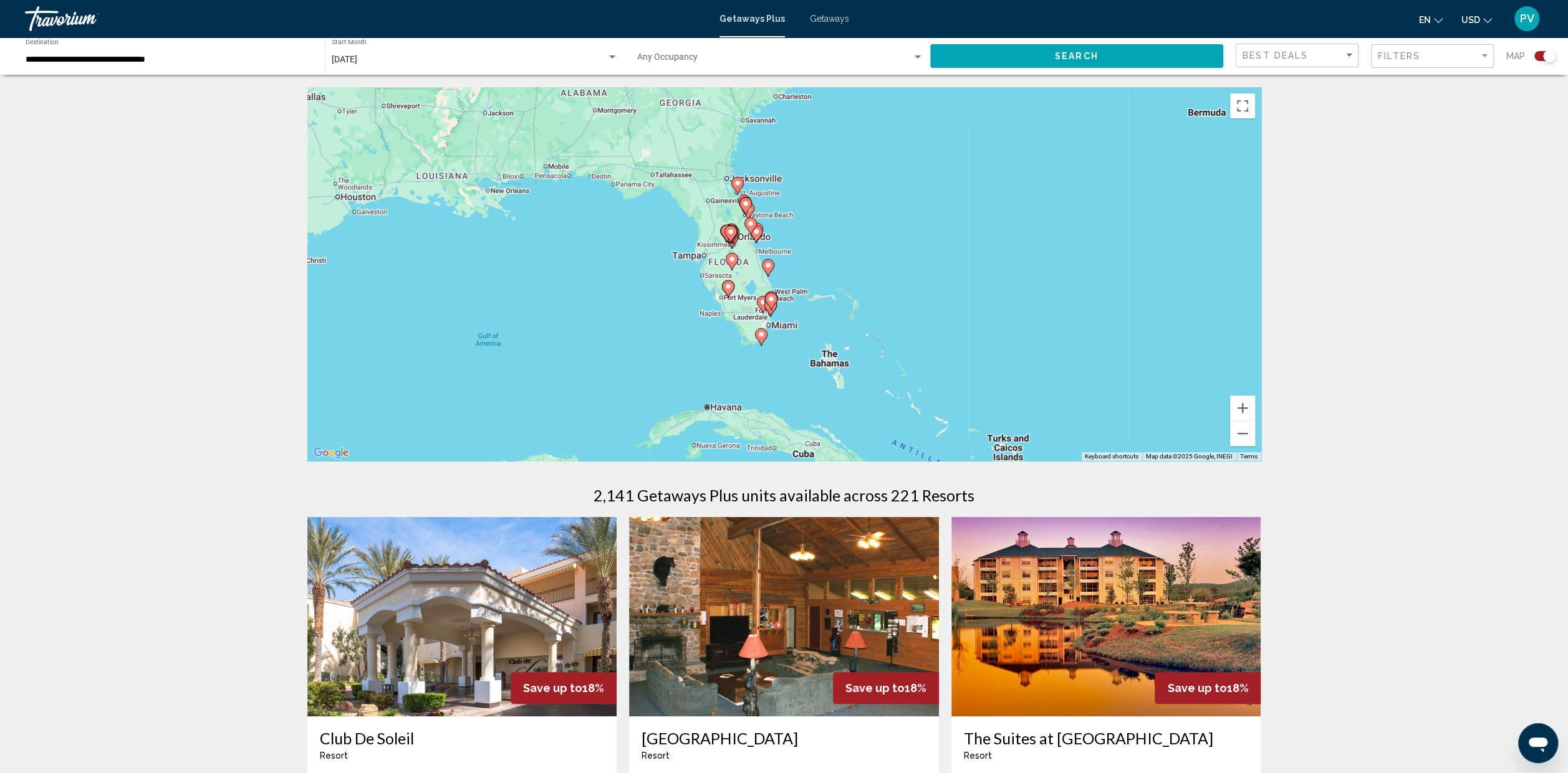
click at [778, 268] on div "To activate drag with keyboard, press Alt + Enter. Once in keyboard drag state,…" at bounding box center [784, 274] width 954 height 374
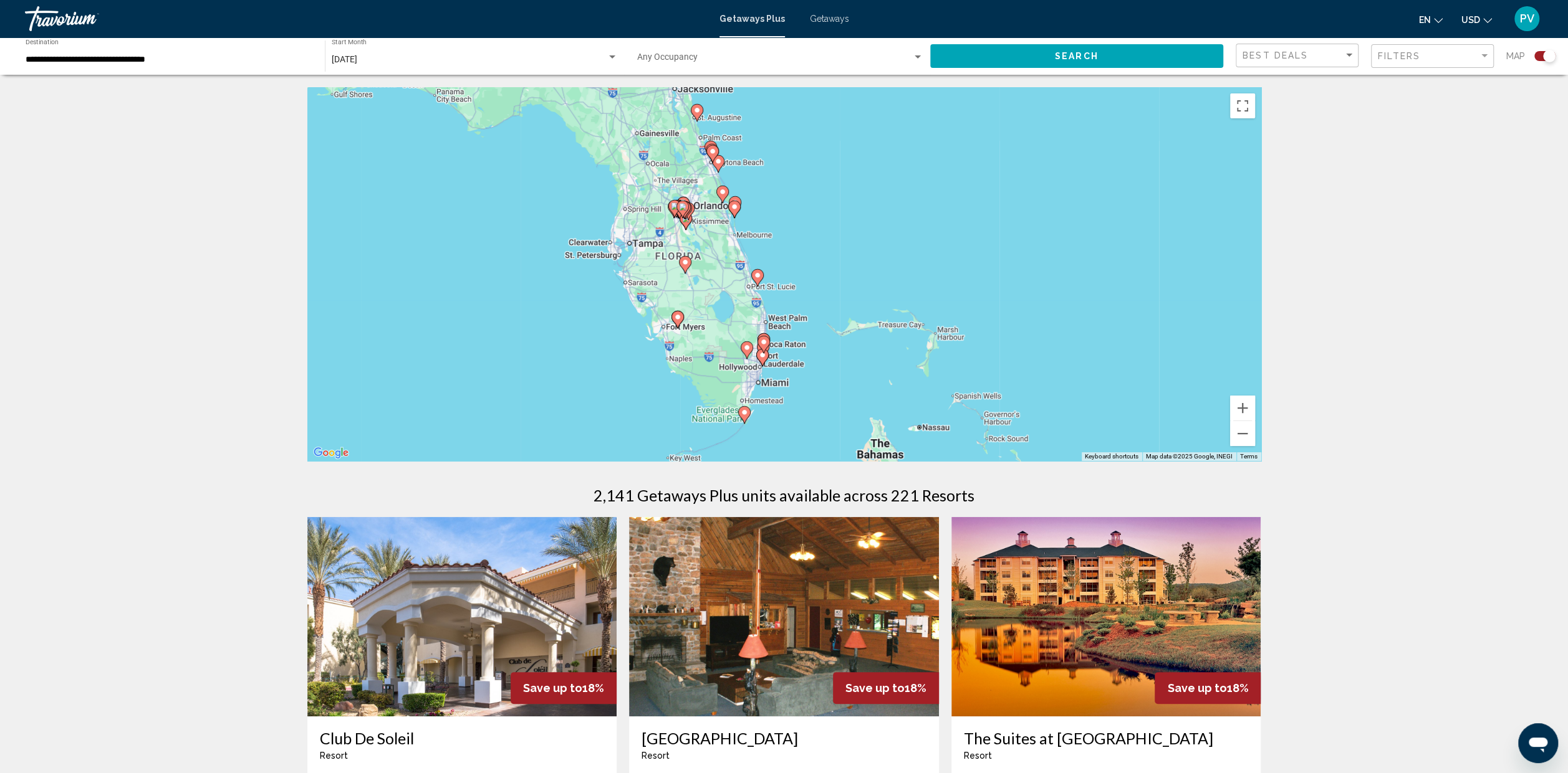
click at [774, 254] on div "To activate drag with keyboard, press Alt + Enter. Once in keyboard drag state,…" at bounding box center [784, 274] width 954 height 374
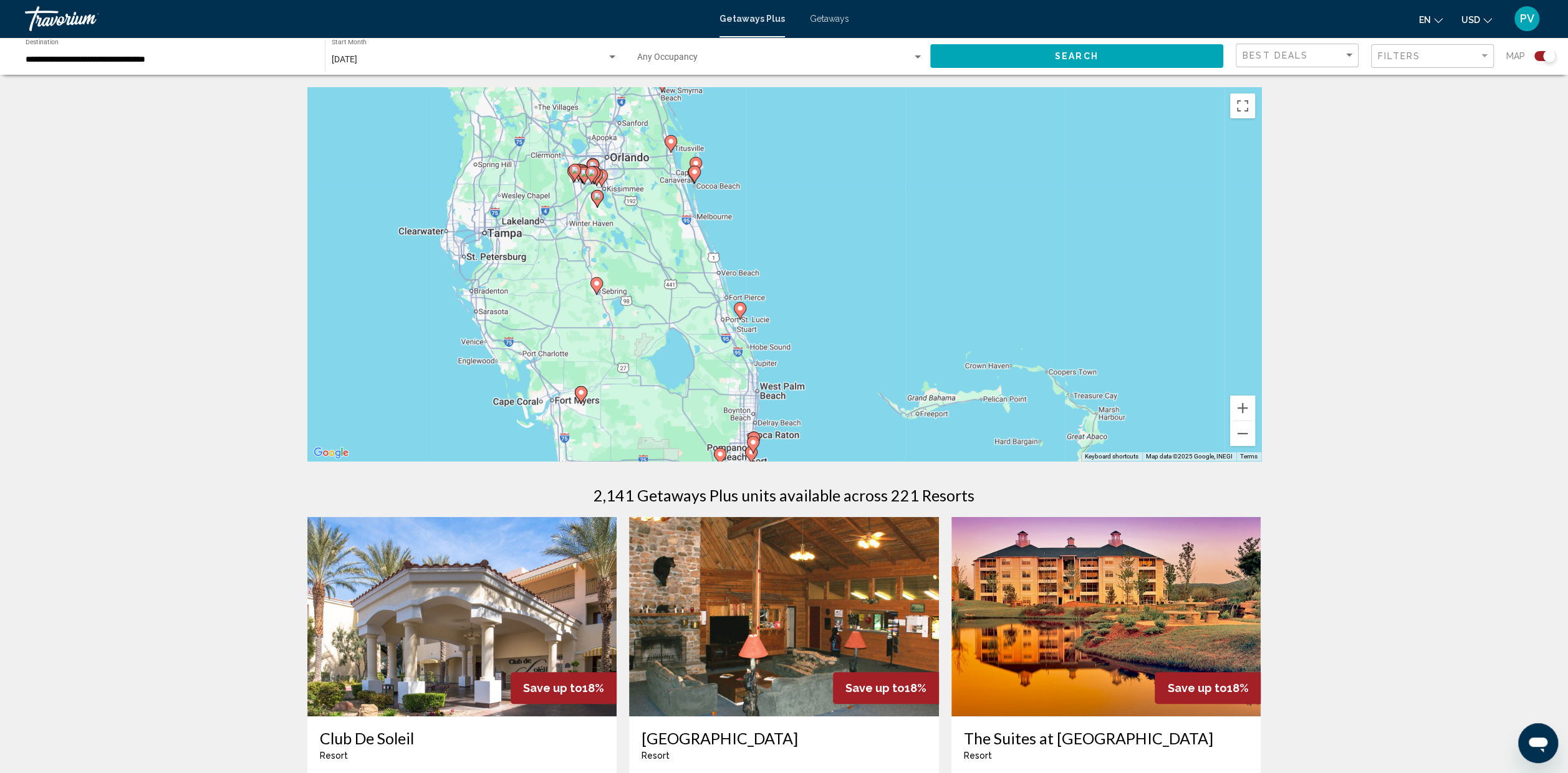
click at [734, 250] on div "To activate drag with keyboard, press Alt + Enter. Once in keyboard drag state,…" at bounding box center [784, 274] width 954 height 374
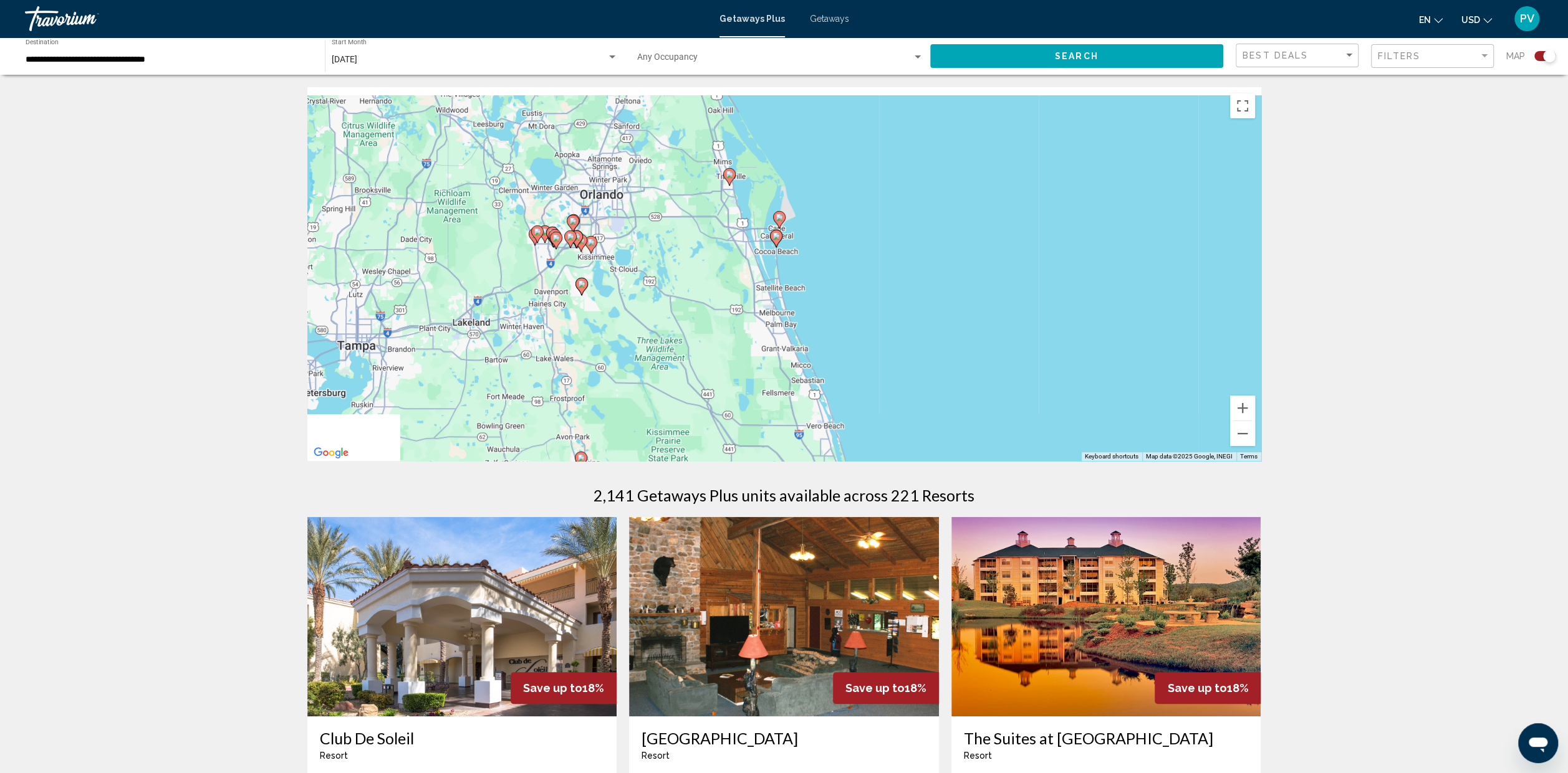
drag, startPoint x: 860, startPoint y: 295, endPoint x: 912, endPoint y: 366, distance: 88.0
click at [917, 372] on div "To activate drag with keyboard, press Alt + Enter. Once in keyboard drag state,…" at bounding box center [784, 274] width 954 height 374
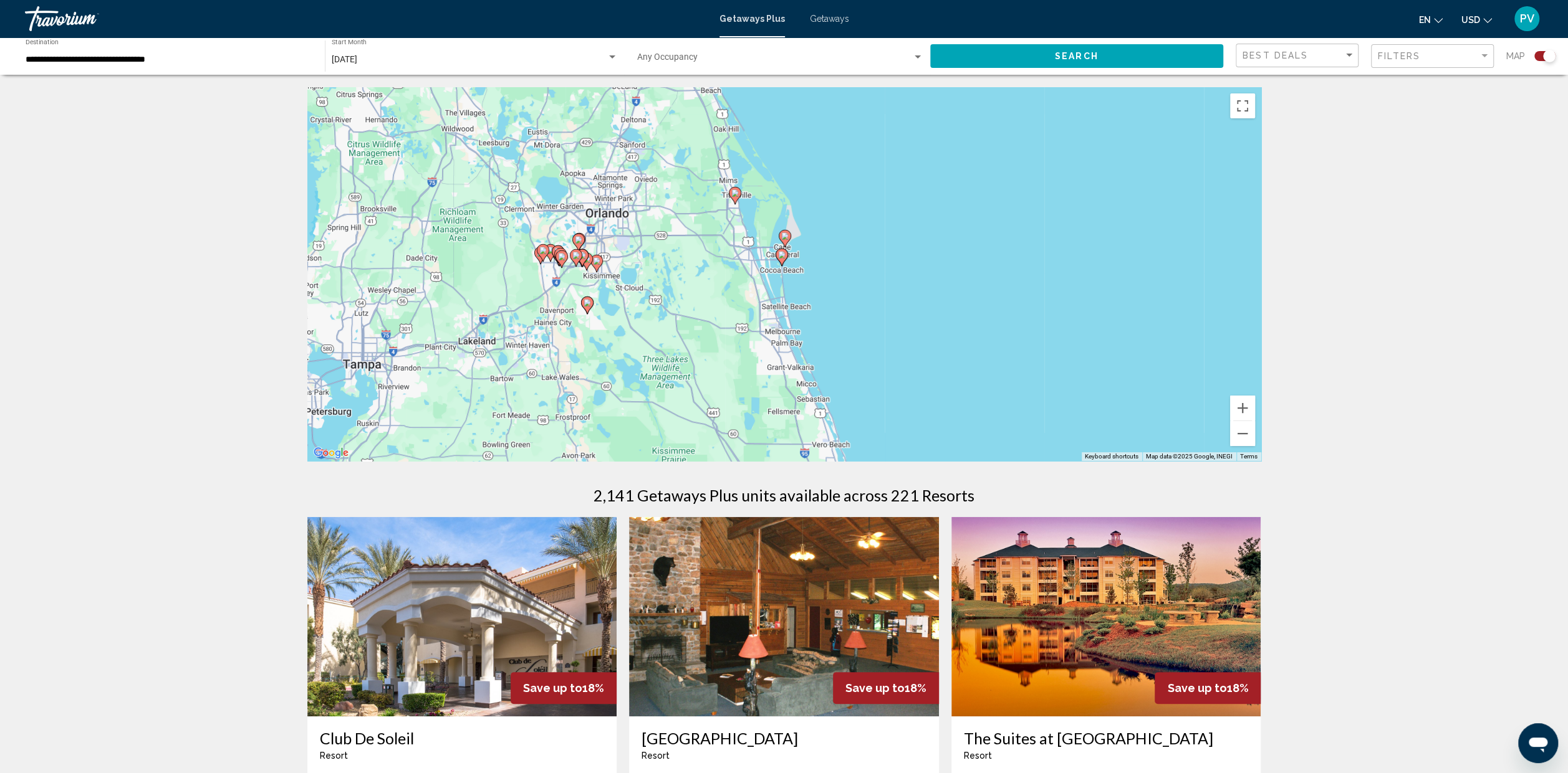
click at [817, 284] on div "To activate drag with keyboard, press Alt + Enter. Once in keyboard drag state,…" at bounding box center [784, 274] width 954 height 374
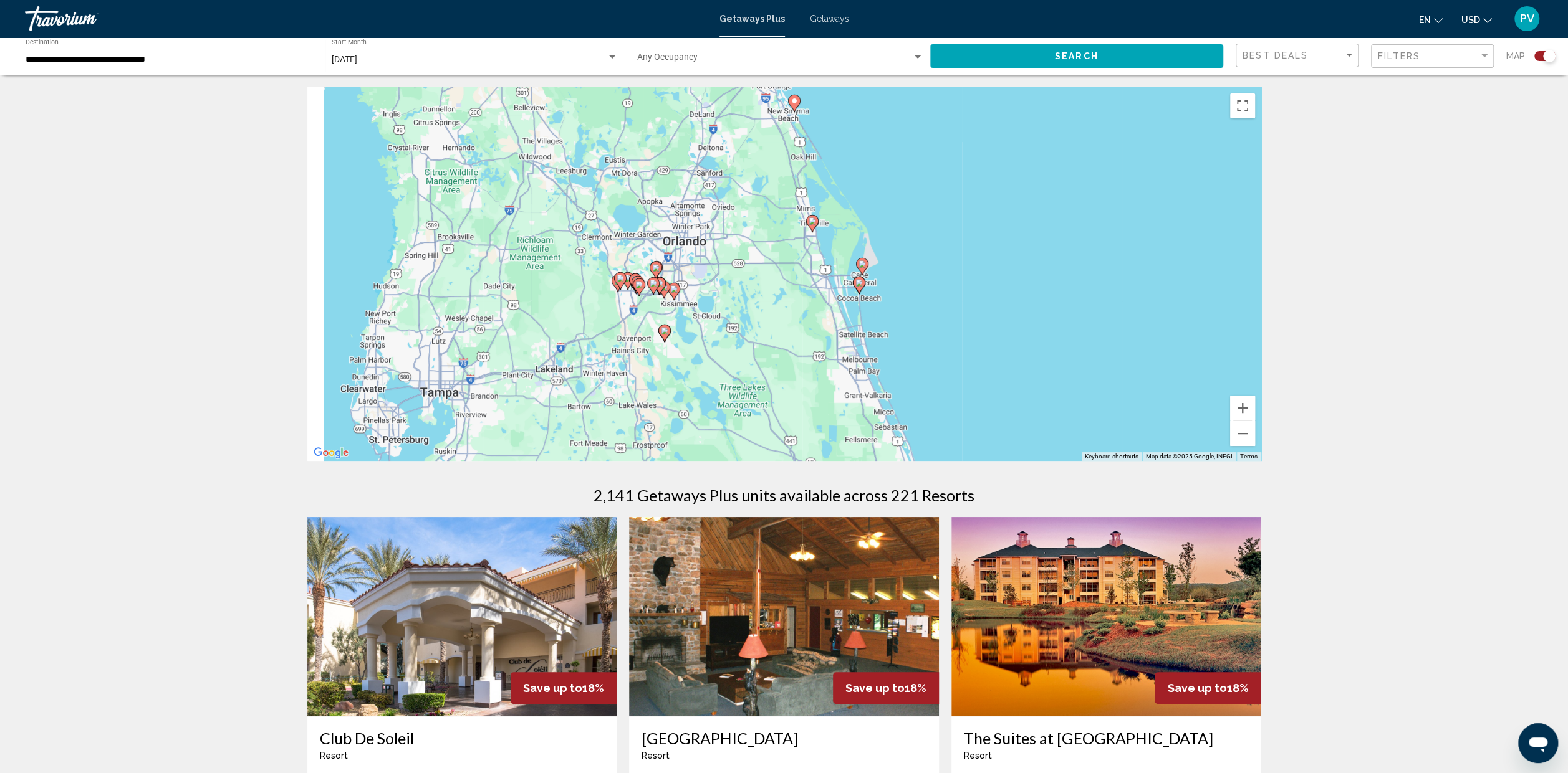
drag, startPoint x: 847, startPoint y: 266, endPoint x: 931, endPoint y: 297, distance: 89.5
click at [931, 297] on div "To activate drag with keyboard, press Alt + Enter. Once in keyboard drag state,…" at bounding box center [784, 274] width 954 height 374
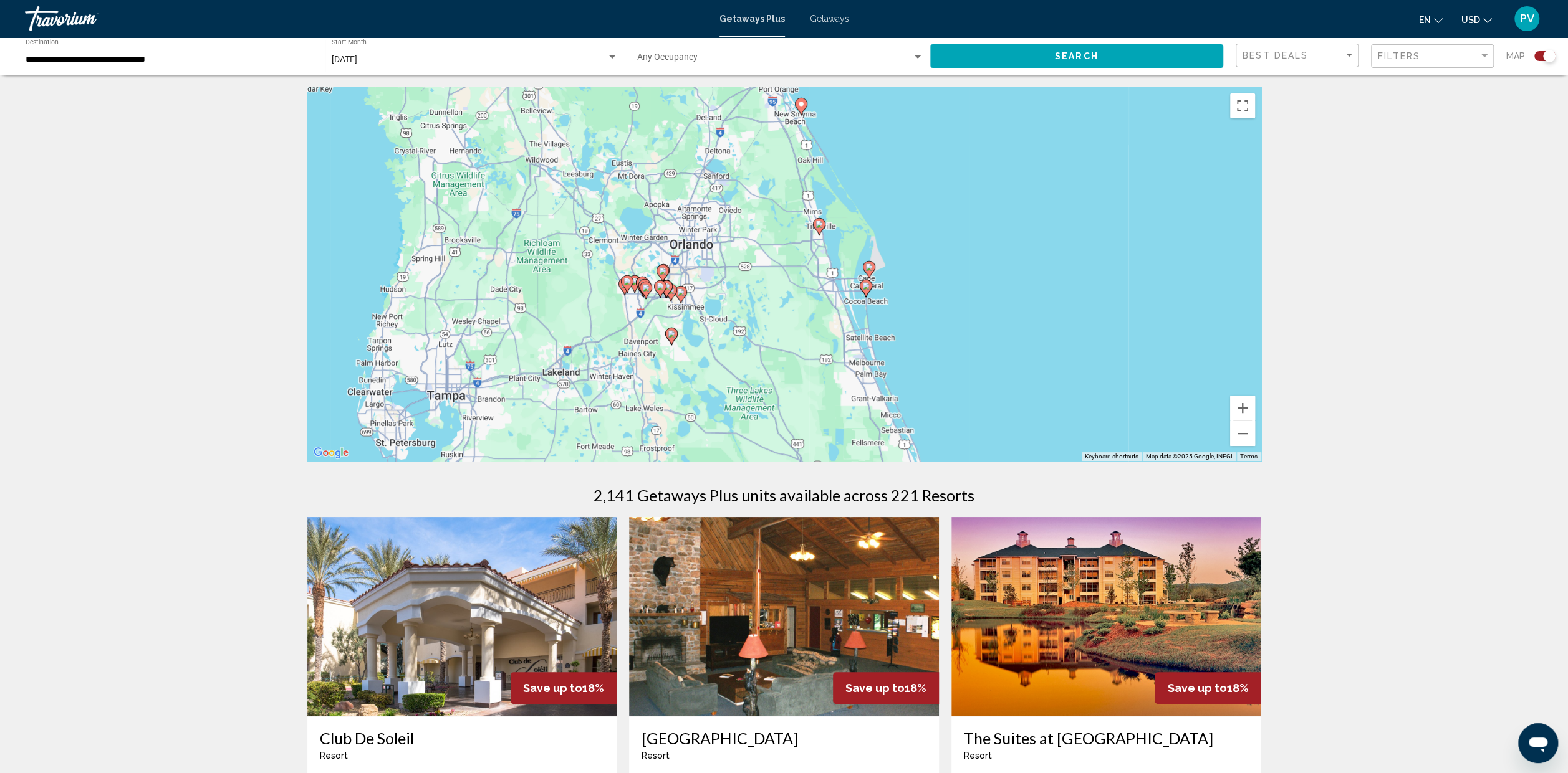
click at [705, 294] on div "To activate drag with keyboard, press Alt + Enter. Once in keyboard drag state,…" at bounding box center [784, 274] width 954 height 374
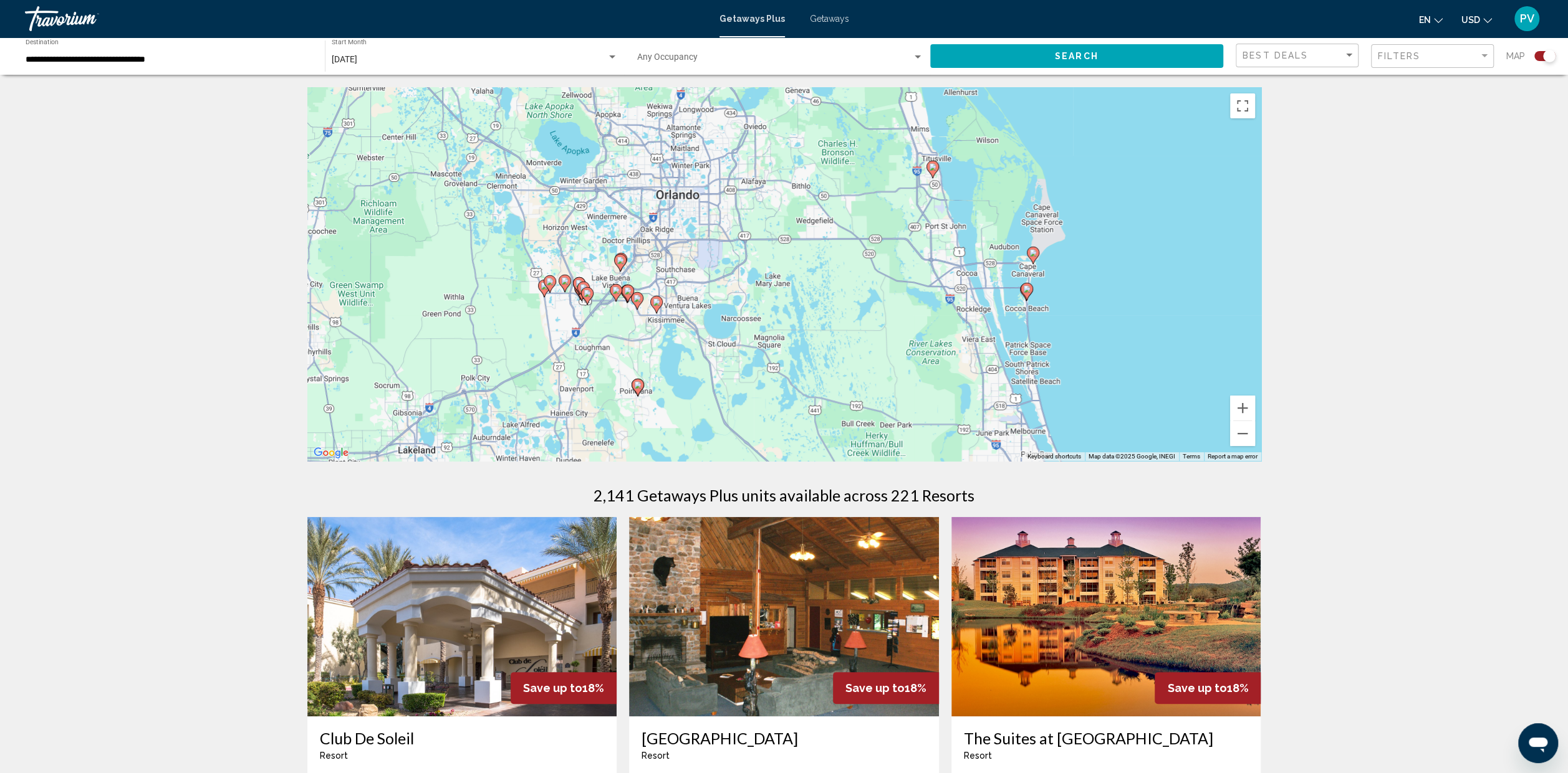
click at [661, 338] on div "To activate drag with keyboard, press Alt + Enter. Once in keyboard drag state,…" at bounding box center [784, 274] width 954 height 374
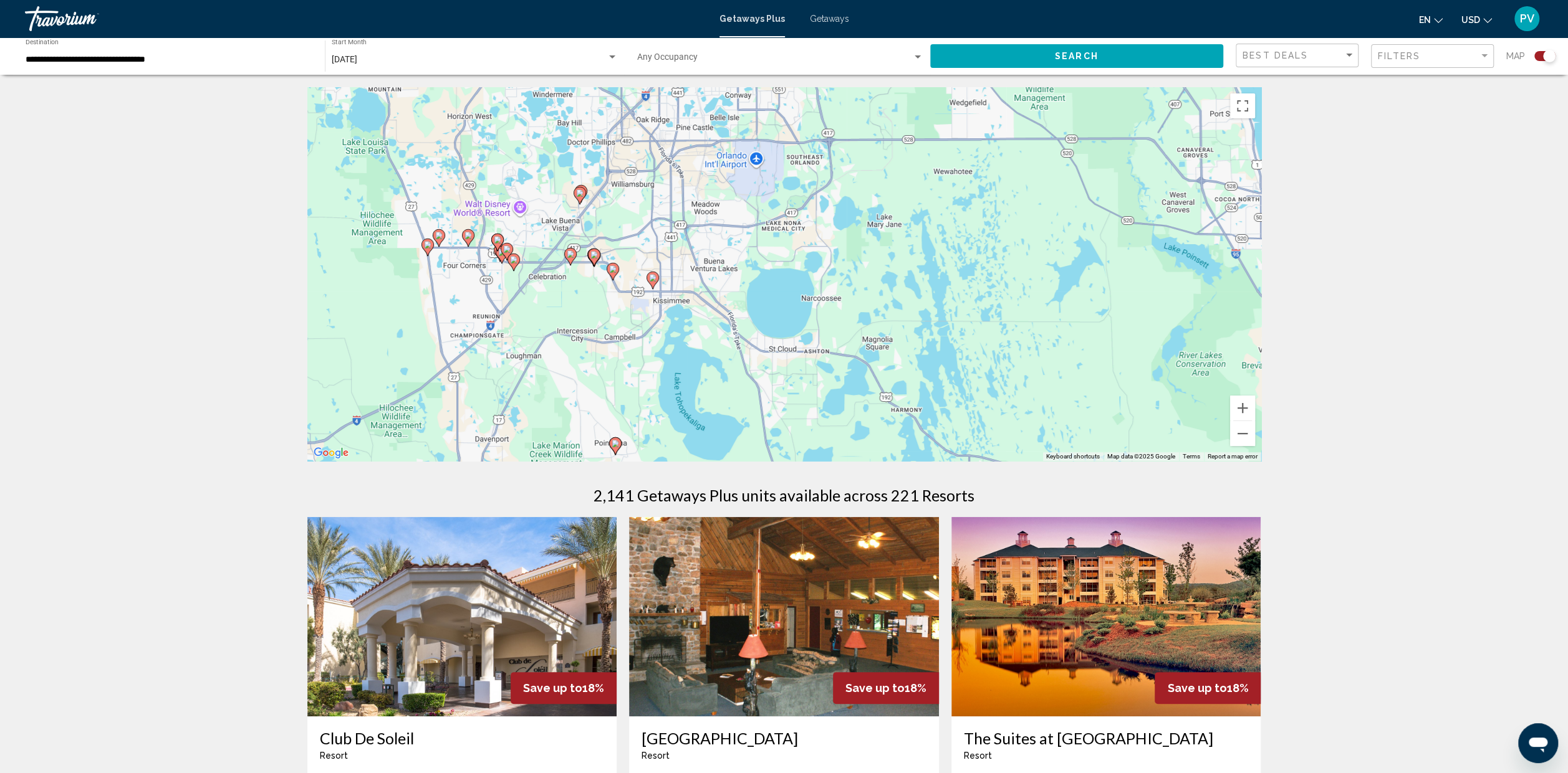
click at [637, 327] on div "To activate drag with keyboard, press Alt + Enter. Once in keyboard drag state,…" at bounding box center [784, 274] width 954 height 374
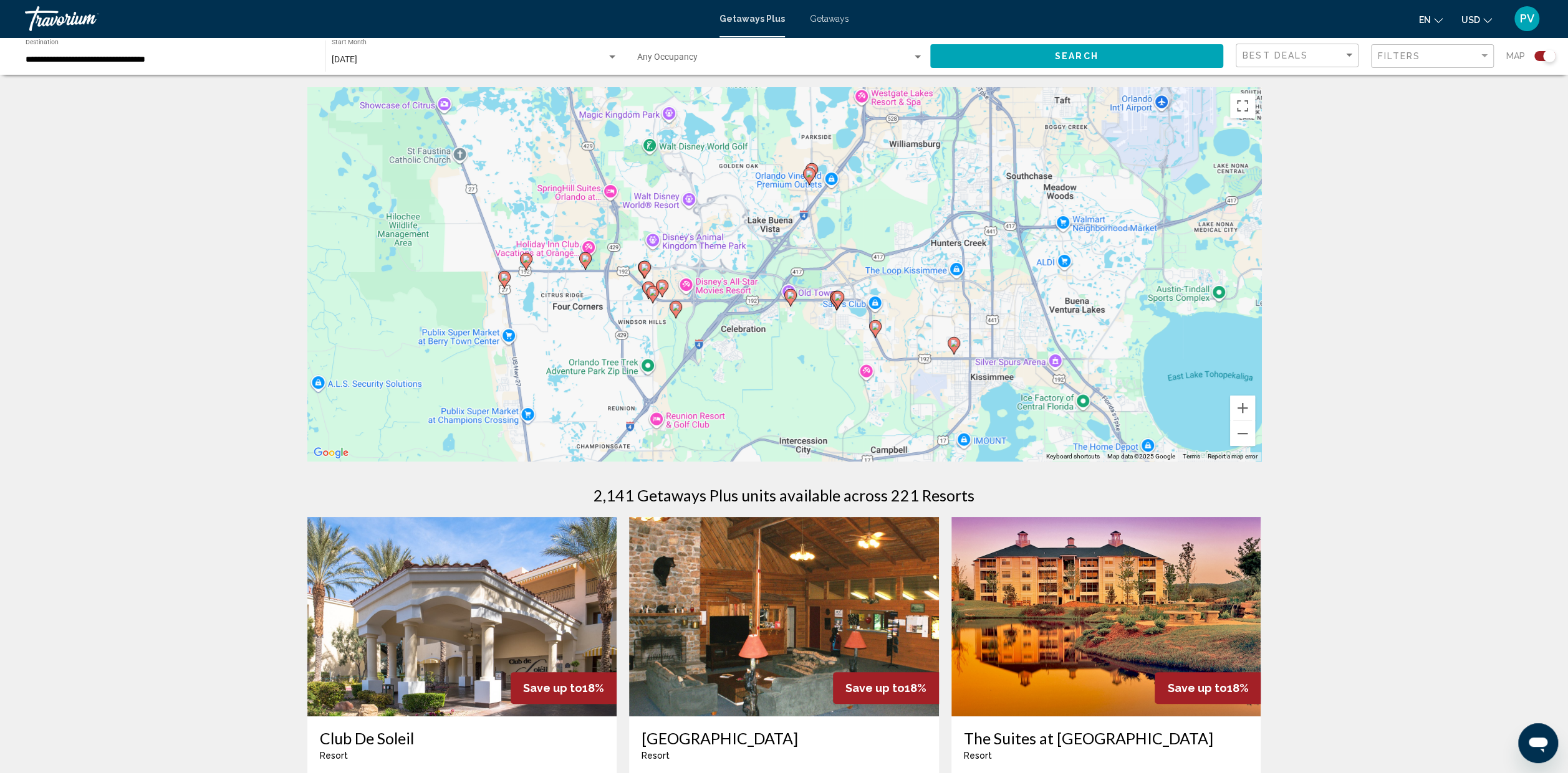
drag, startPoint x: 634, startPoint y: 337, endPoint x: 910, endPoint y: 432, distance: 291.9
click at [910, 432] on div "To activate drag with keyboard, press Alt + Enter. Once in keyboard drag state,…" at bounding box center [784, 274] width 954 height 374
